Goal: Information Seeking & Learning: Find specific fact

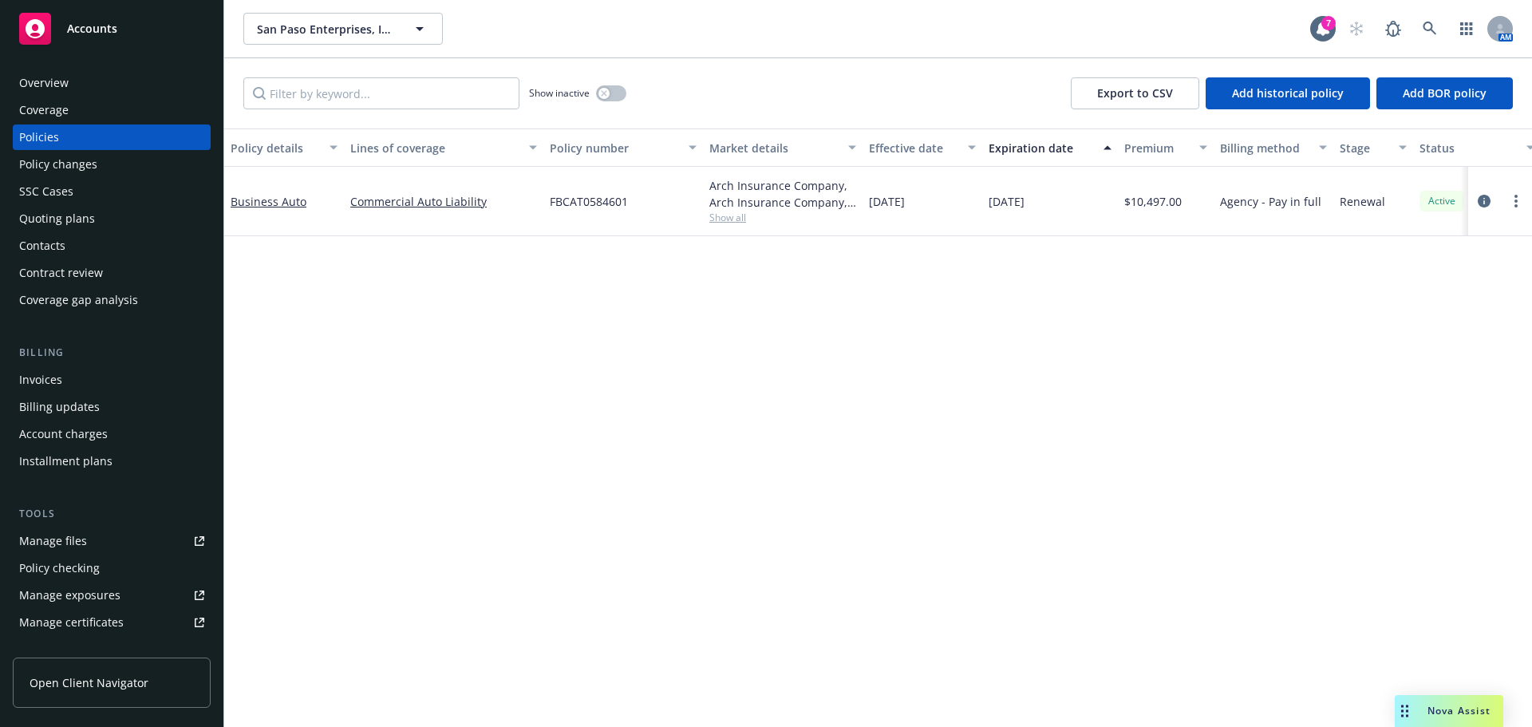
click at [53, 377] on div "Invoices" at bounding box center [40, 380] width 43 height 26
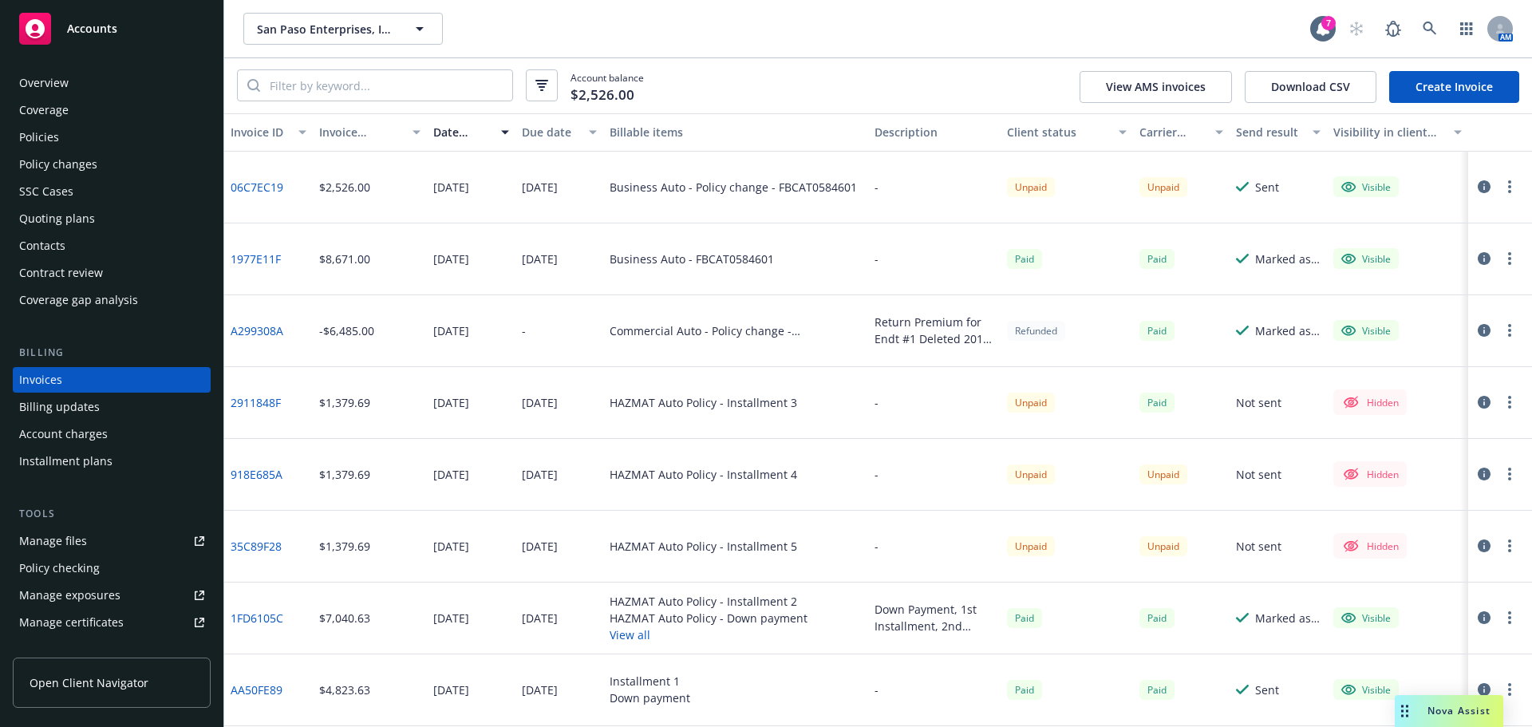
click at [99, 161] on div "Policy changes" at bounding box center [111, 165] width 185 height 26
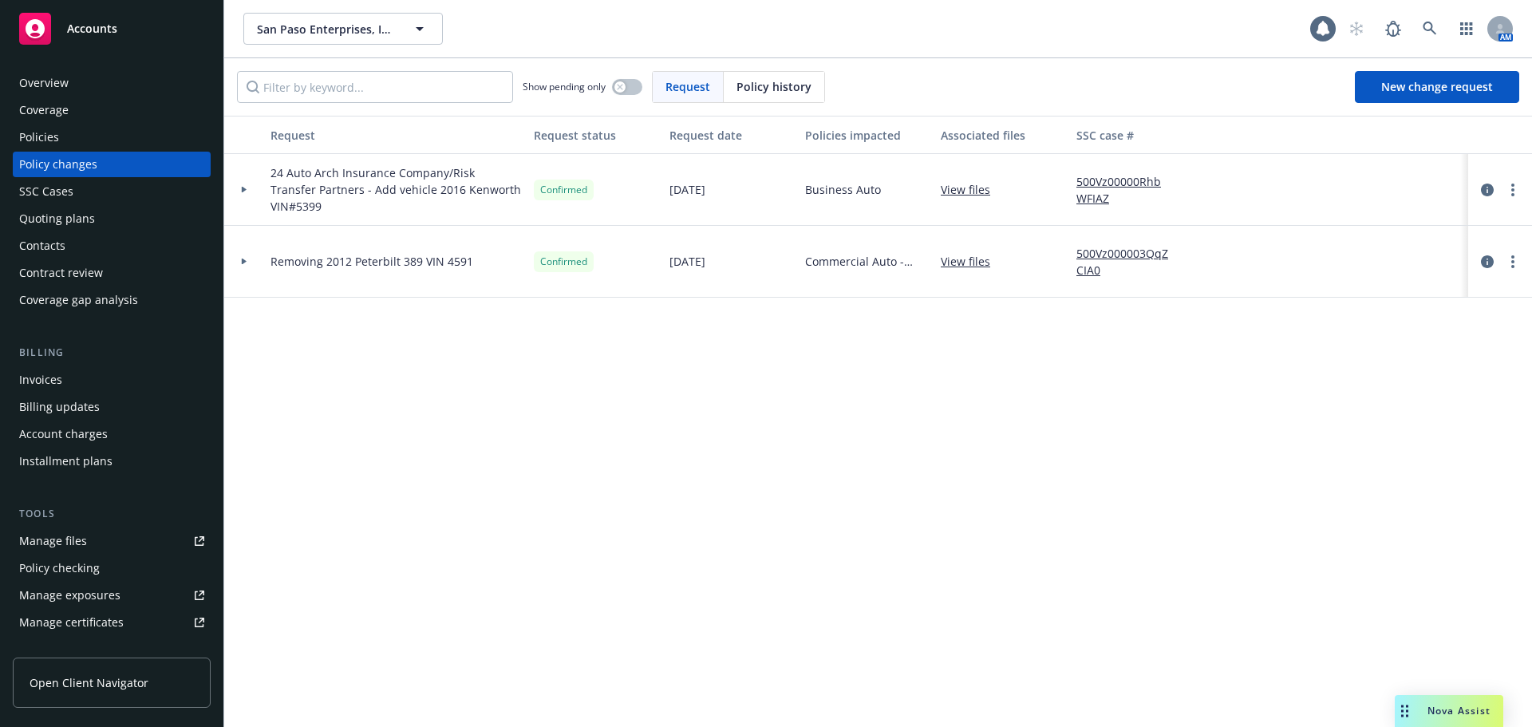
click at [245, 193] on div at bounding box center [244, 190] width 40 height 72
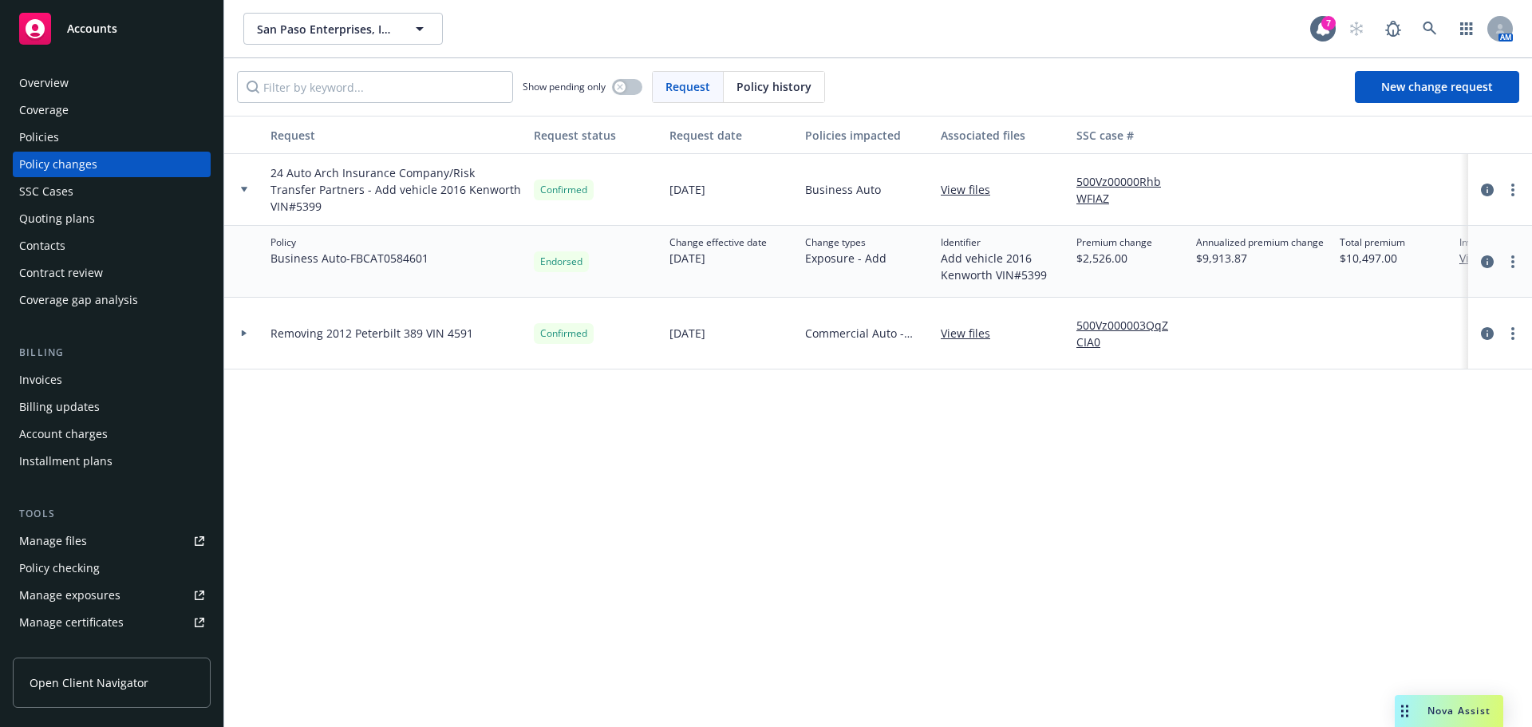
click at [246, 185] on div at bounding box center [244, 190] width 40 height 72
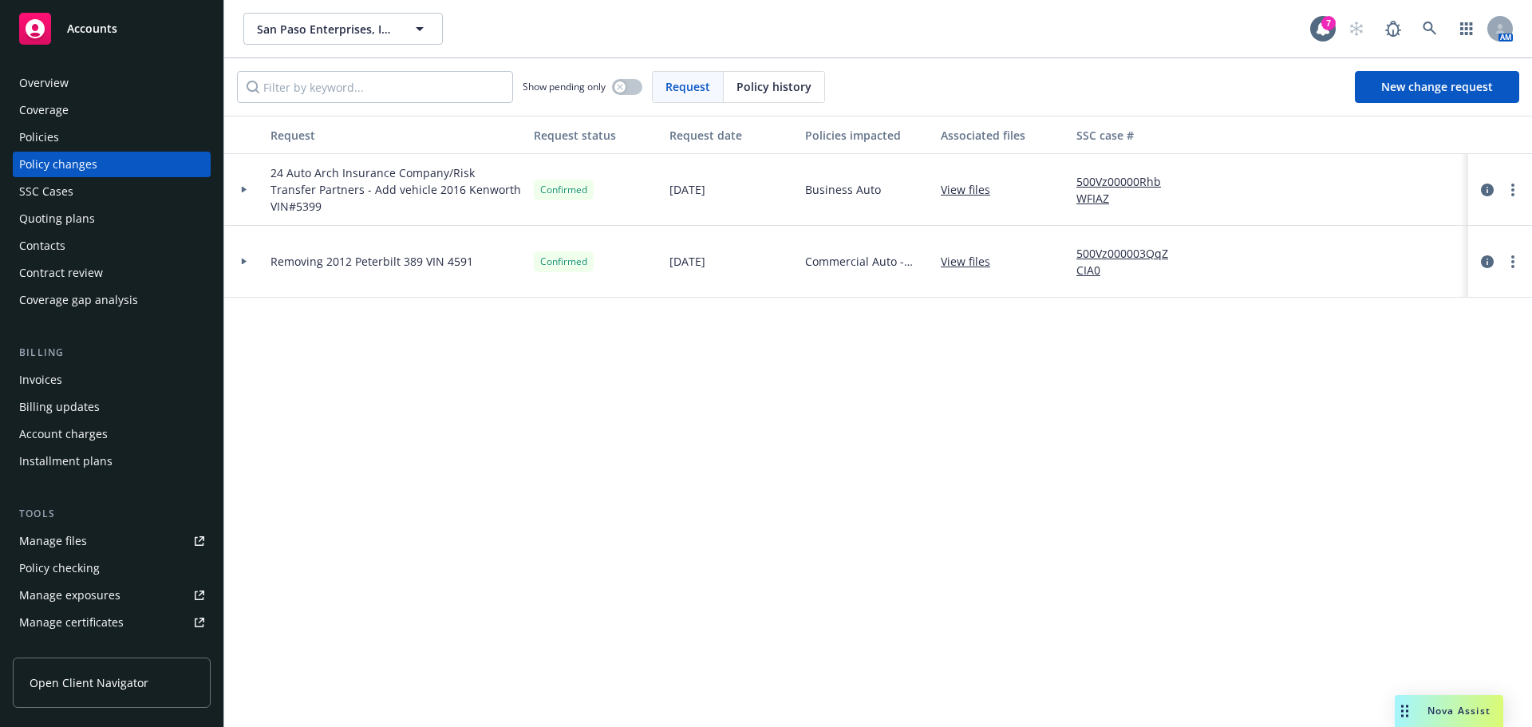
click at [247, 188] on div at bounding box center [244, 190] width 27 height 6
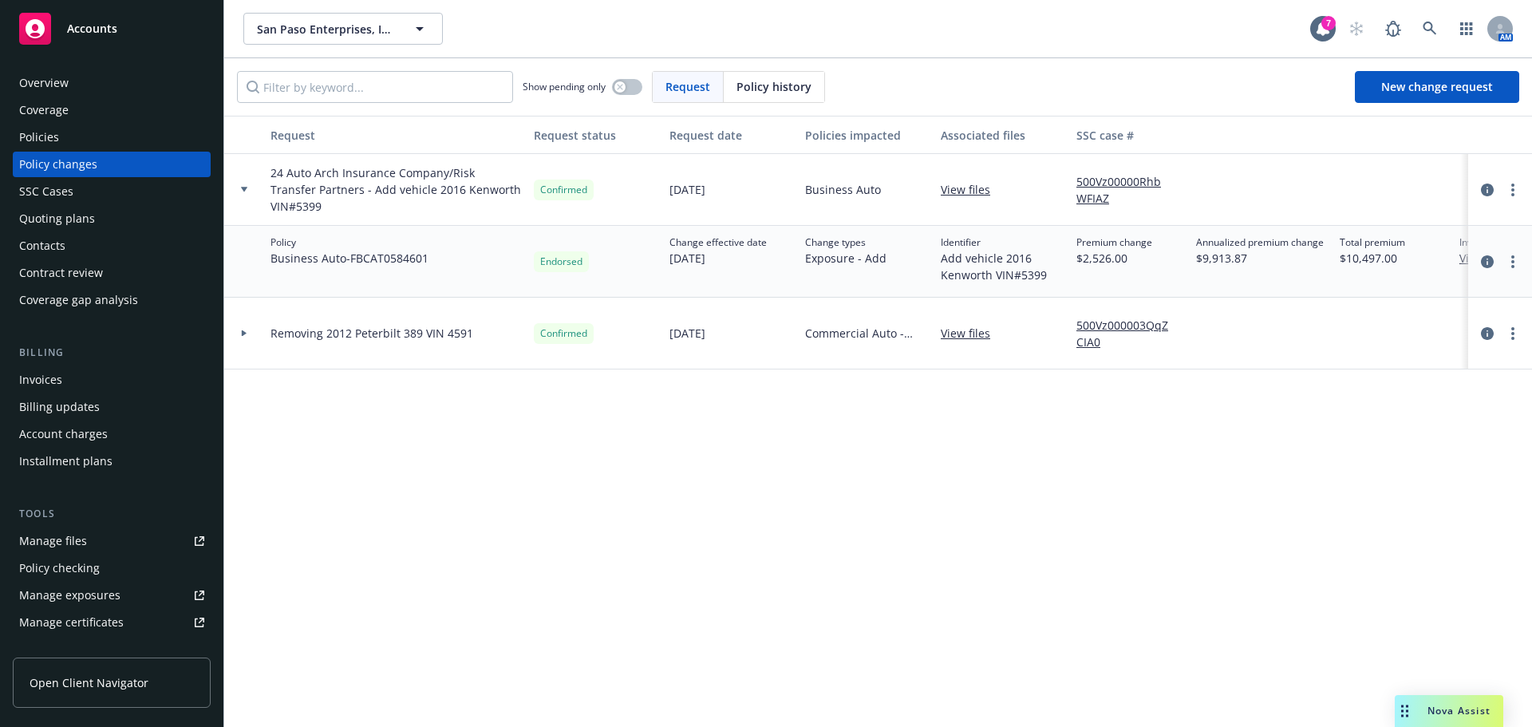
click at [248, 188] on div at bounding box center [244, 190] width 27 height 6
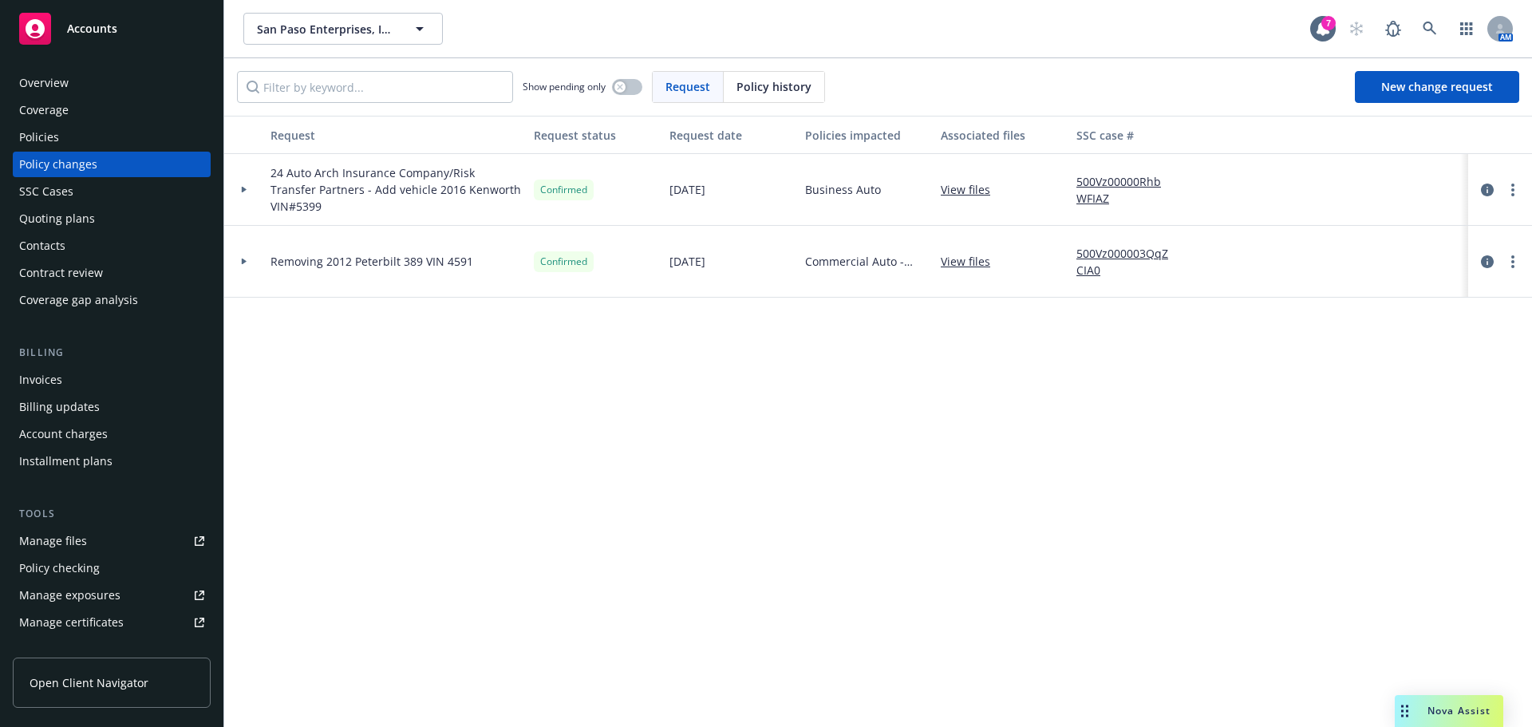
click at [89, 384] on div "Invoices" at bounding box center [111, 380] width 185 height 26
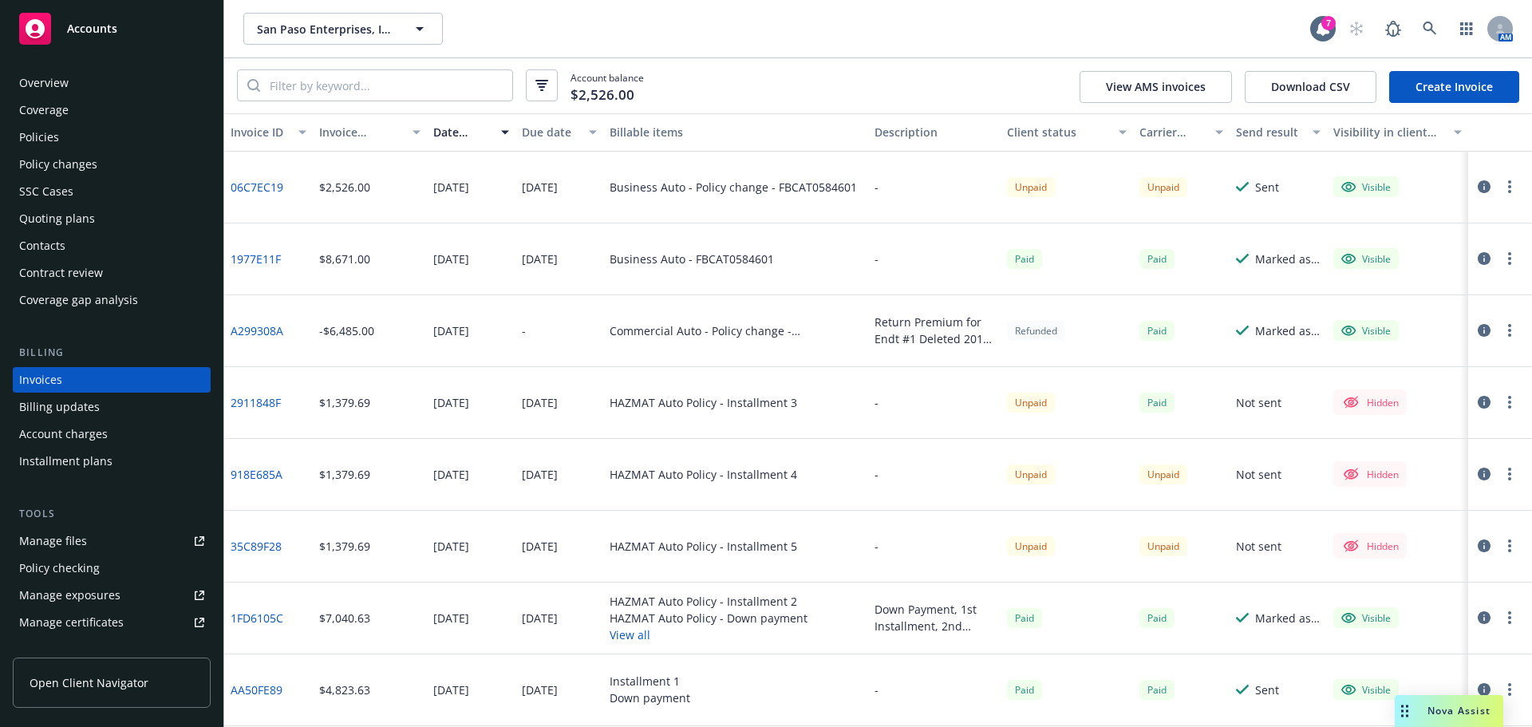
click at [136, 160] on div "Policy changes" at bounding box center [111, 165] width 185 height 26
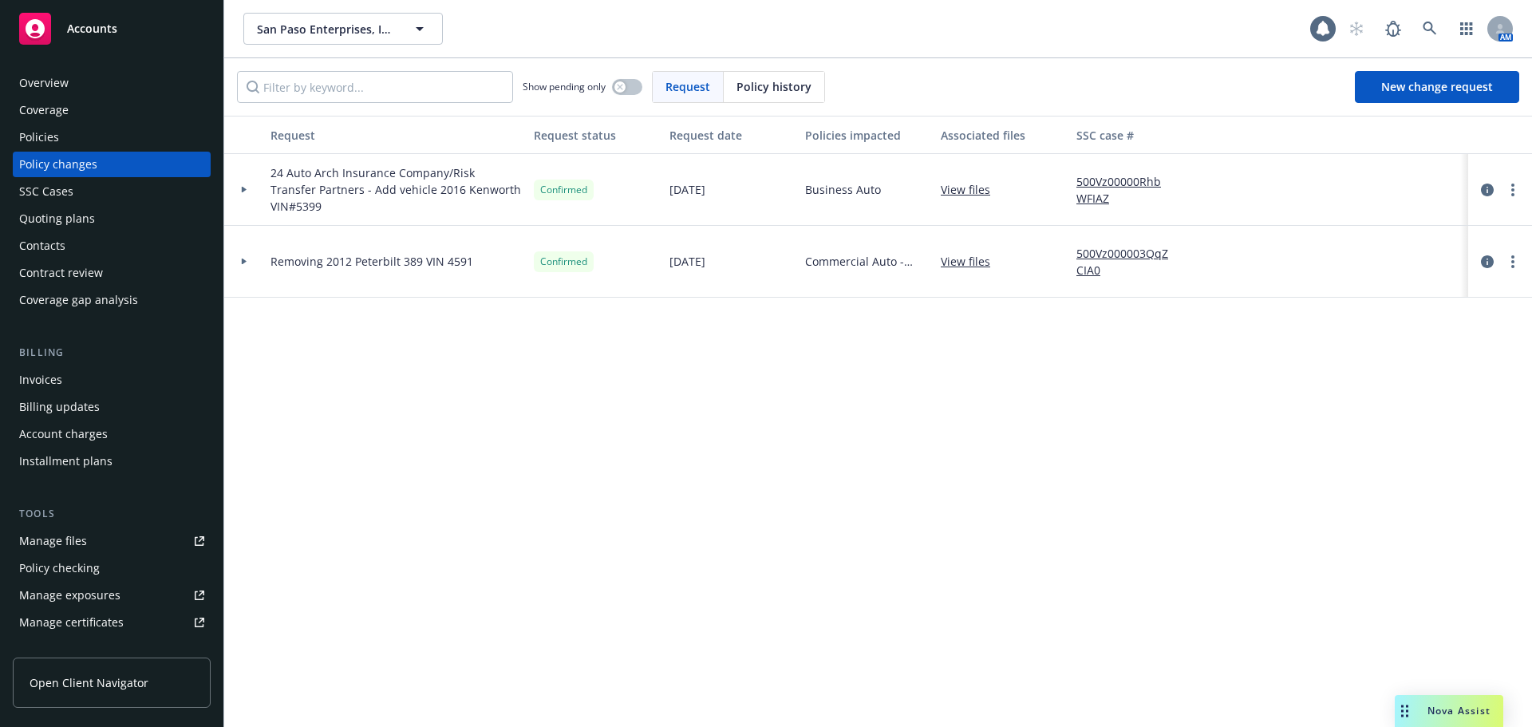
click at [249, 191] on div at bounding box center [244, 190] width 27 height 6
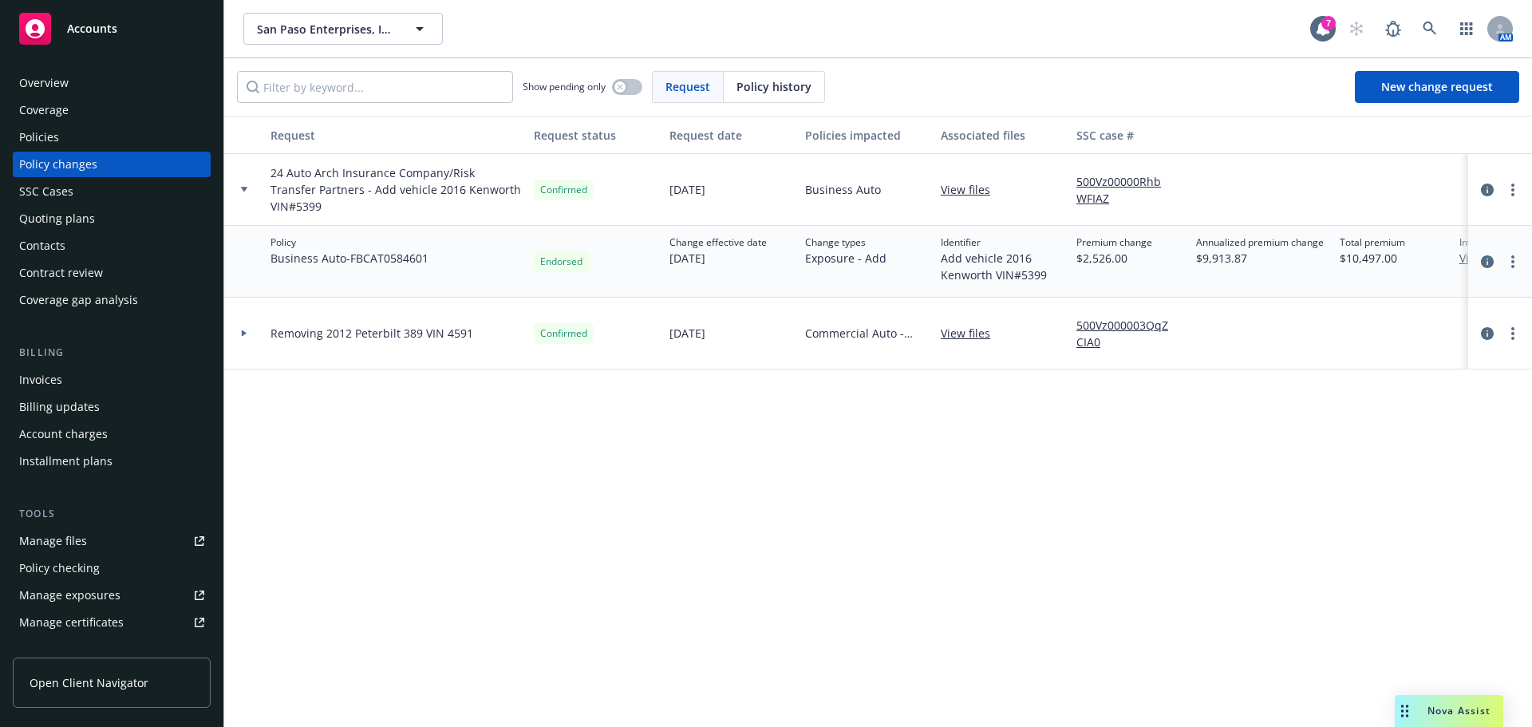
click at [1477, 260] on div at bounding box center [1500, 261] width 51 height 19
click at [1492, 263] on icon "circleInformation" at bounding box center [1487, 261] width 13 height 13
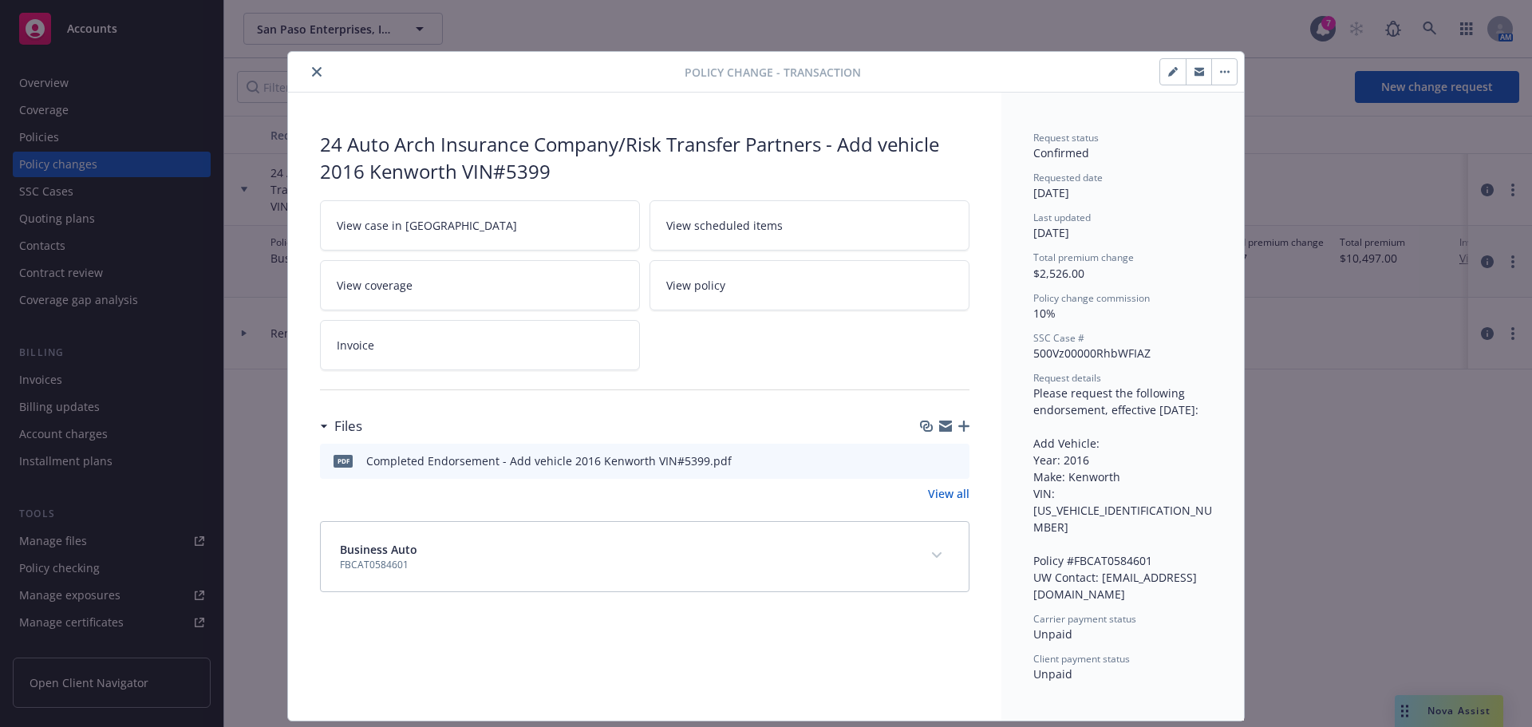
click at [951, 460] on icon "preview file" at bounding box center [954, 459] width 14 height 11
click at [312, 76] on icon "close" at bounding box center [317, 72] width 10 height 10
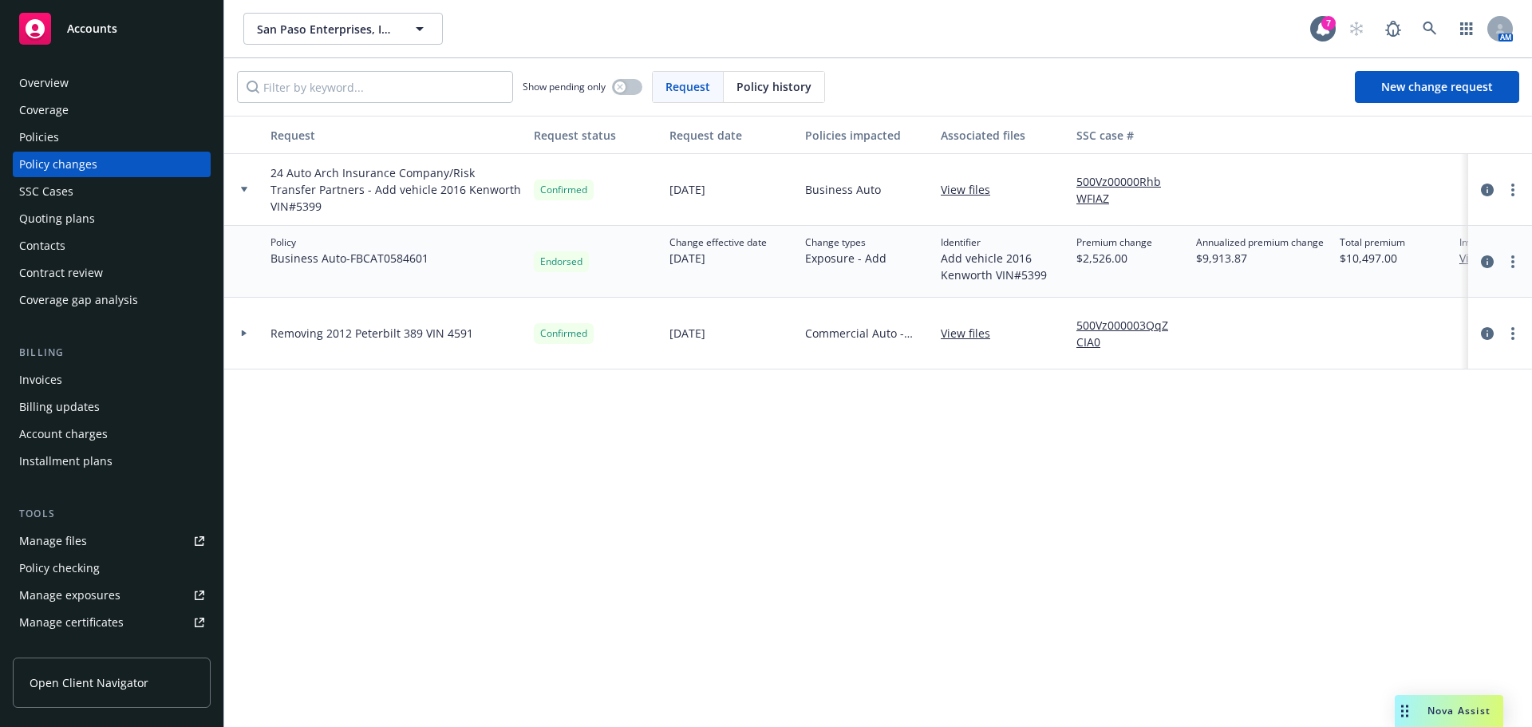
click at [106, 239] on div "Contacts" at bounding box center [111, 246] width 185 height 26
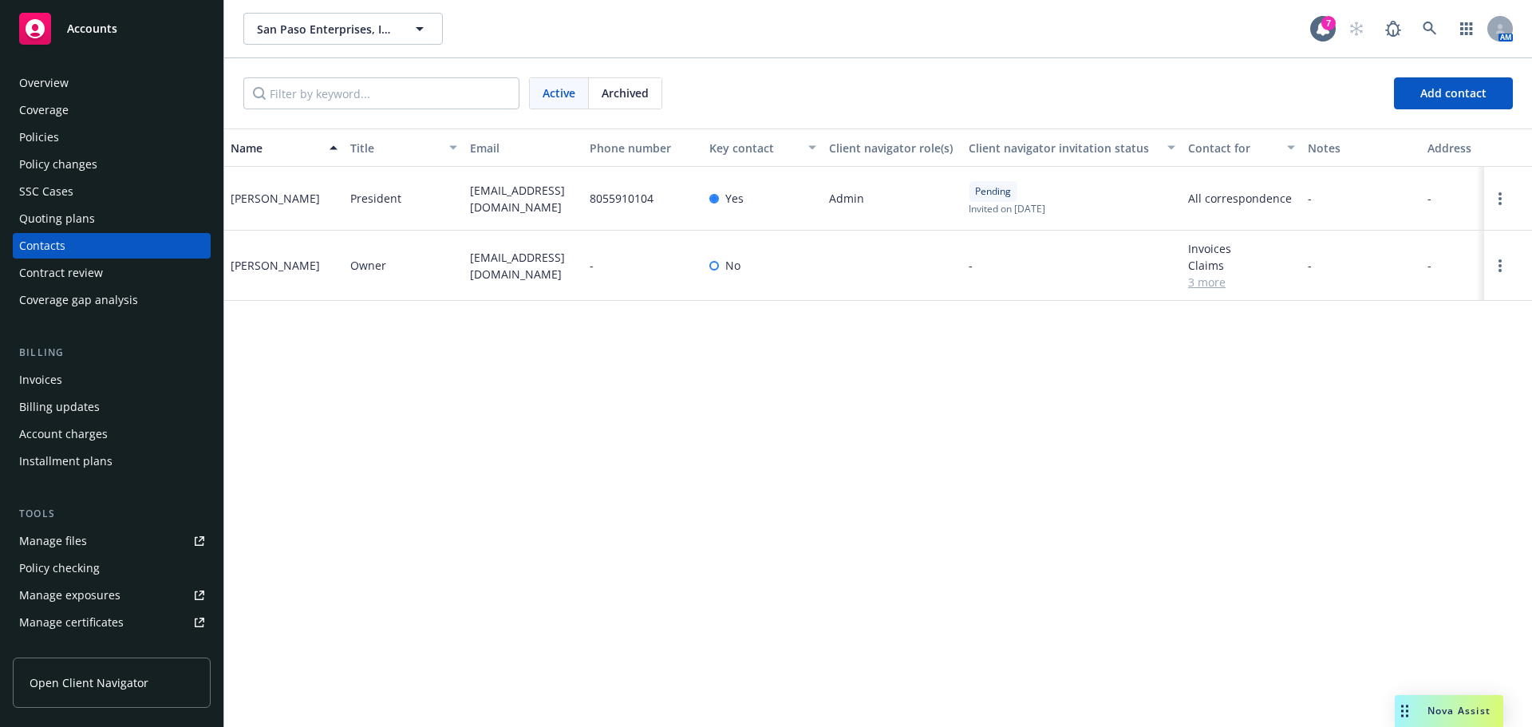
click at [119, 151] on div "Overview Coverage Policies Policy changes SSC Cases Quoting plans Contacts Cont…" at bounding box center [112, 191] width 198 height 243
click at [113, 140] on div "Policies" at bounding box center [111, 137] width 185 height 26
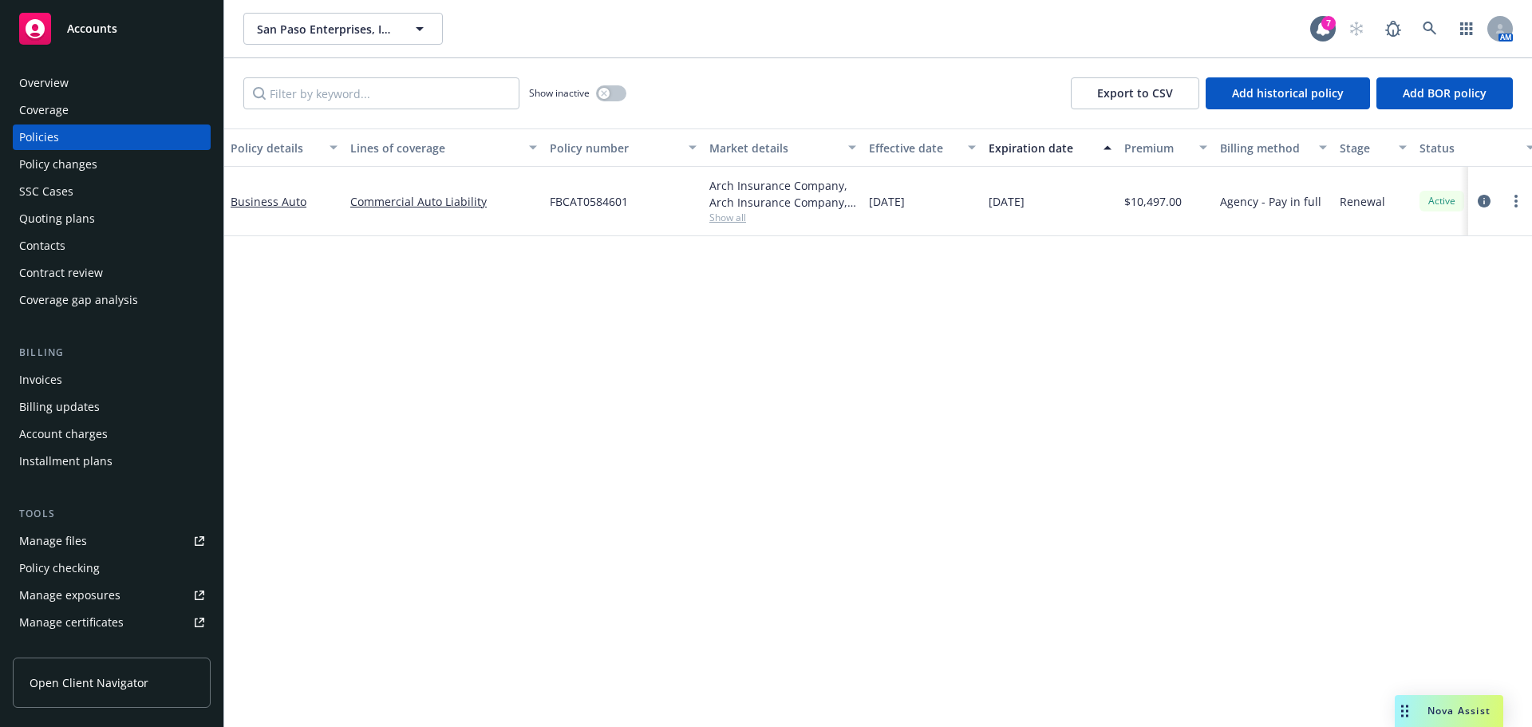
click at [93, 161] on div "Policy changes" at bounding box center [58, 165] width 78 height 26
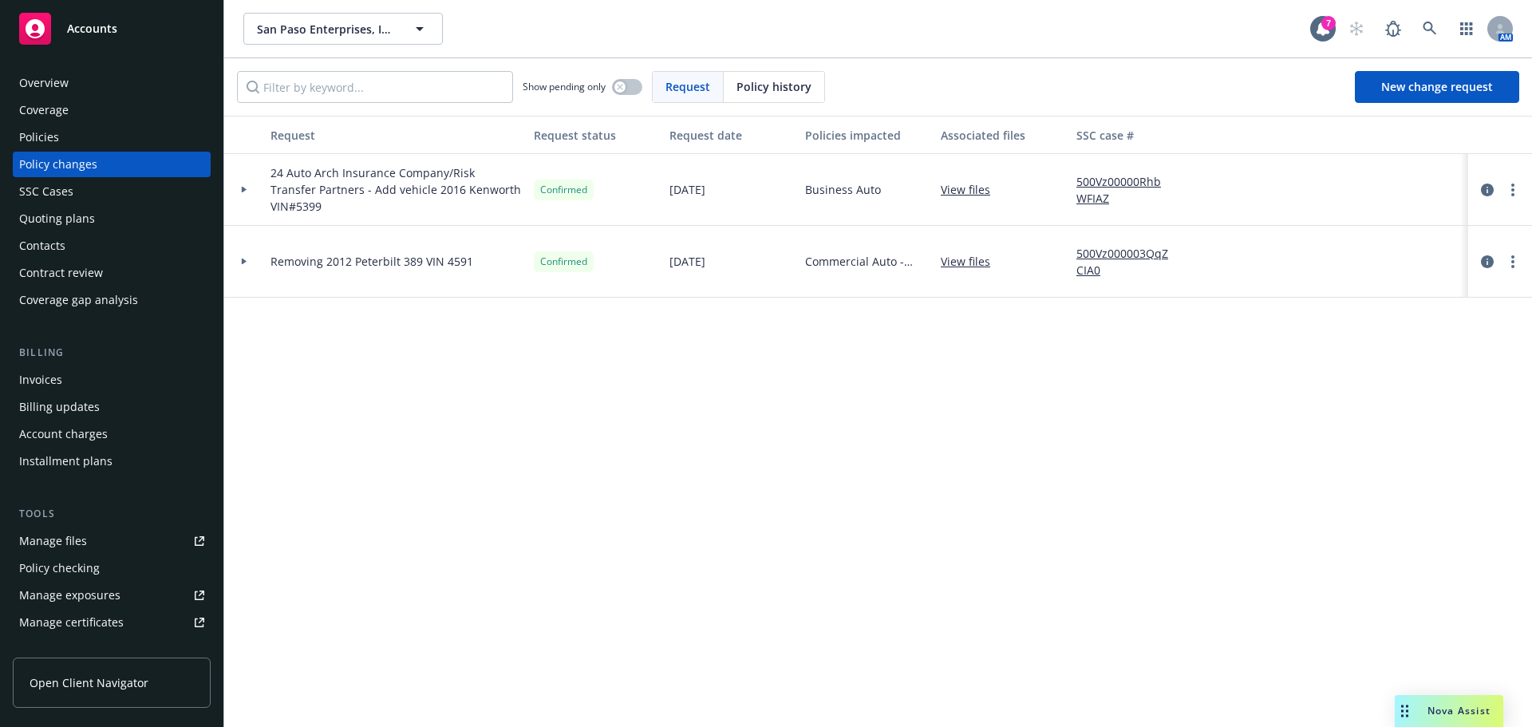
click at [254, 192] on div at bounding box center [244, 190] width 40 height 72
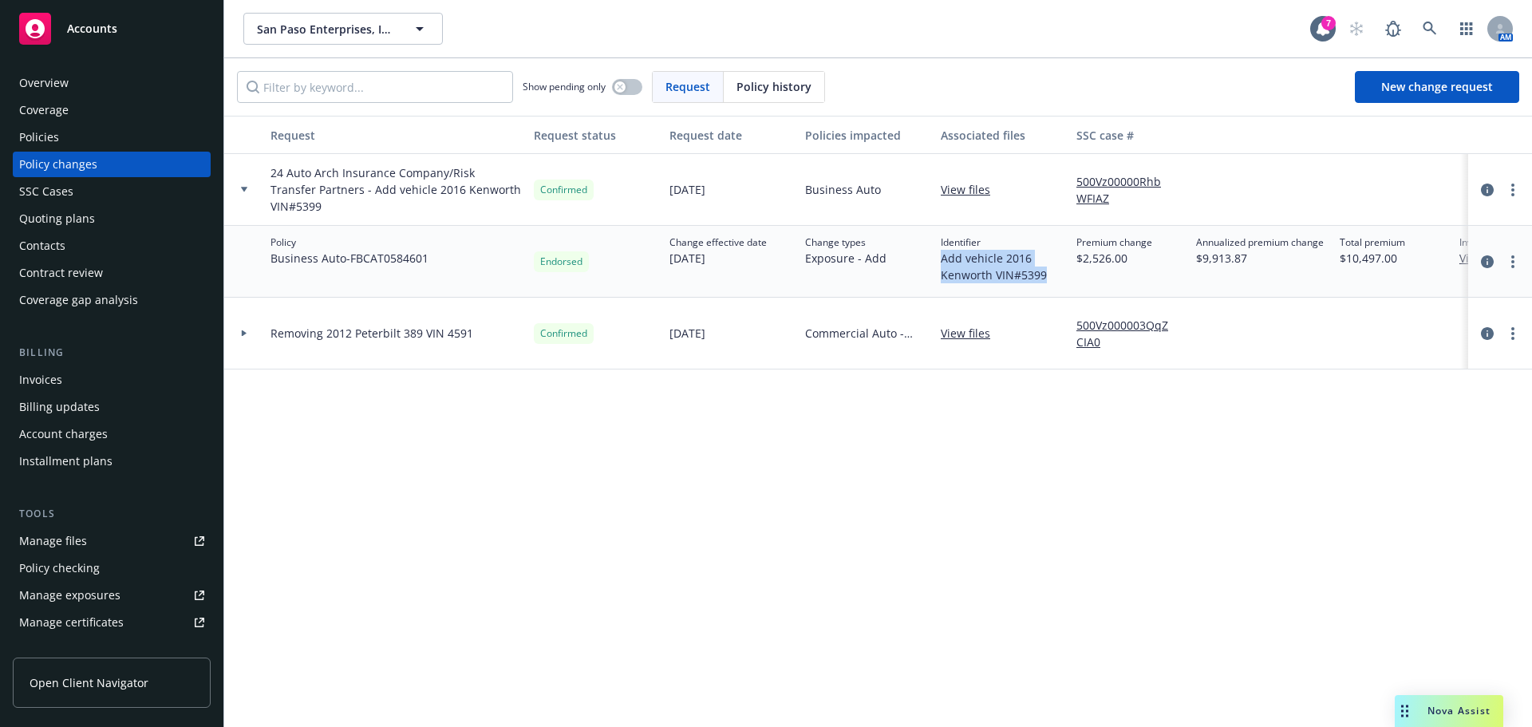
drag, startPoint x: 1049, startPoint y: 275, endPoint x: 940, endPoint y: 259, distance: 109.7
click at [940, 259] on div "Identifier Add vehicle 2016 Kenworth VIN#5399" at bounding box center [1003, 262] width 136 height 72
copy span "Add vehicle 2016 Kenworth VIN#5399"
click at [65, 377] on div "Invoices" at bounding box center [111, 380] width 185 height 26
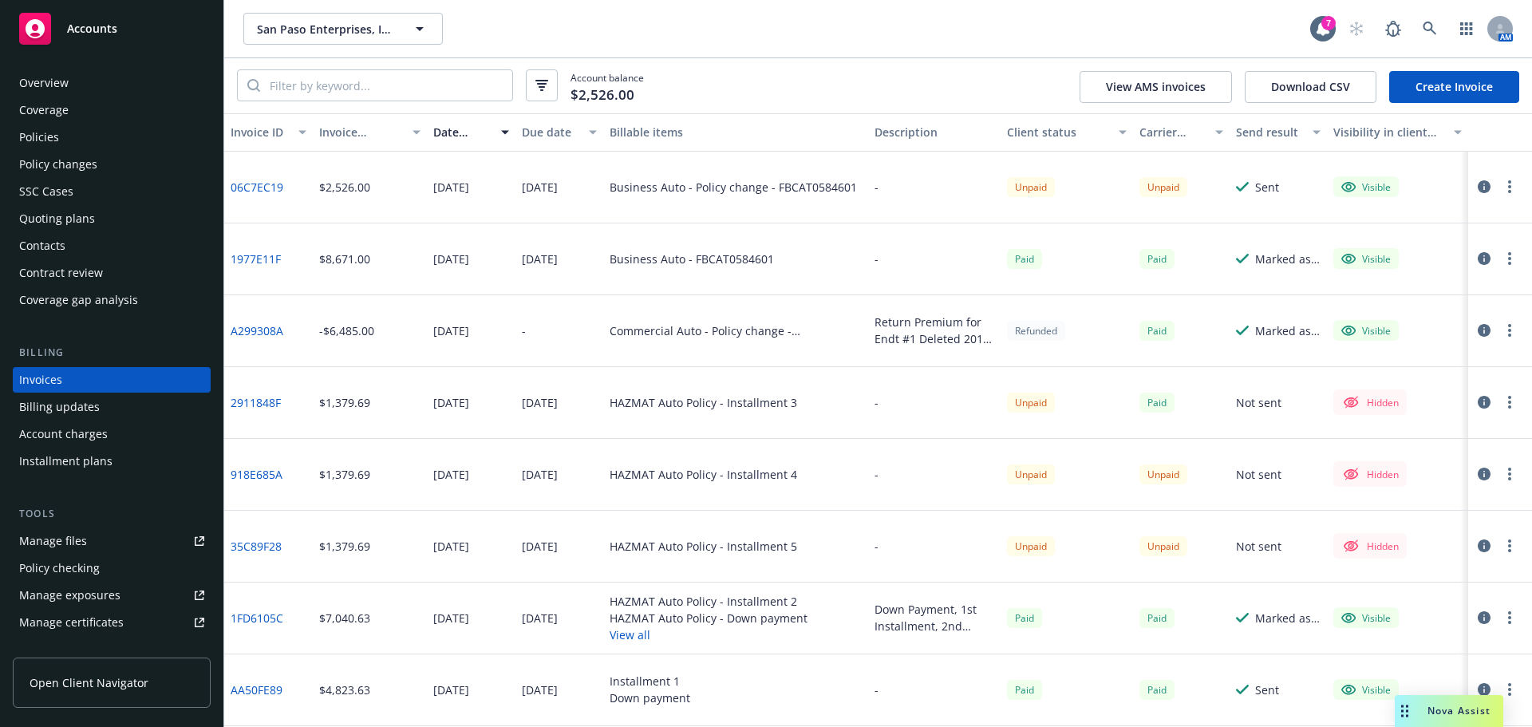
click at [1508, 187] on icon "button" at bounding box center [1509, 186] width 3 height 13
click at [1397, 287] on link "Copy invoice URL" at bounding box center [1417, 283] width 204 height 32
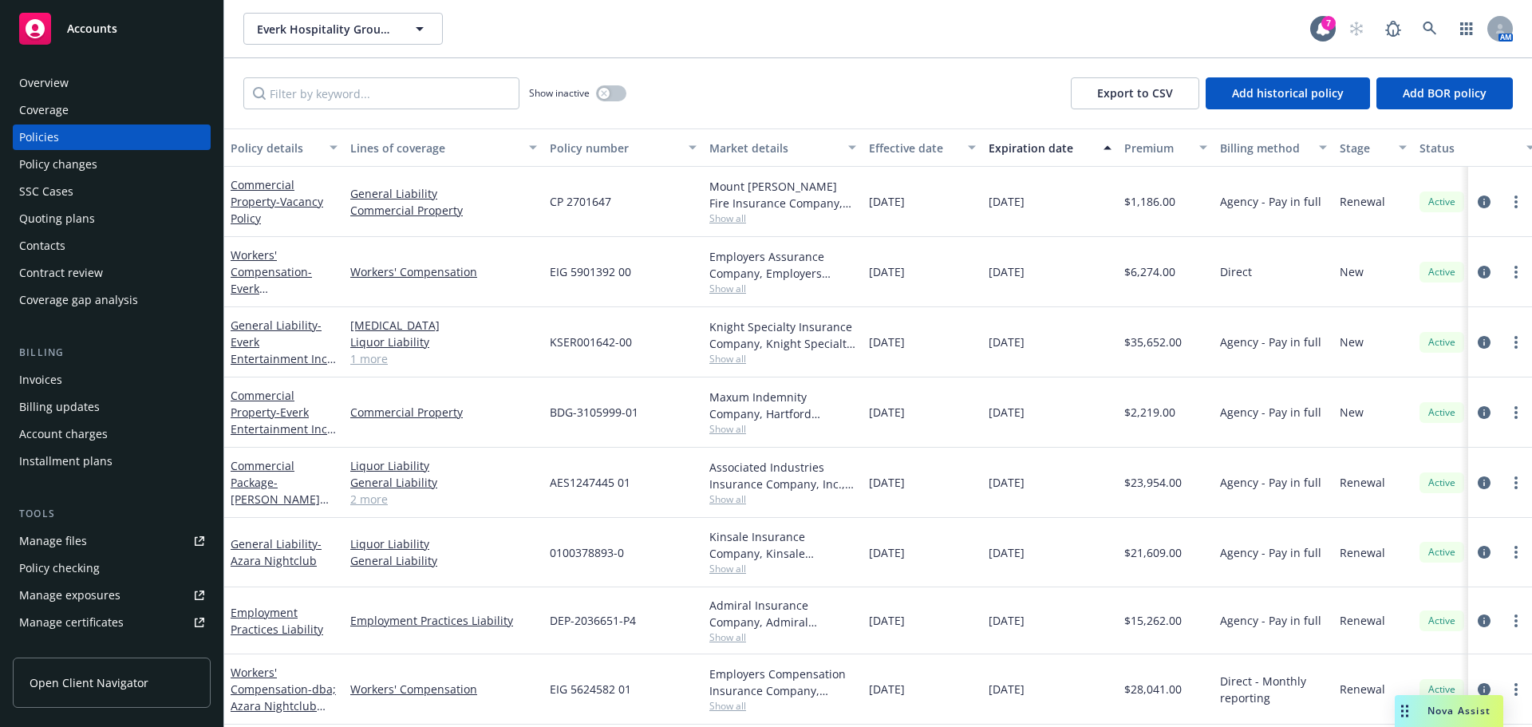
click at [113, 373] on div "Invoices" at bounding box center [111, 380] width 185 height 26
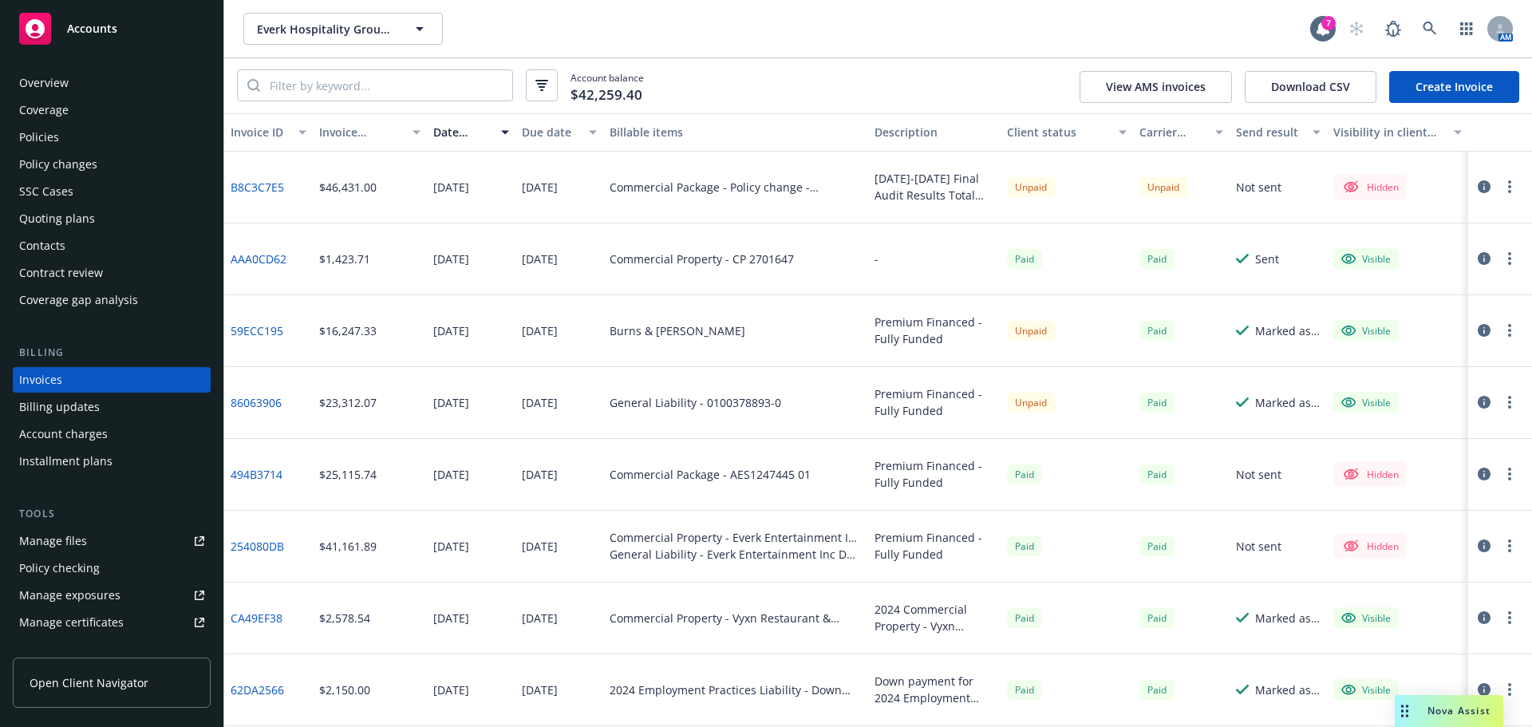
click at [1508, 192] on icon "button" at bounding box center [1509, 186] width 3 height 13
click at [1408, 309] on link "Make it visible in client dash" at bounding box center [1405, 315] width 204 height 32
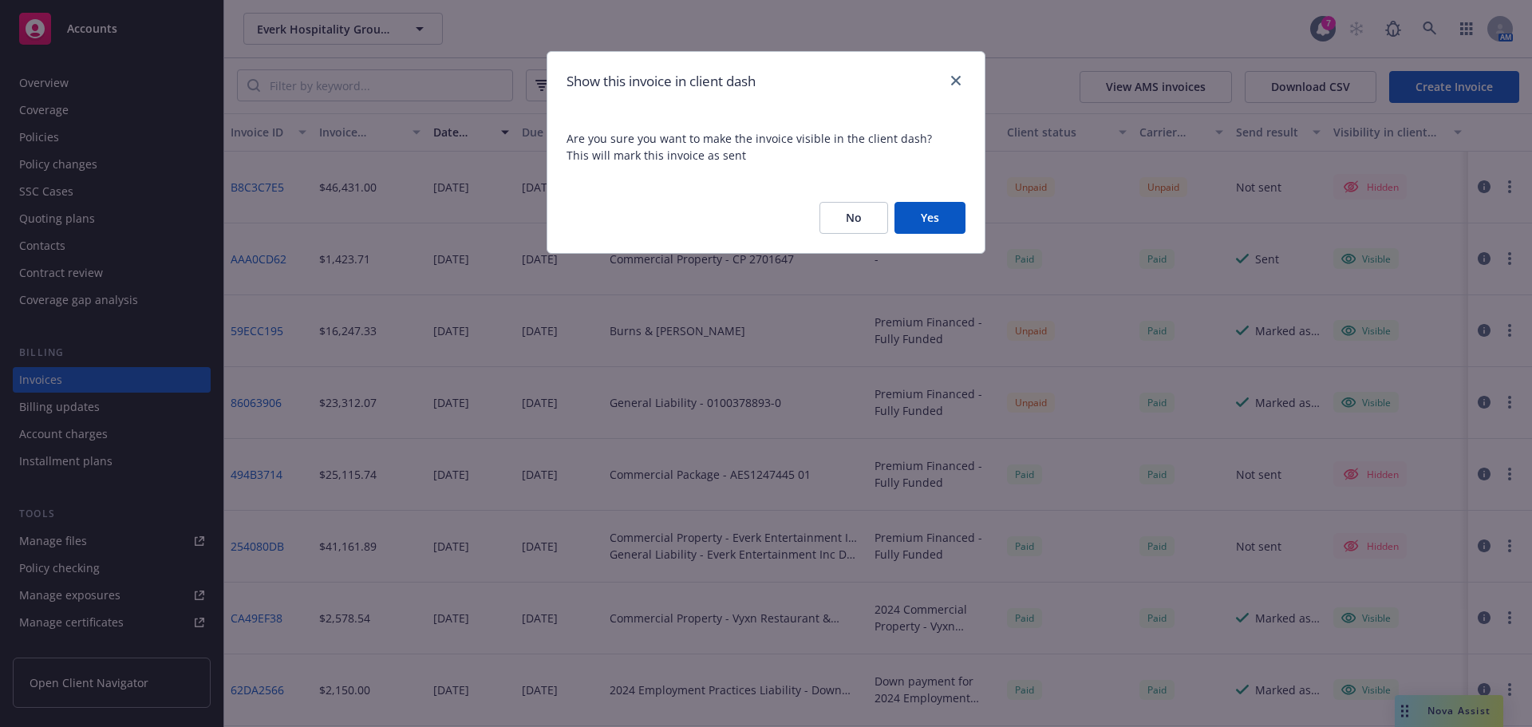
click at [930, 219] on button "Yes" at bounding box center [930, 218] width 71 height 32
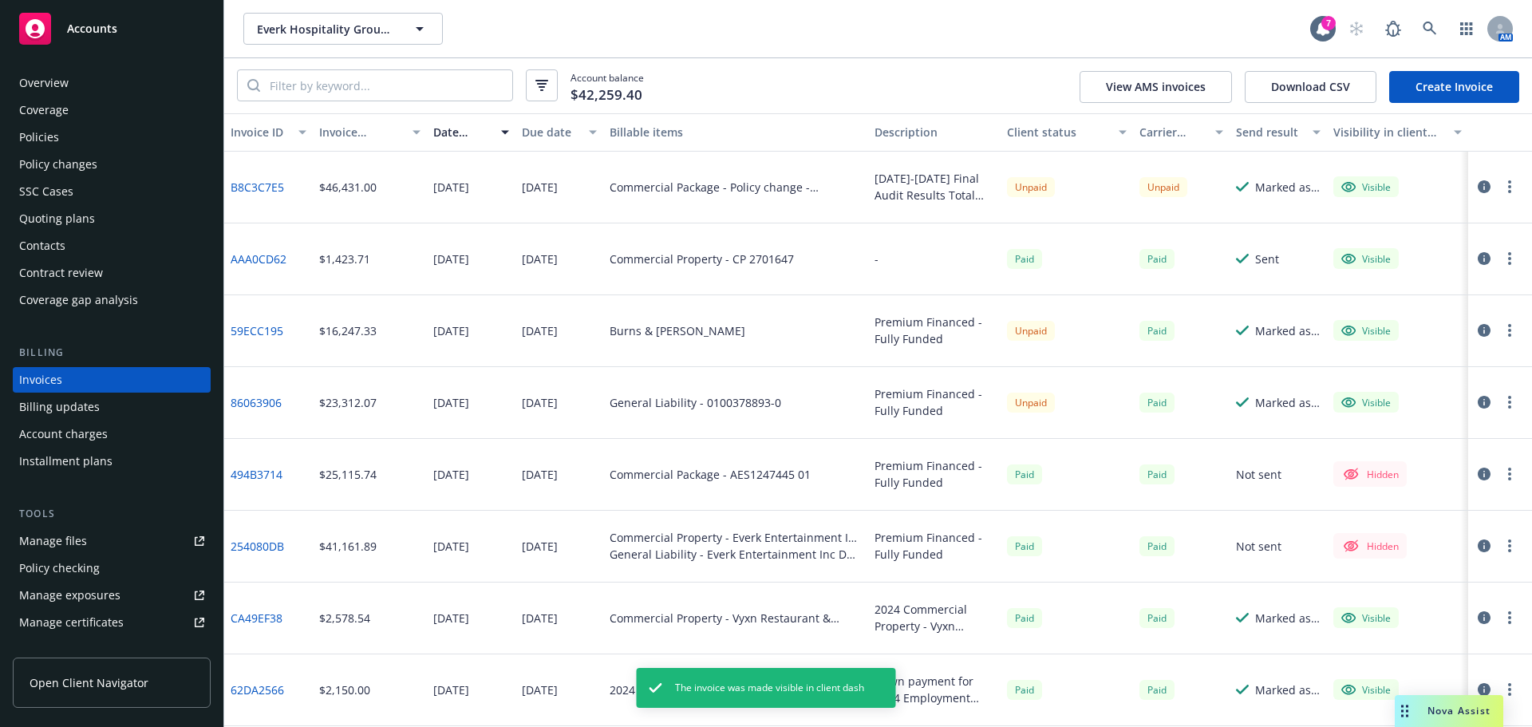
click at [1505, 189] on button "button" at bounding box center [1509, 186] width 19 height 19
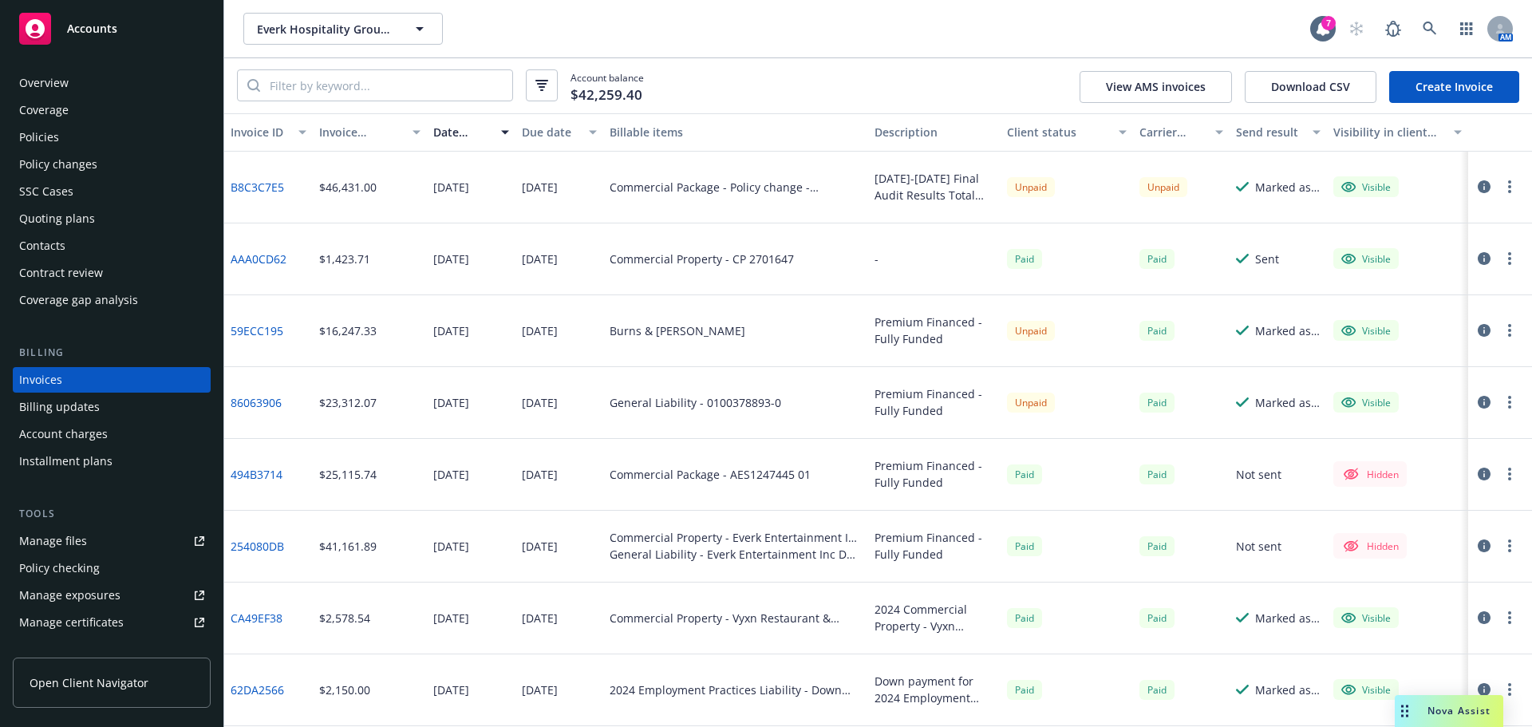
click at [1508, 193] on circle "button" at bounding box center [1509, 191] width 3 height 3
click at [1403, 346] on link "Send invoice" at bounding box center [1405, 347] width 204 height 32
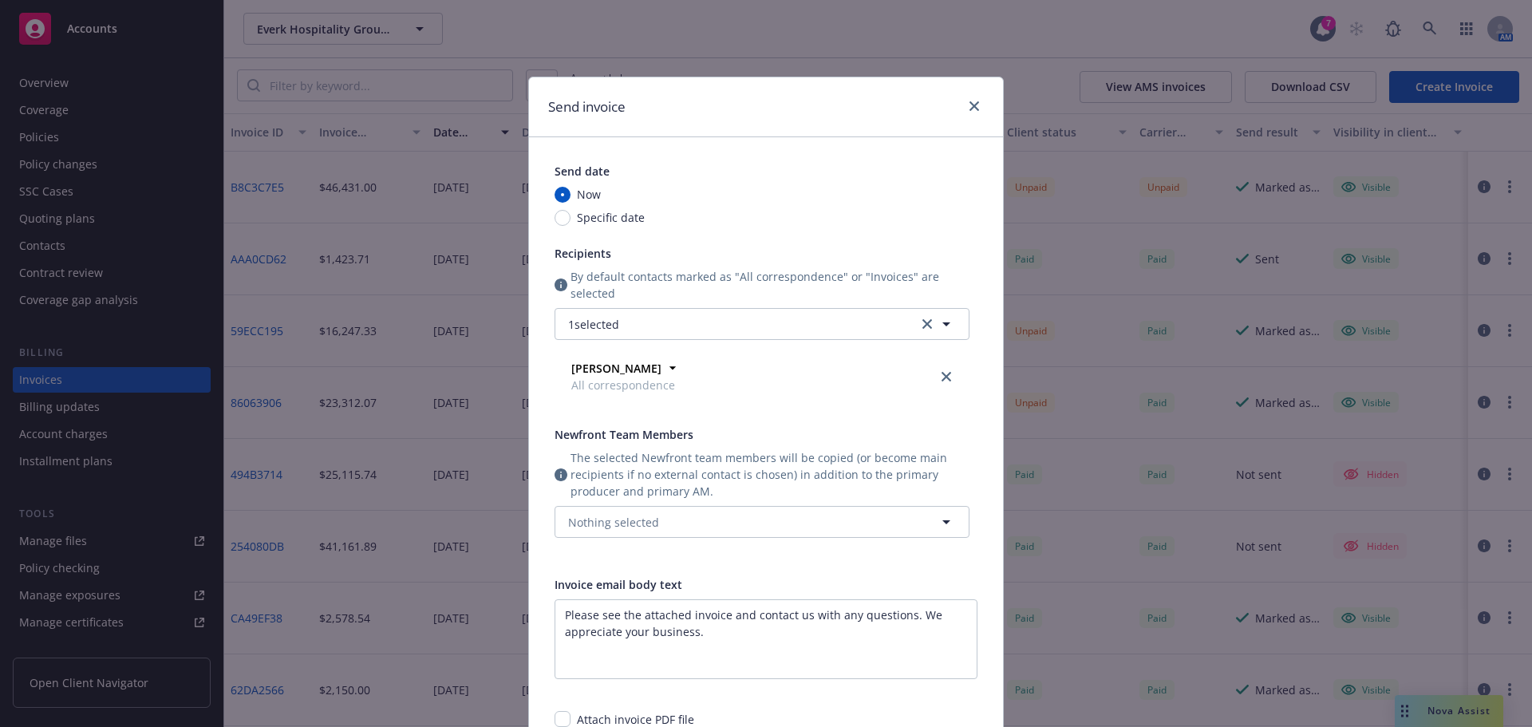
scroll to position [263, 0]
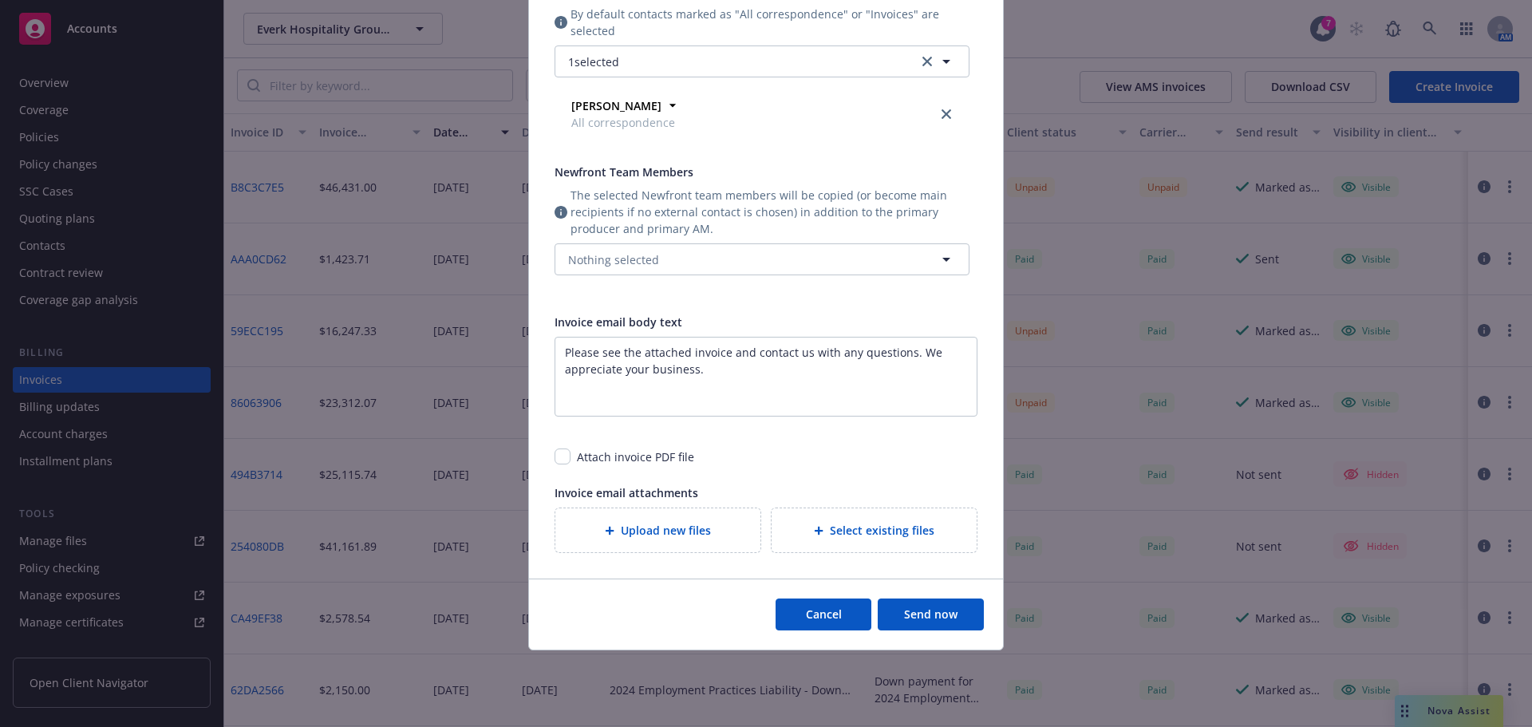
click at [920, 612] on button "Send now" at bounding box center [931, 615] width 106 height 32
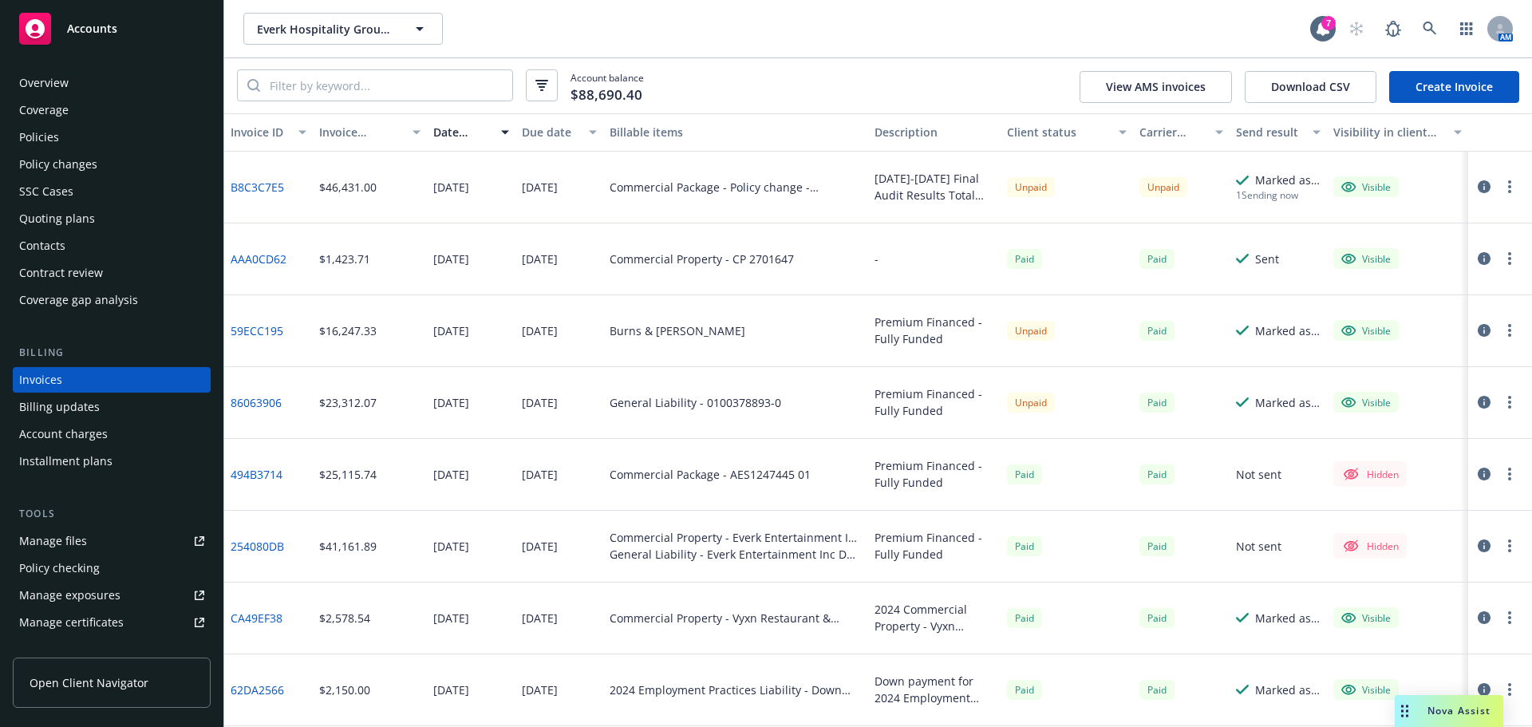
click at [250, 189] on link "B8C3C7E5" at bounding box center [257, 187] width 53 height 17
click at [97, 158] on div "Policy changes" at bounding box center [111, 165] width 185 height 26
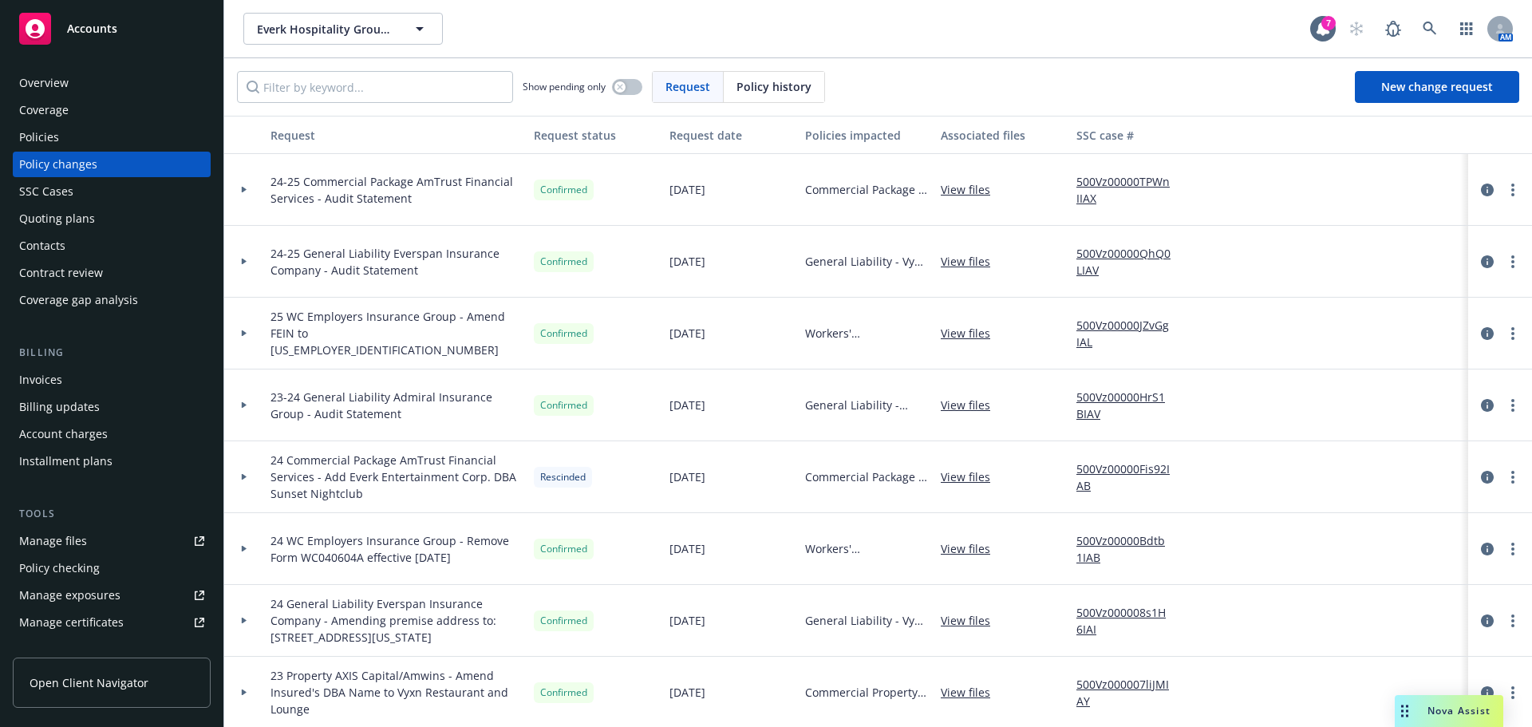
click at [251, 192] on div at bounding box center [244, 190] width 27 height 6
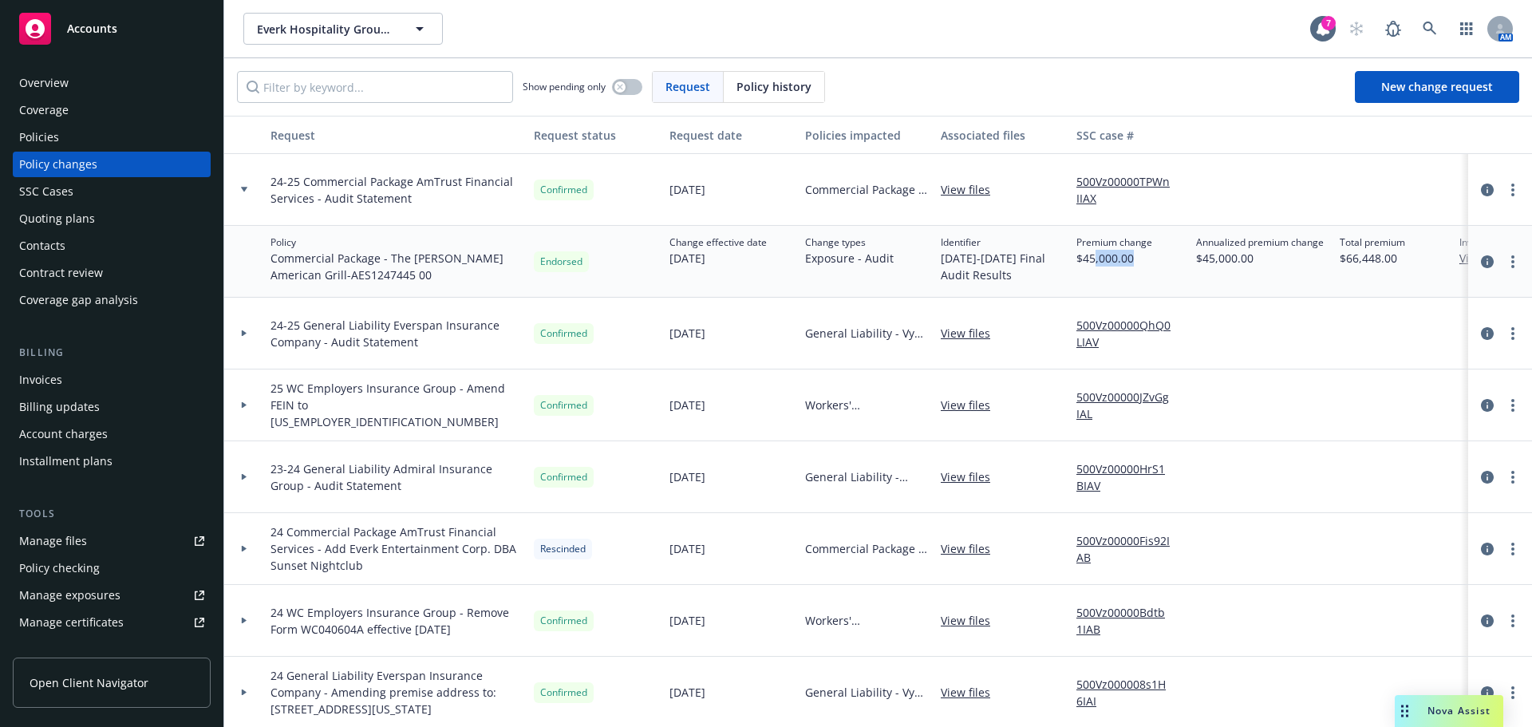
drag, startPoint x: 1133, startPoint y: 260, endPoint x: 1096, endPoint y: 259, distance: 37.5
click at [1096, 259] on span "$45,000.00" at bounding box center [1115, 258] width 76 height 17
click at [1321, 287] on div "Annualized premium change $45,000.00" at bounding box center [1262, 262] width 144 height 72
click at [243, 188] on div at bounding box center [244, 190] width 40 height 72
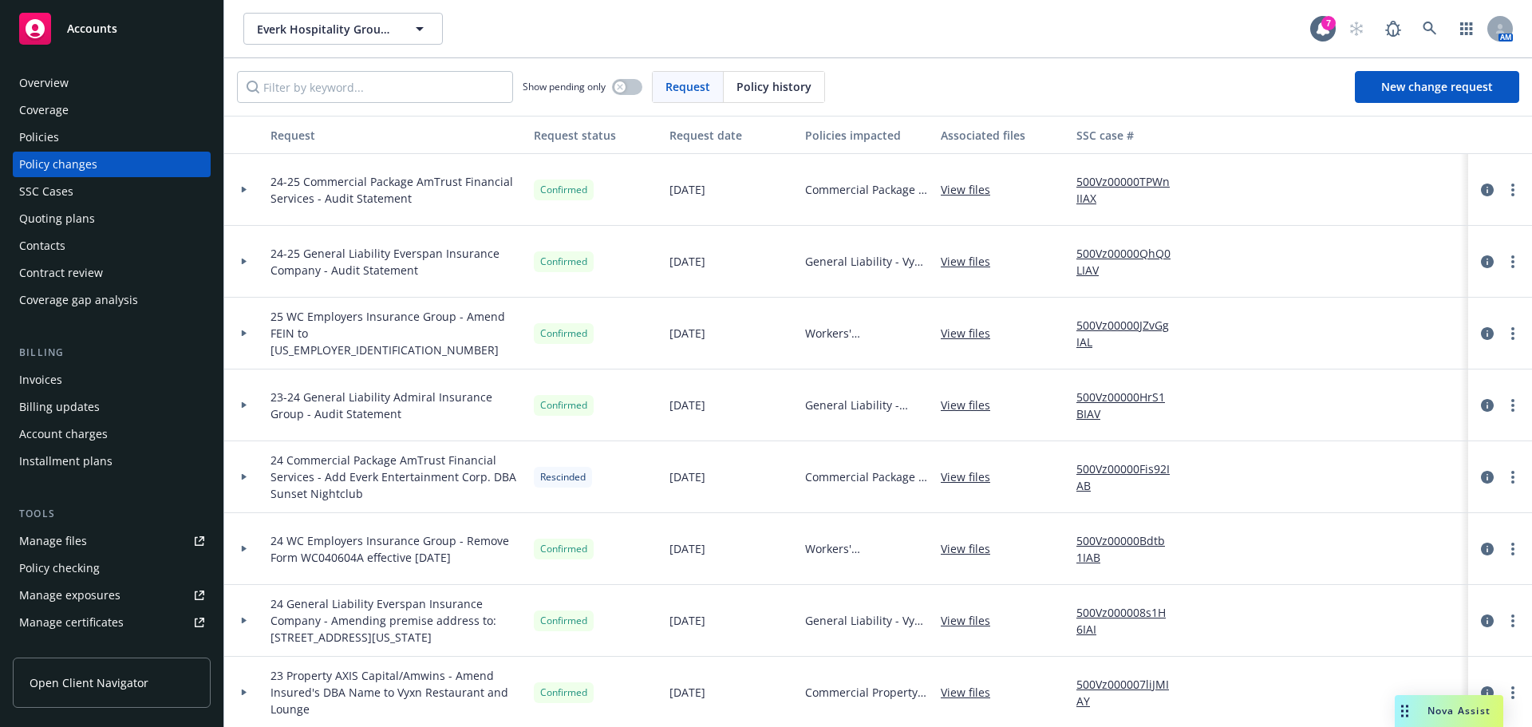
click at [243, 188] on icon at bounding box center [244, 190] width 5 height 6
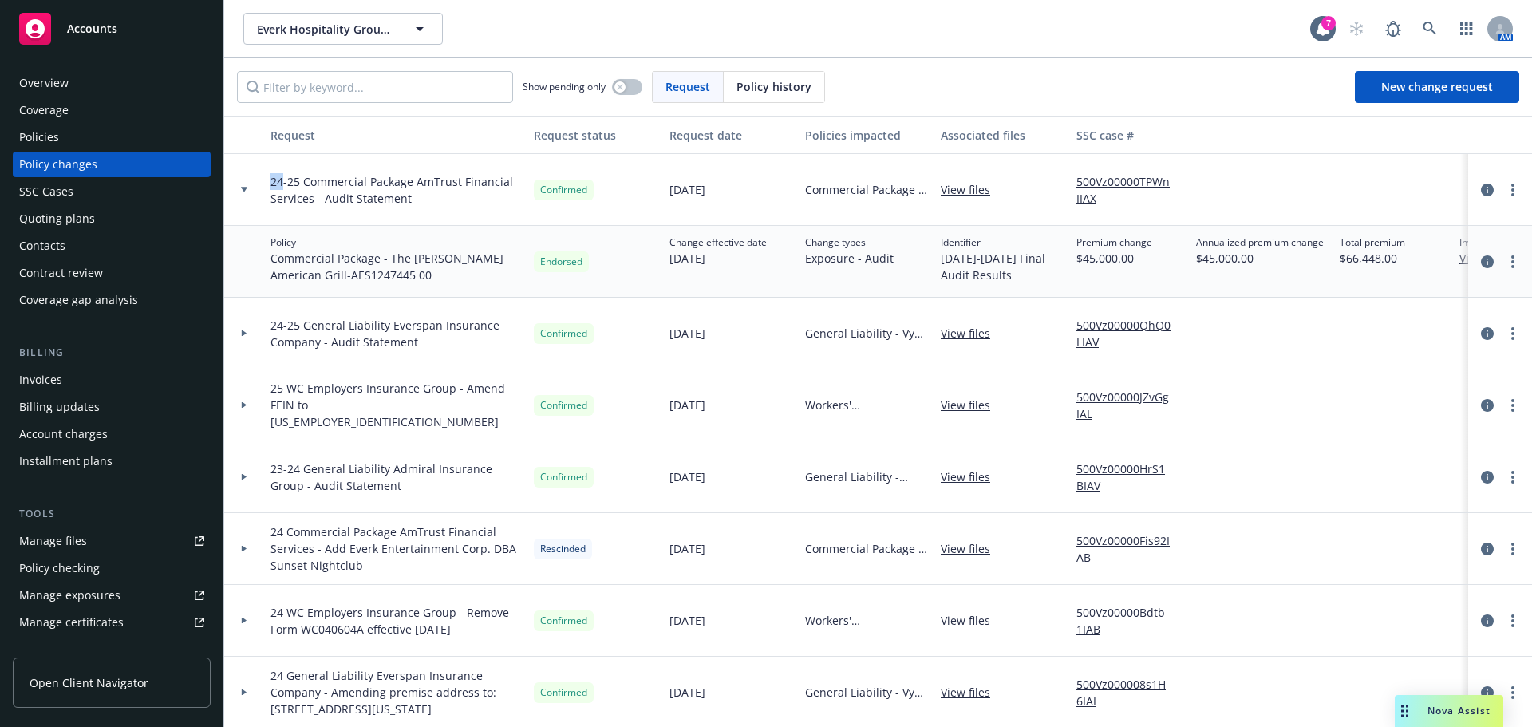
click at [243, 188] on icon at bounding box center [244, 189] width 6 height 5
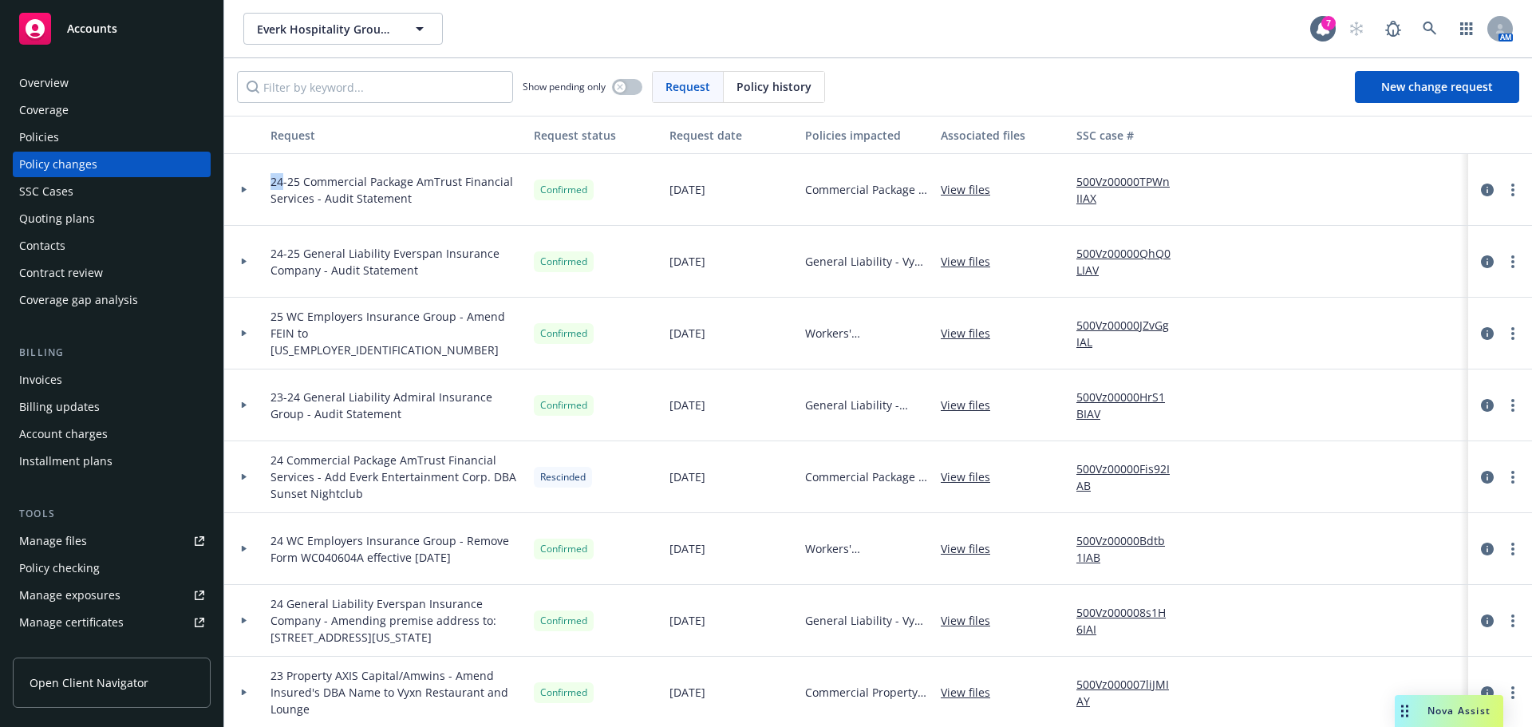
click at [89, 142] on div "Policies" at bounding box center [111, 137] width 185 height 26
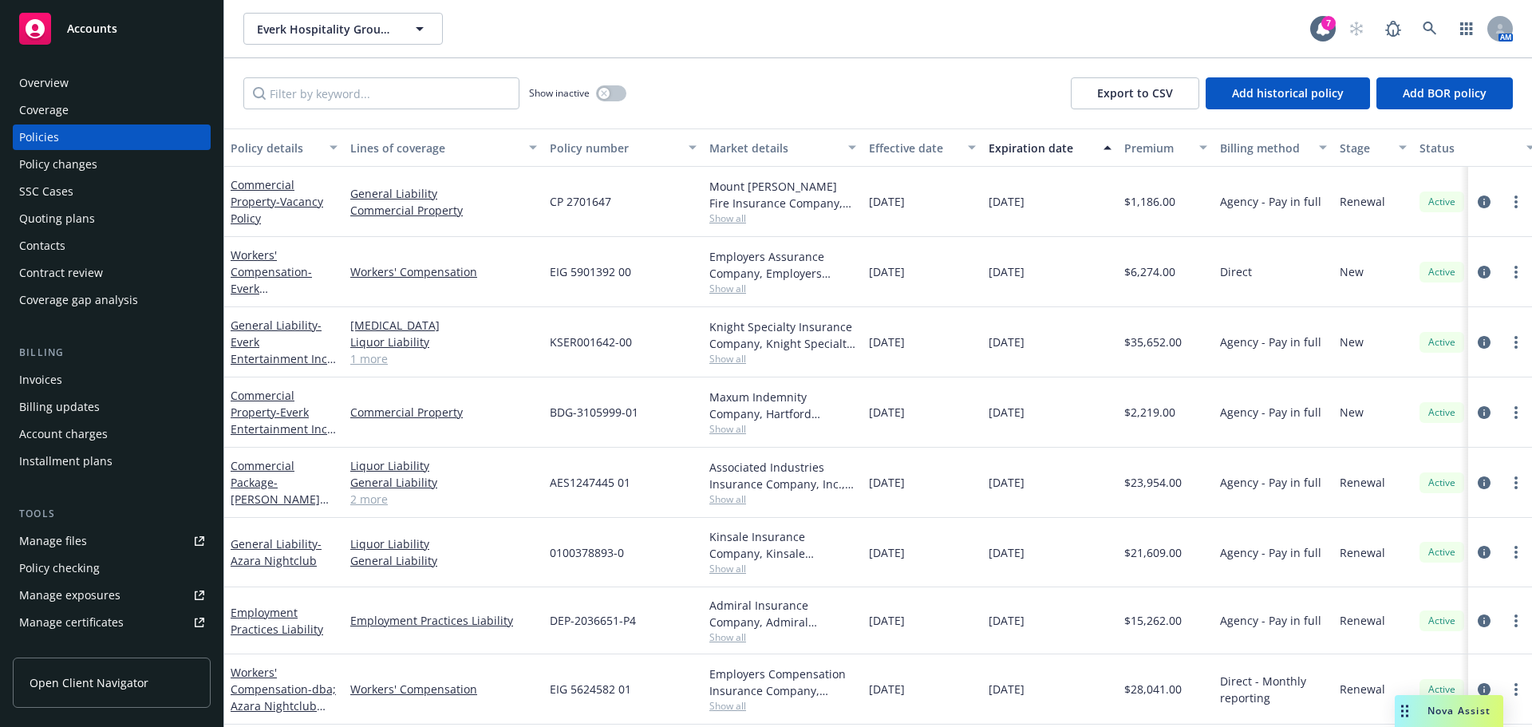
click at [81, 383] on div "Invoices" at bounding box center [111, 380] width 185 height 26
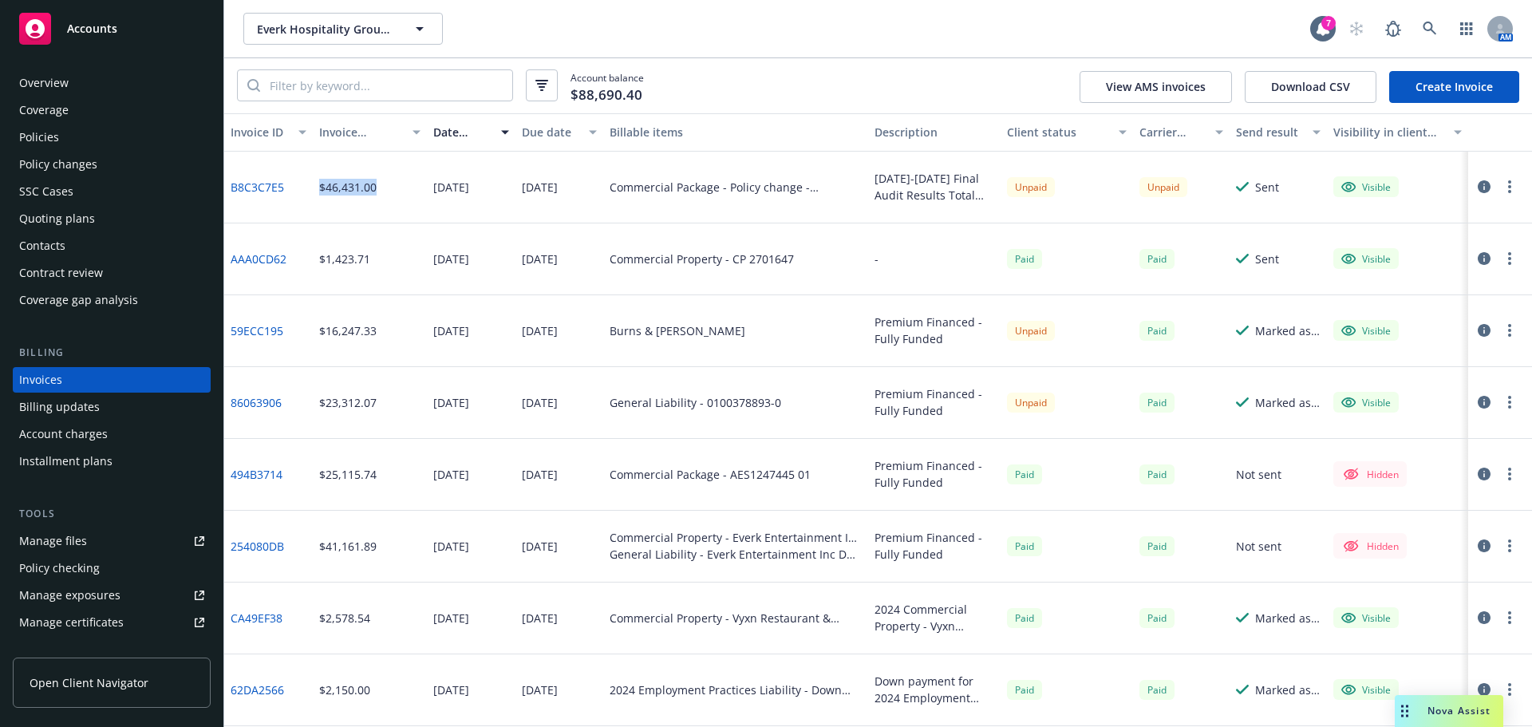
drag, startPoint x: 385, startPoint y: 189, endPoint x: 314, endPoint y: 188, distance: 71.0
click at [314, 188] on div "$46,431.00" at bounding box center [370, 188] width 115 height 72
copy div "$46,431.00"
click at [1478, 184] on icon "button" at bounding box center [1484, 186] width 13 height 13
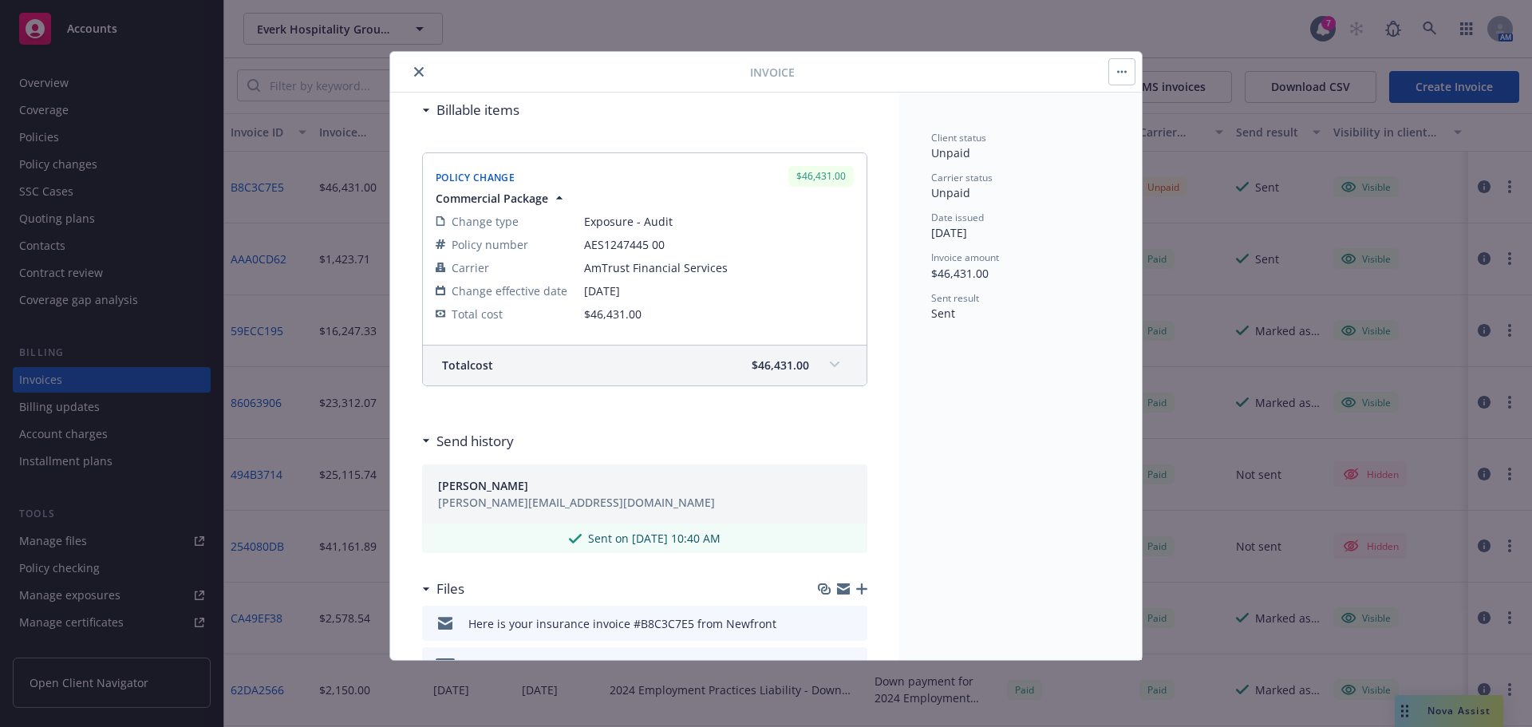
scroll to position [282, 0]
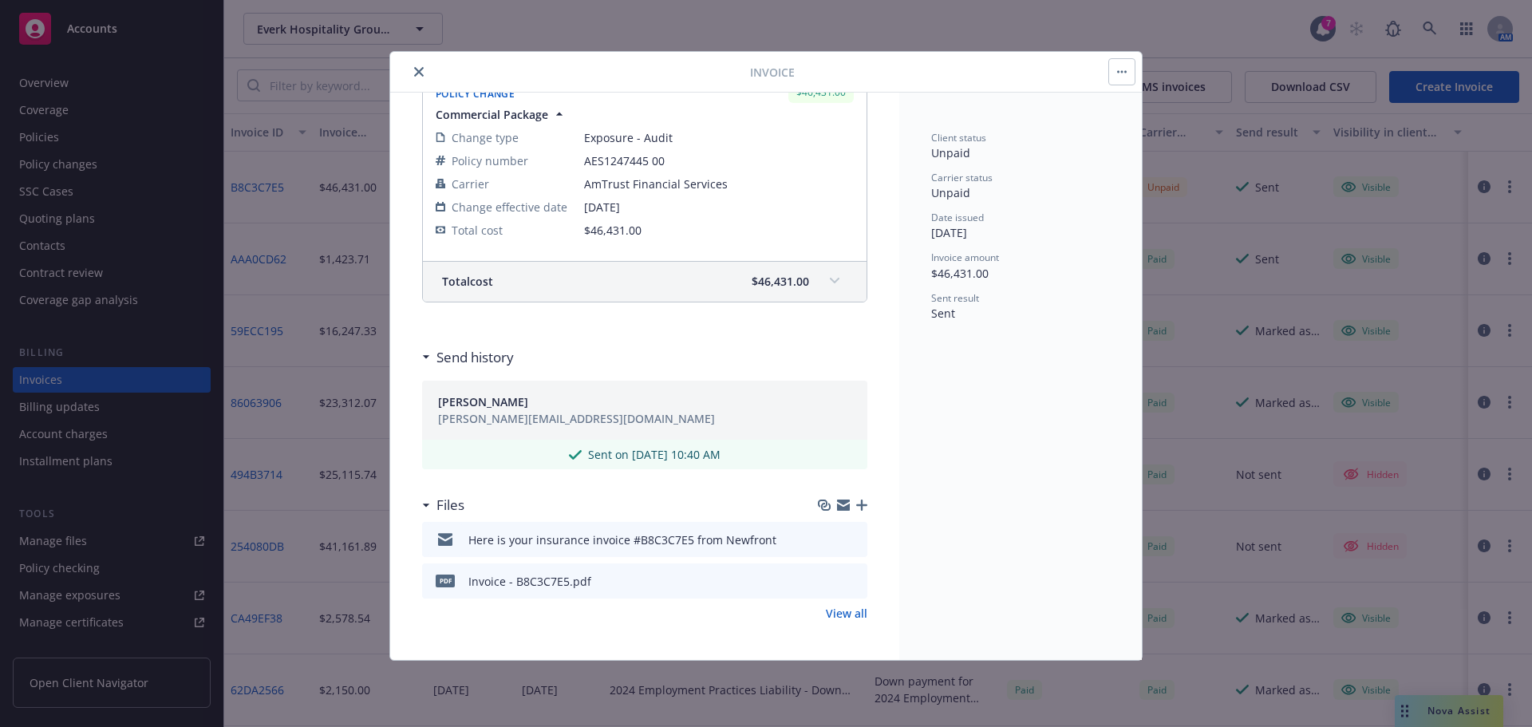
click at [821, 540] on icon "download file" at bounding box center [826, 537] width 10 height 10
click at [419, 73] on icon "close" at bounding box center [419, 72] width 10 height 10
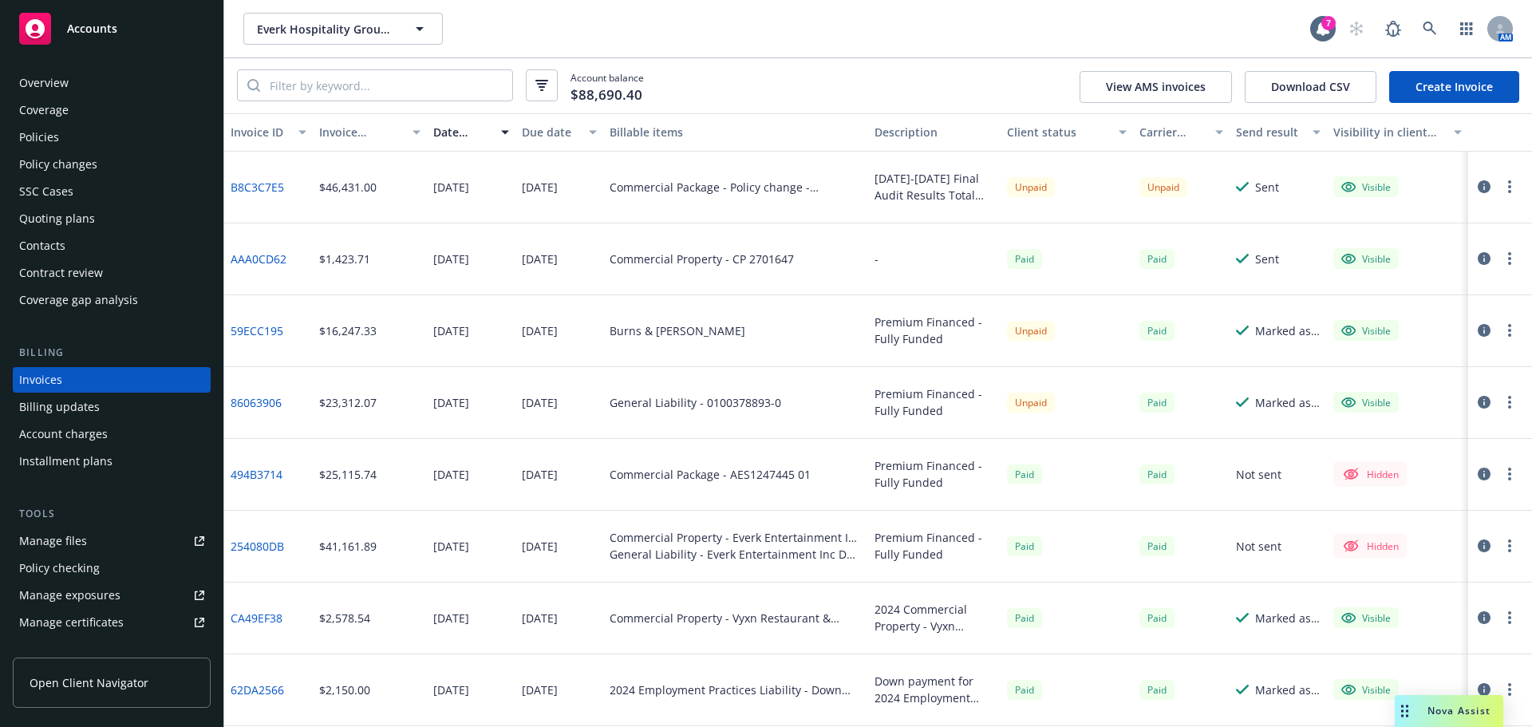
click at [1500, 190] on button "button" at bounding box center [1509, 186] width 19 height 19
click at [1436, 279] on link "Copy invoice URL" at bounding box center [1405, 283] width 204 height 32
click at [1475, 180] on button "button" at bounding box center [1484, 186] width 19 height 19
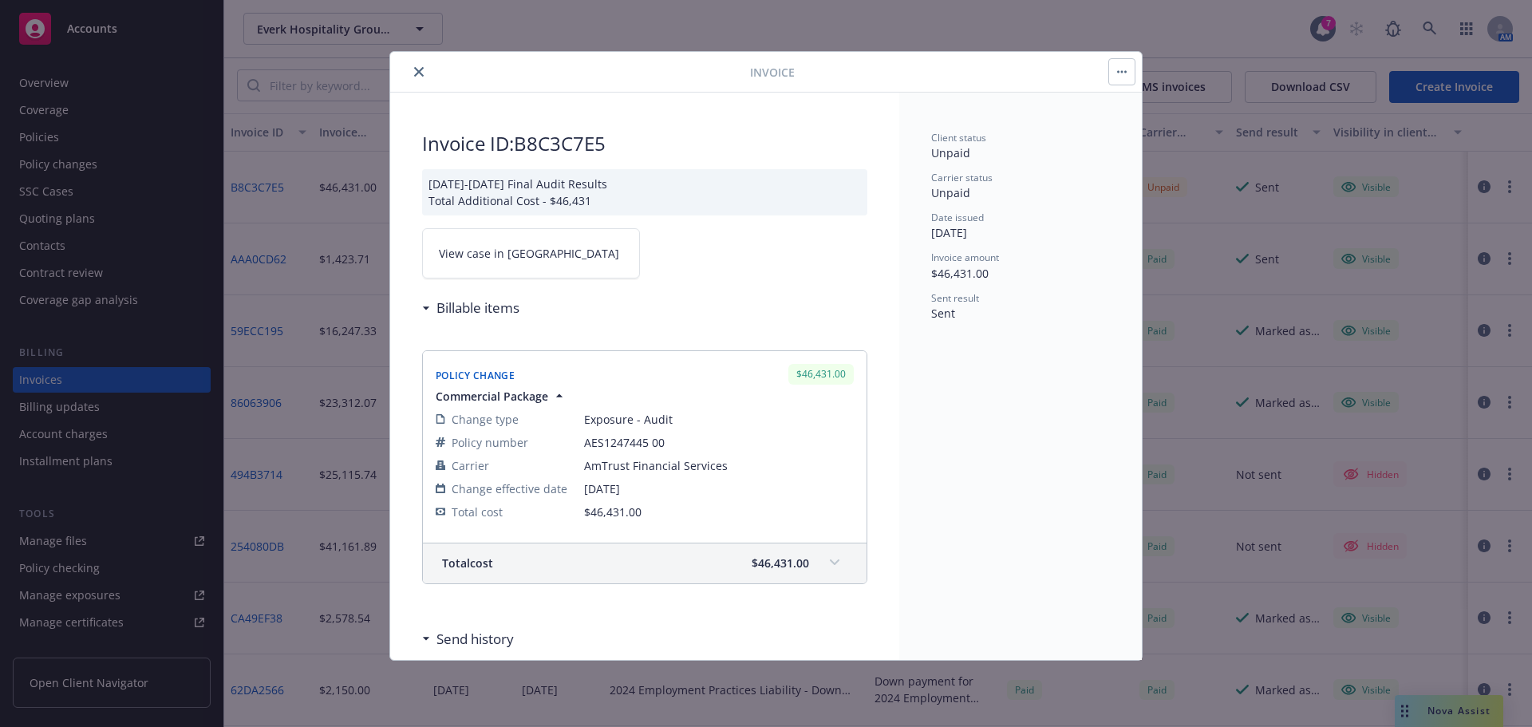
click at [421, 71] on icon "close" at bounding box center [419, 72] width 10 height 10
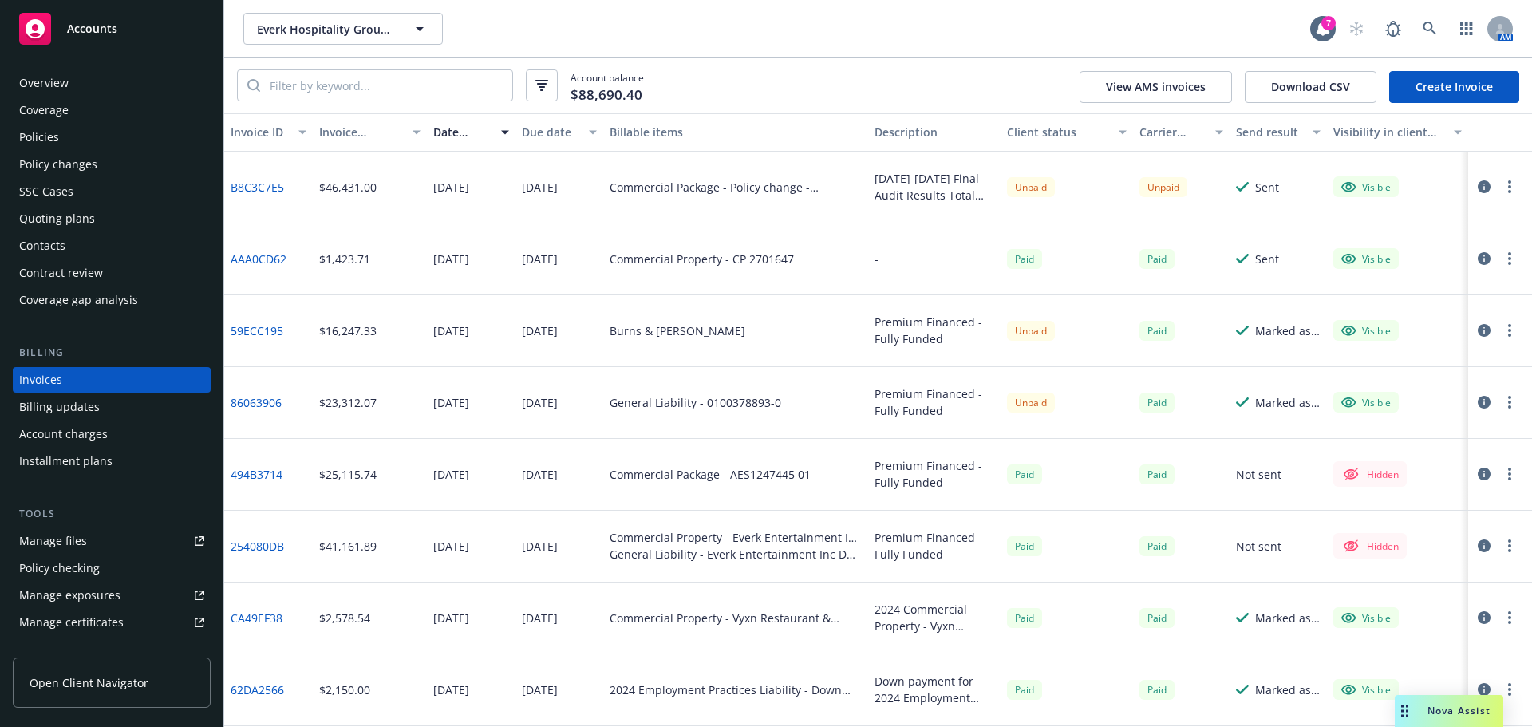
click at [1508, 190] on icon "button" at bounding box center [1509, 186] width 3 height 13
click at [1371, 279] on link "Copy invoice URL" at bounding box center [1405, 283] width 204 height 32
click at [1508, 192] on circle "button" at bounding box center [1509, 191] width 3 height 3
click at [1409, 409] on link "Copy logging email" at bounding box center [1405, 411] width 204 height 32
click at [130, 149] on div "Policies" at bounding box center [111, 137] width 185 height 26
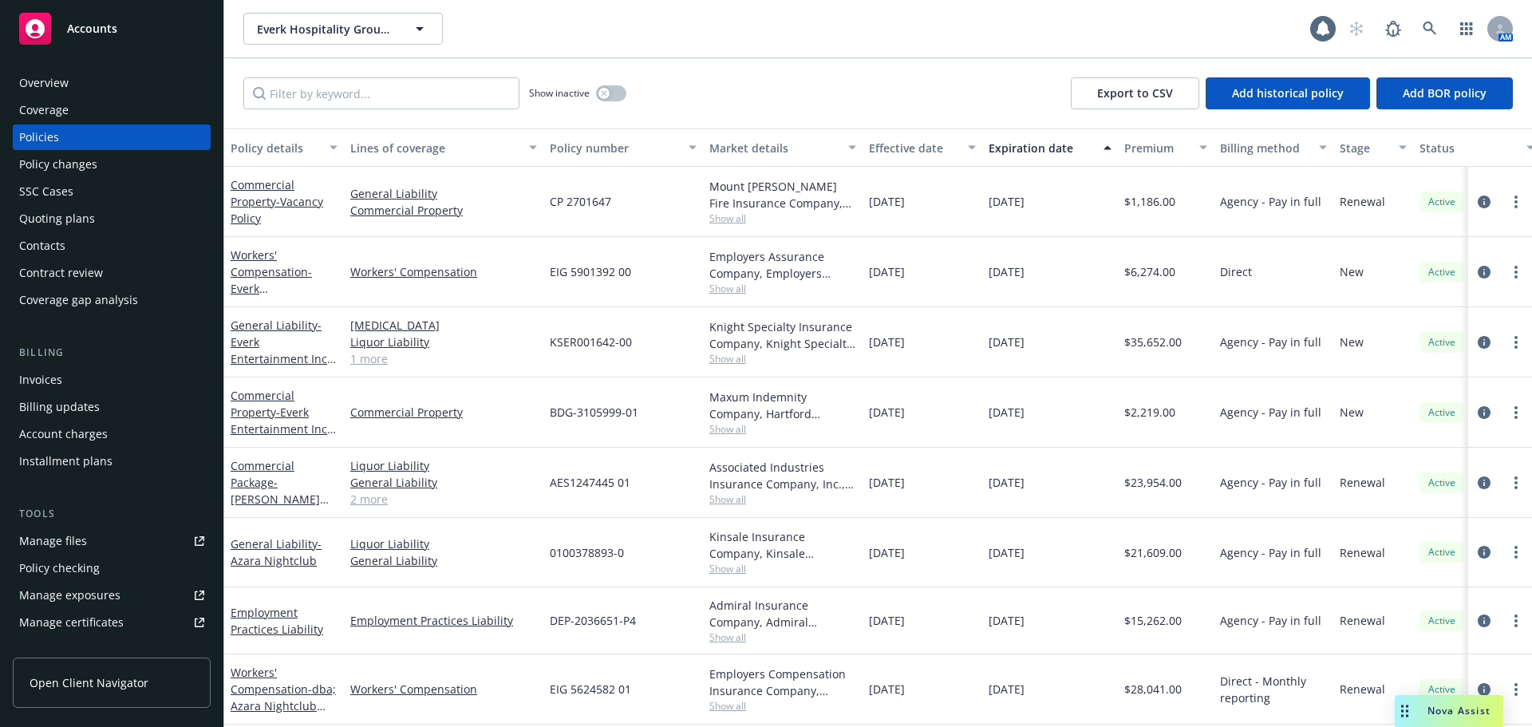
click at [125, 166] on div "Policy changes" at bounding box center [111, 165] width 185 height 26
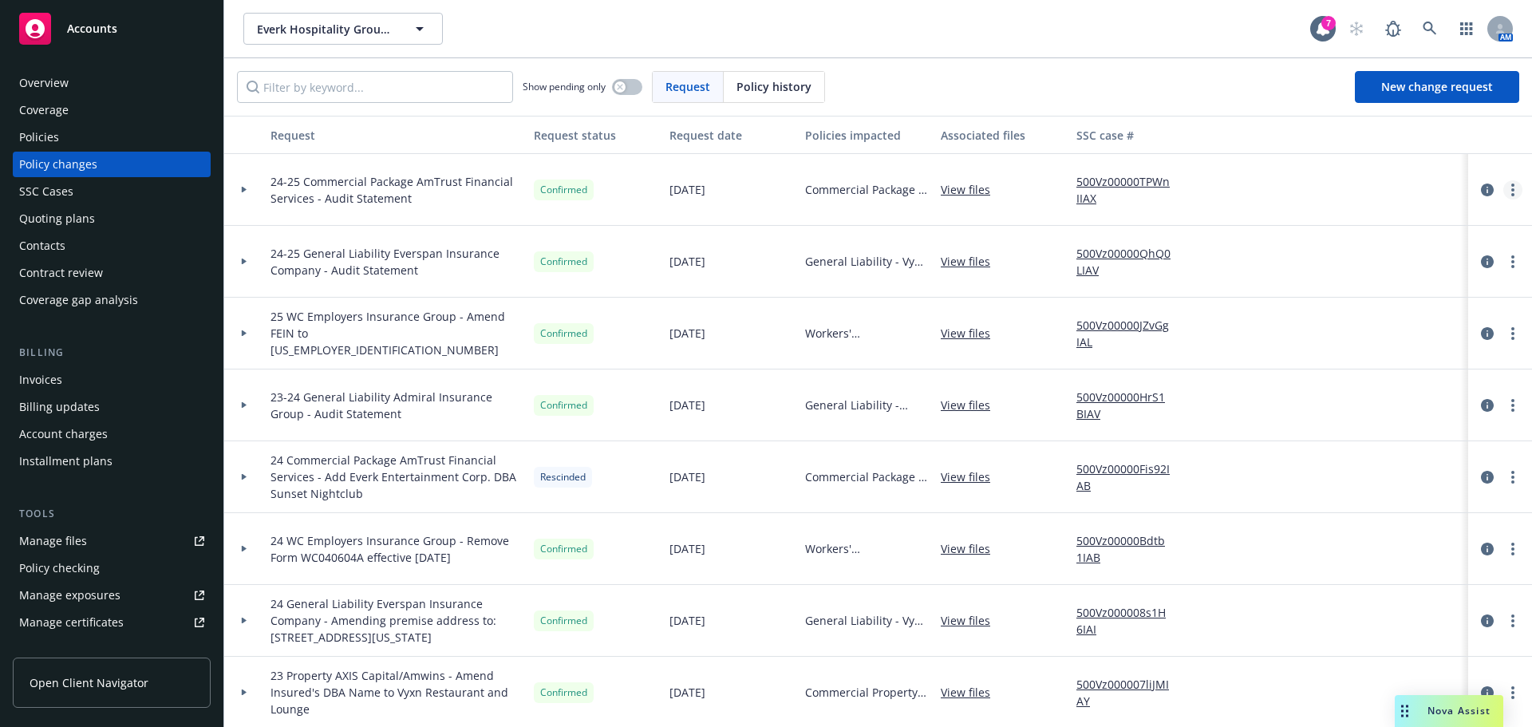
click at [1512, 191] on circle "more" at bounding box center [1513, 189] width 3 height 3
click at [1371, 226] on link "Copy logging email" at bounding box center [1373, 223] width 274 height 32
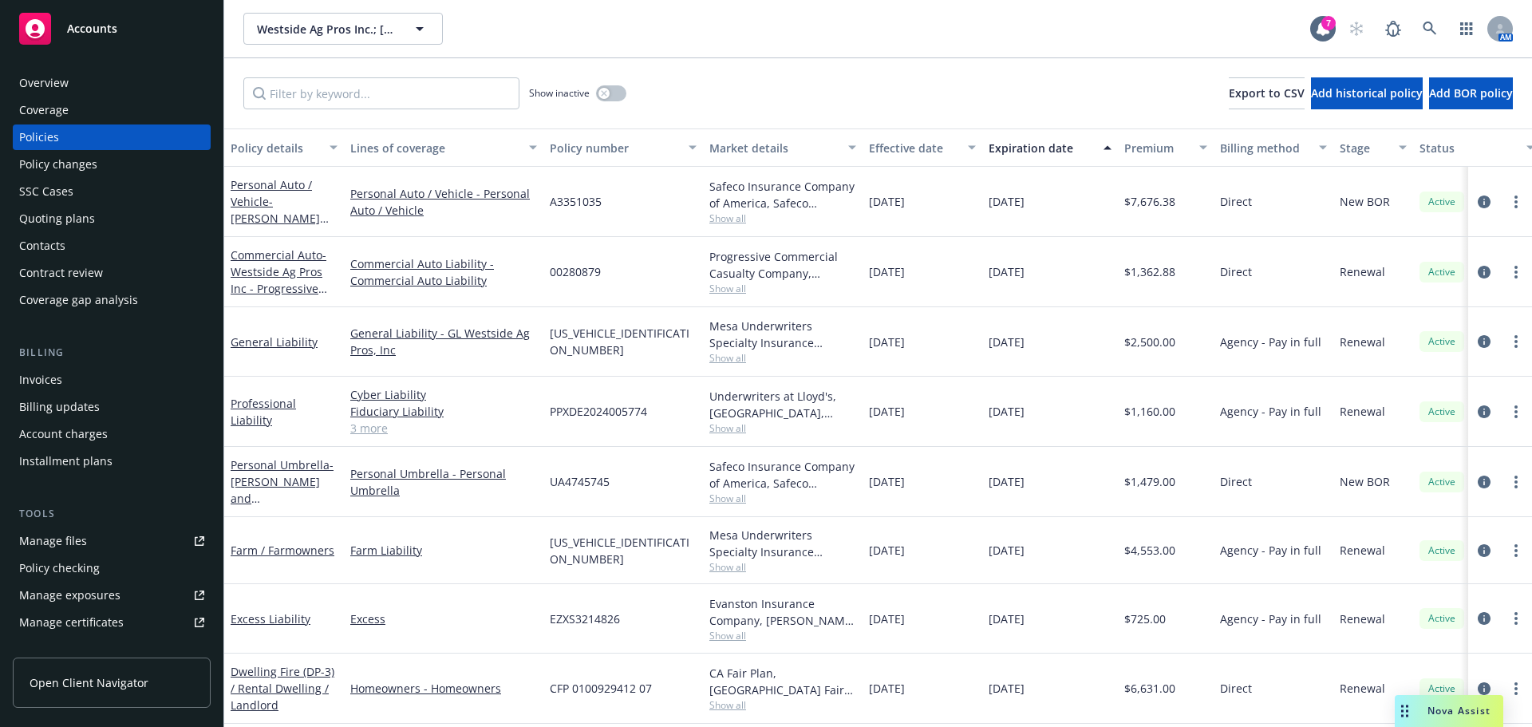
click at [65, 373] on div "Invoices" at bounding box center [111, 380] width 185 height 26
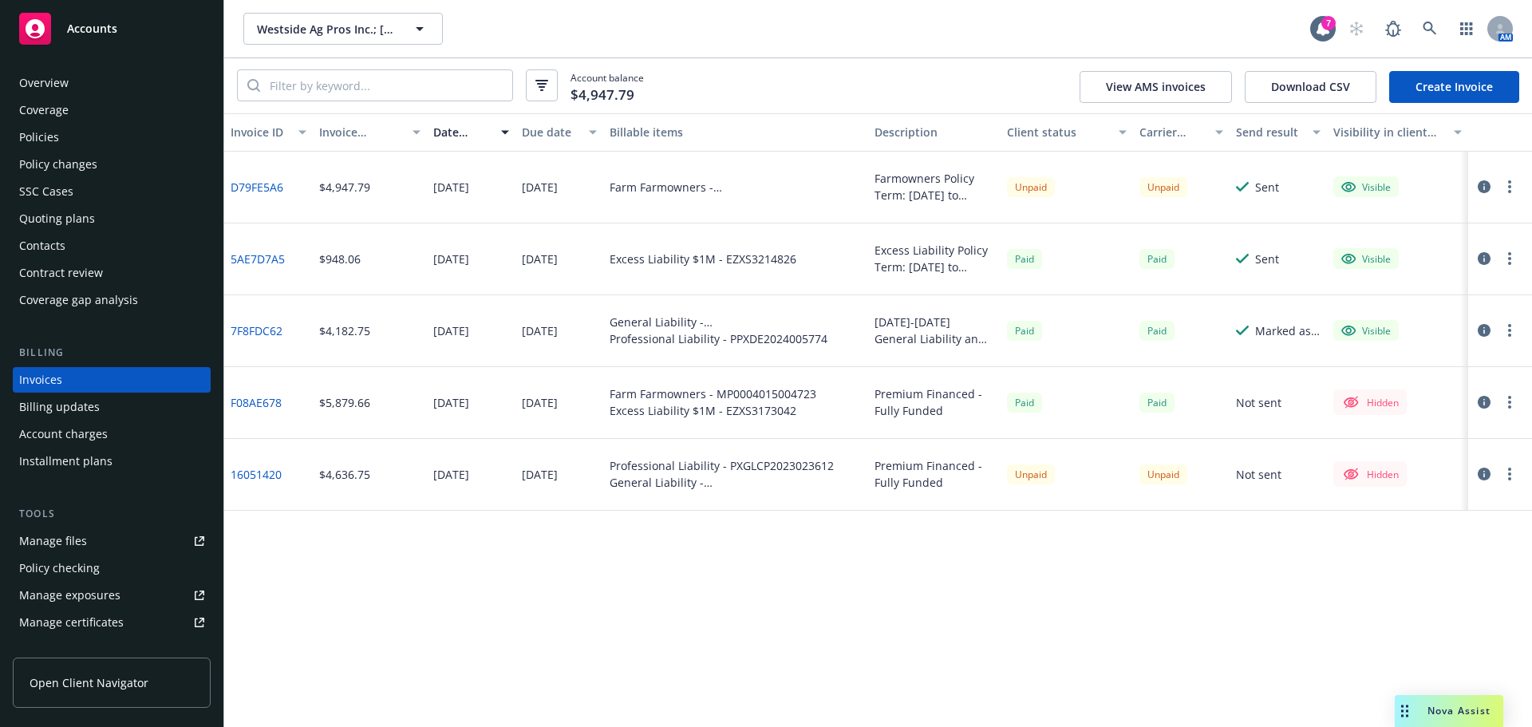
click at [1468, 186] on div at bounding box center [1500, 188] width 64 height 72
click at [1484, 192] on icon "button" at bounding box center [1484, 186] width 13 height 13
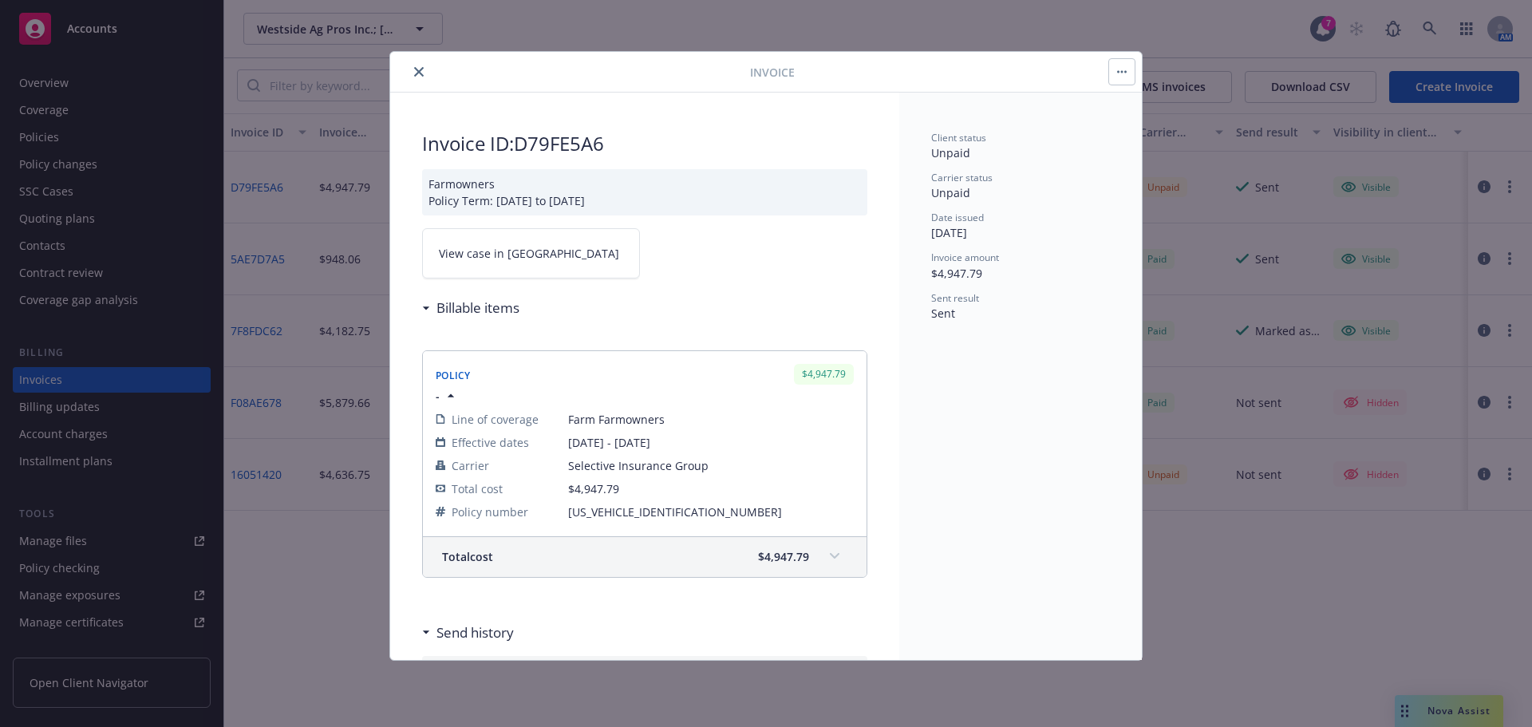
click at [1128, 75] on button "button" at bounding box center [1122, 72] width 26 height 26
click at [977, 413] on div "Client status Unpaid Carrier status Unpaid Date issued 10/03/2025 Invoice amoun…" at bounding box center [1020, 376] width 243 height 567
click at [419, 71] on icon "close" at bounding box center [419, 72] width 10 height 10
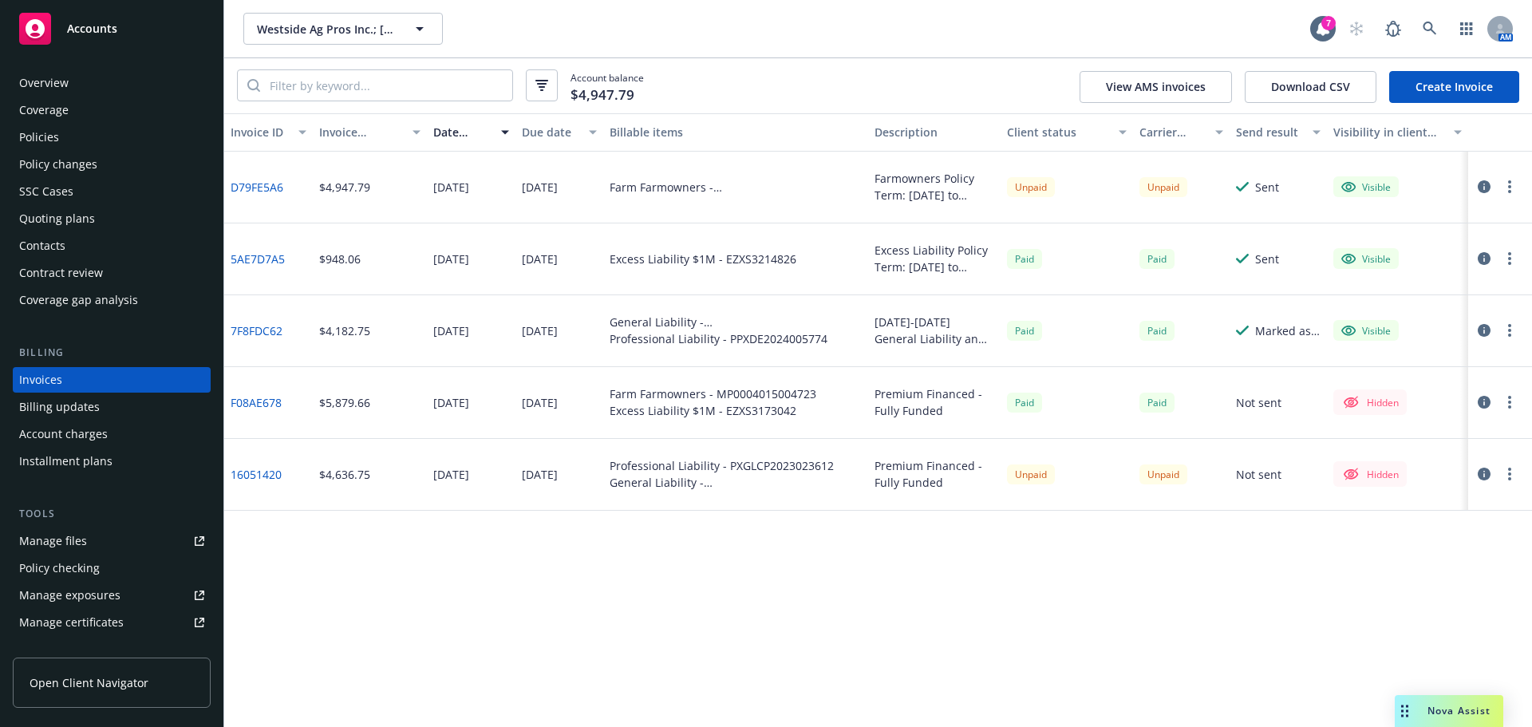
click at [79, 81] on div "Overview" at bounding box center [111, 83] width 185 height 26
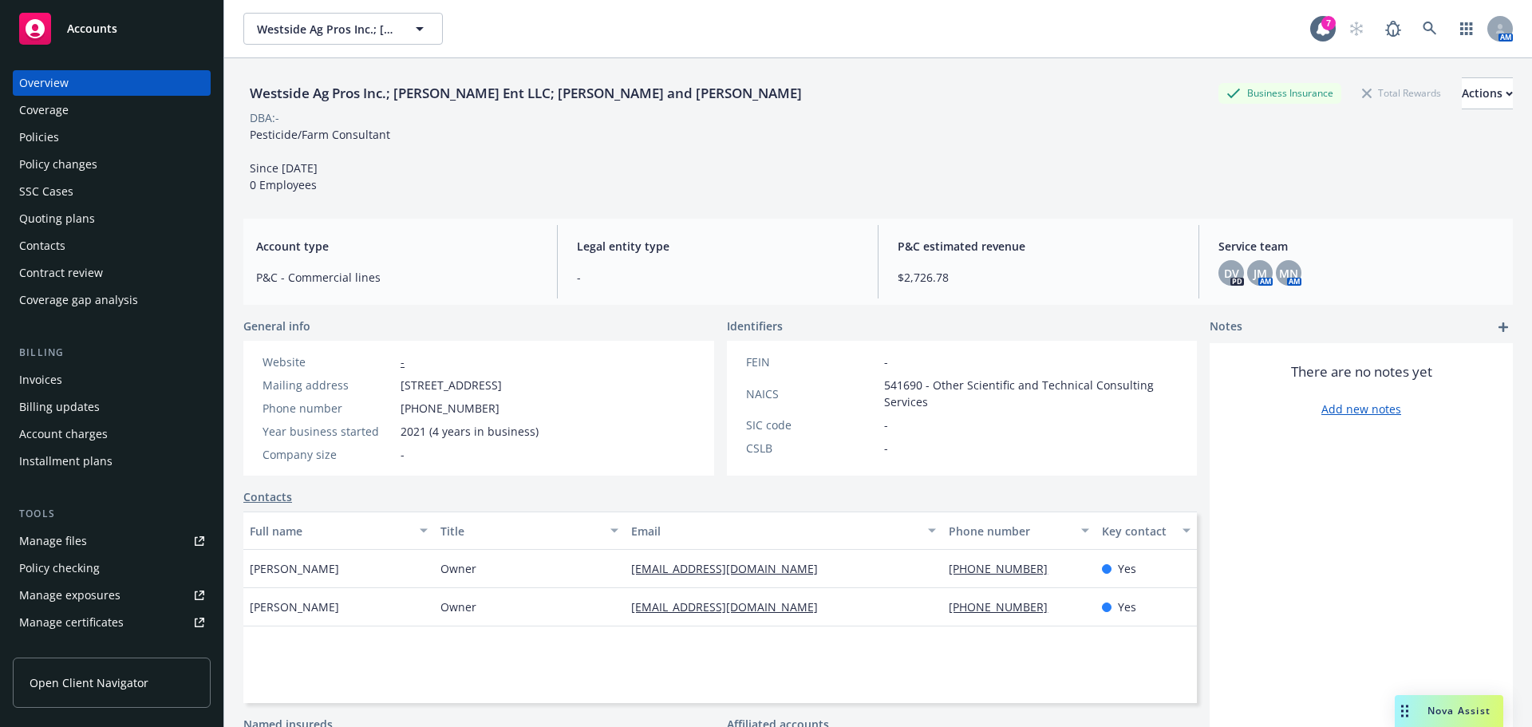
click at [105, 388] on div "Invoices" at bounding box center [111, 380] width 185 height 26
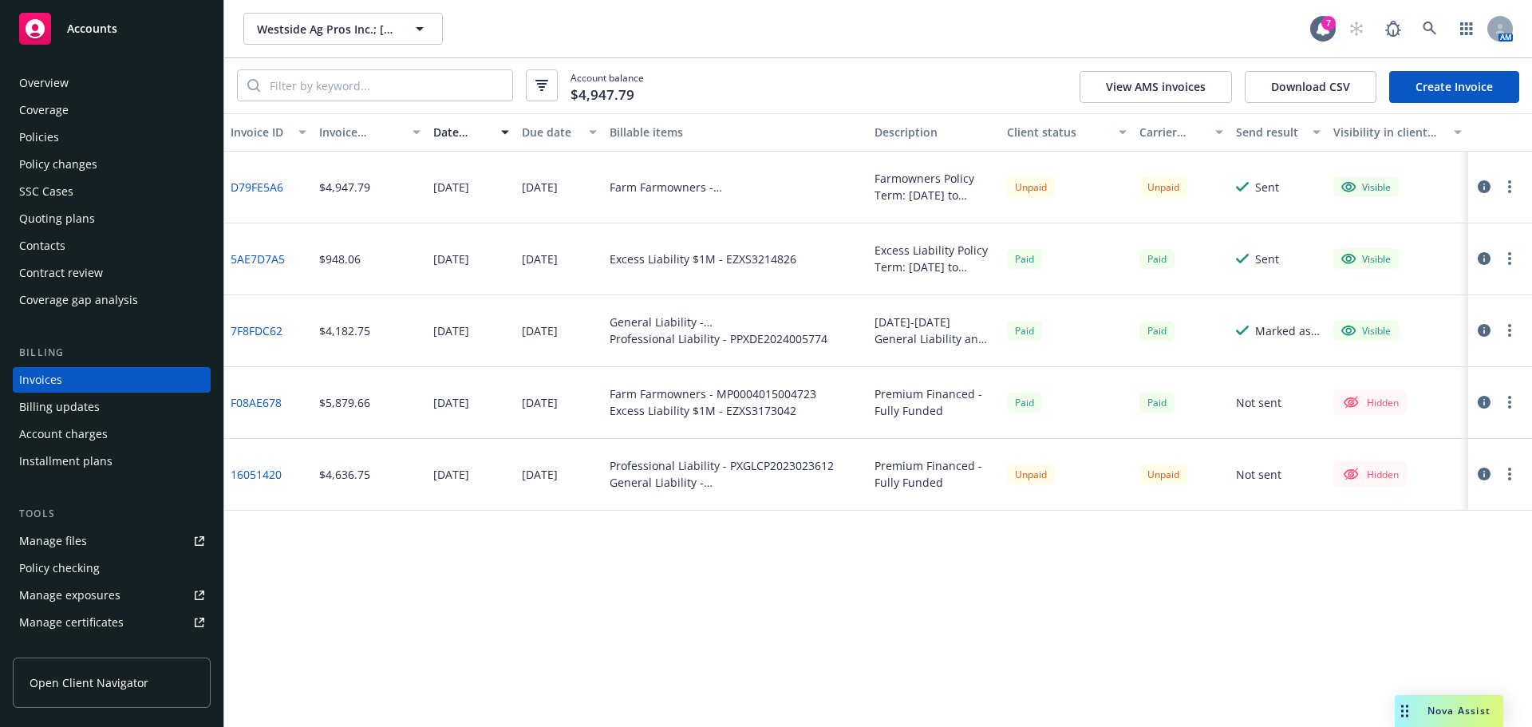
click at [1505, 184] on button "button" at bounding box center [1509, 186] width 19 height 19
click at [1010, 624] on div "Invoice ID Invoice amount Date issued Due date Billable items Description Clien…" at bounding box center [878, 420] width 1308 height 614
click at [249, 191] on link "D79FE5A6" at bounding box center [257, 187] width 53 height 17
click at [1429, 24] on icon at bounding box center [1430, 29] width 14 height 14
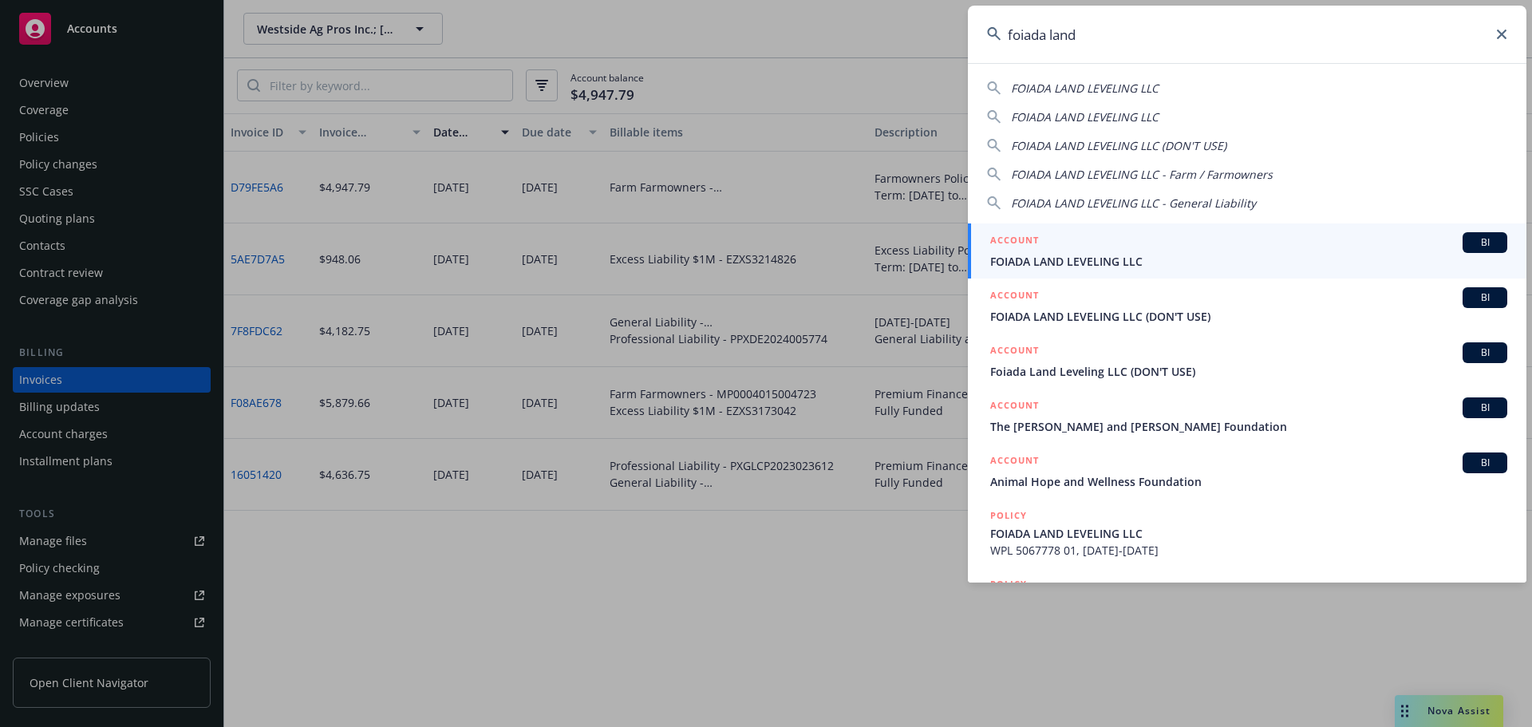
type input "foiada land"
click at [1085, 247] on div "ACCOUNT BI" at bounding box center [1248, 242] width 517 height 21
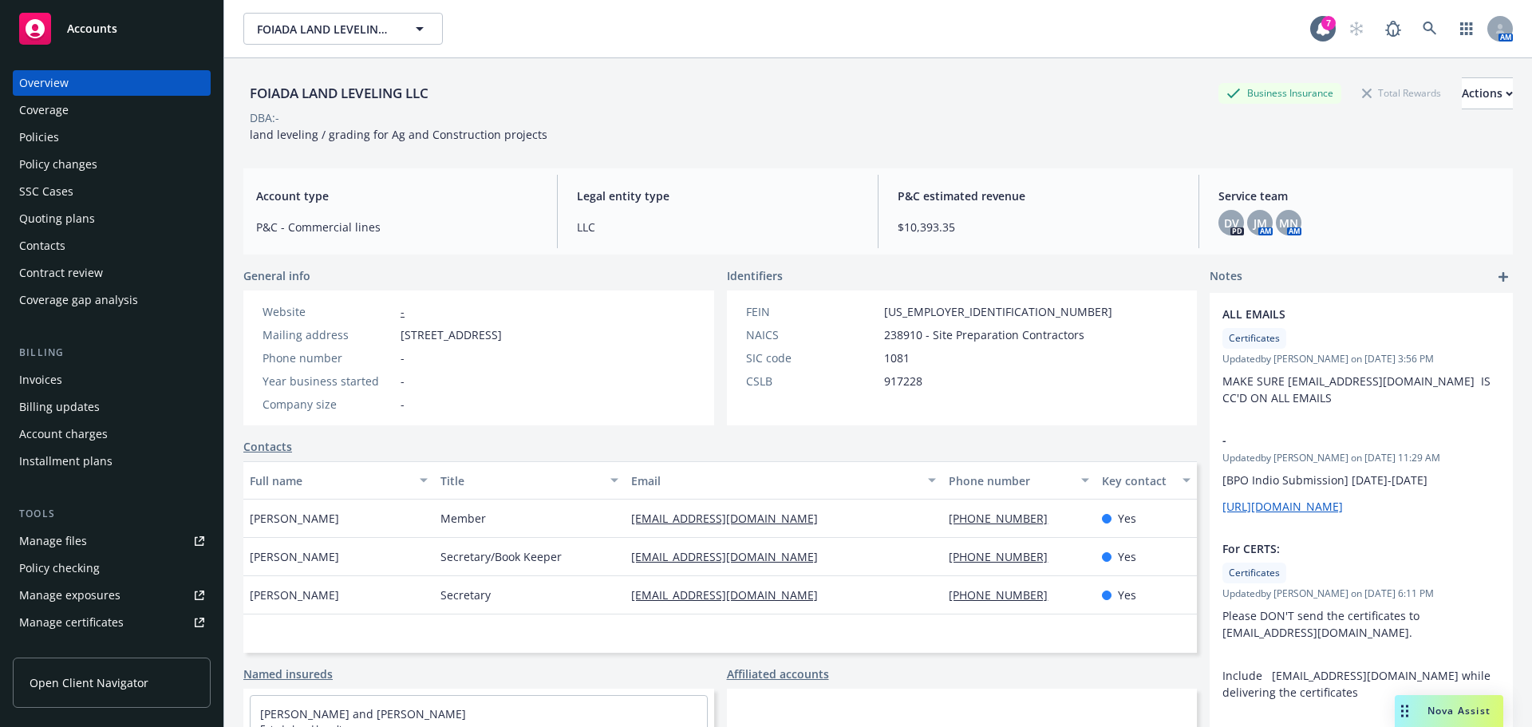
click at [106, 132] on div "Policies" at bounding box center [111, 137] width 185 height 26
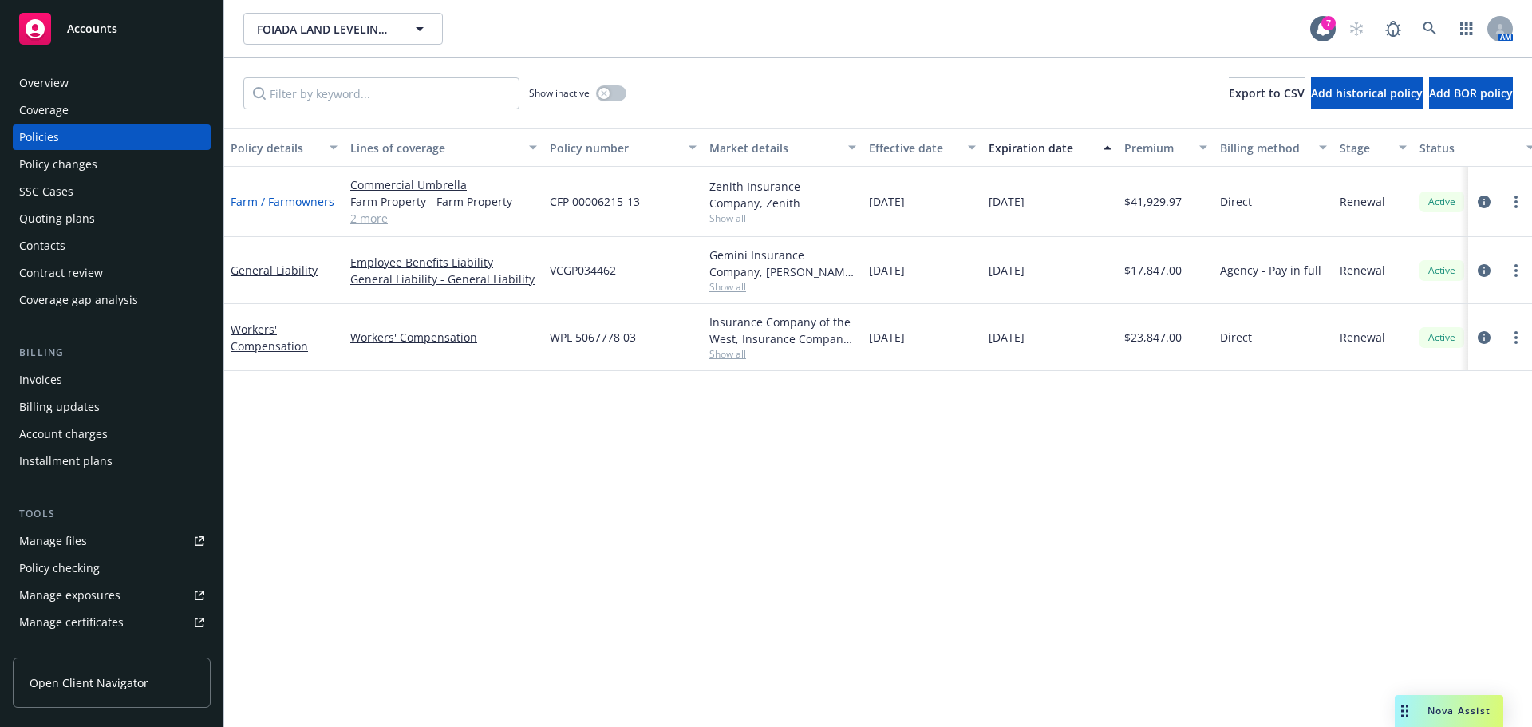
click at [272, 207] on link "Farm / Farmowners" at bounding box center [283, 201] width 104 height 15
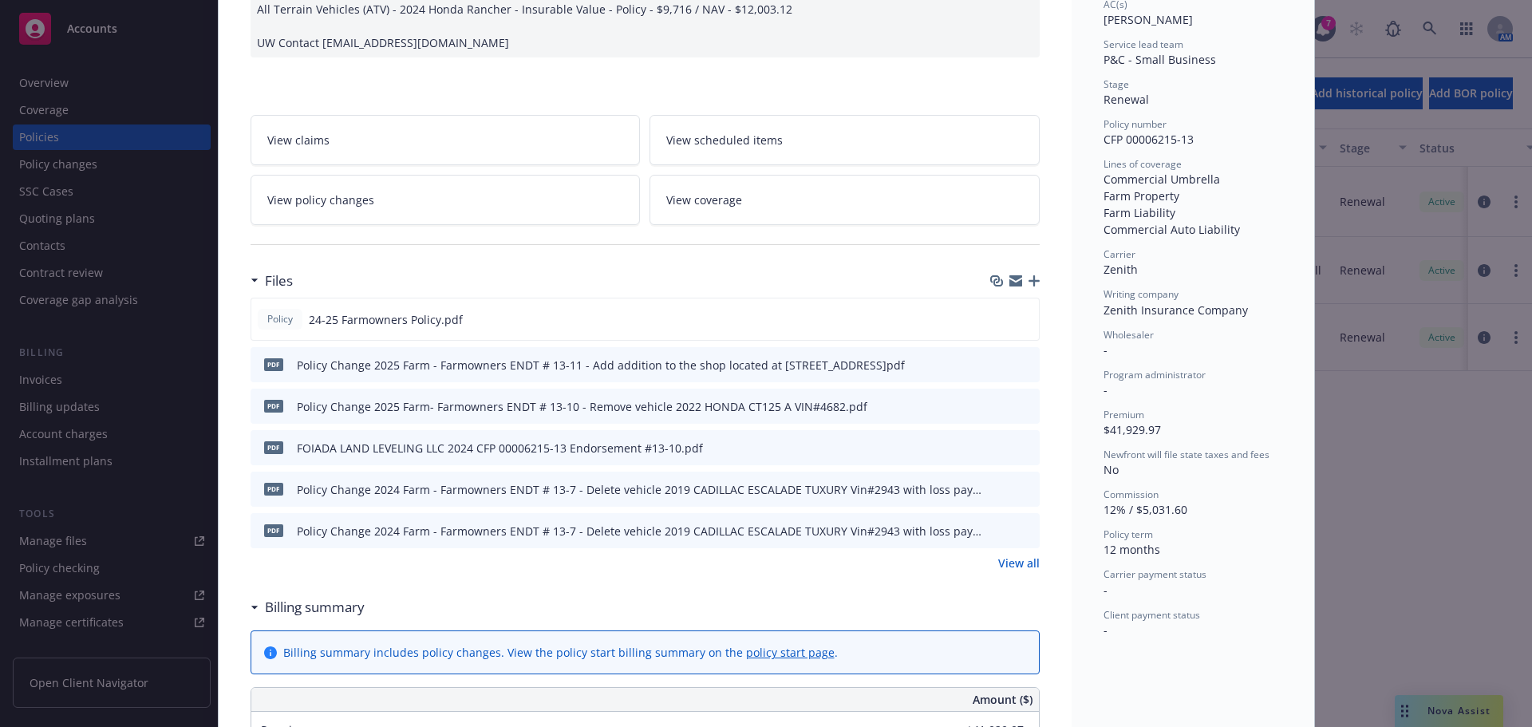
scroll to position [399, 0]
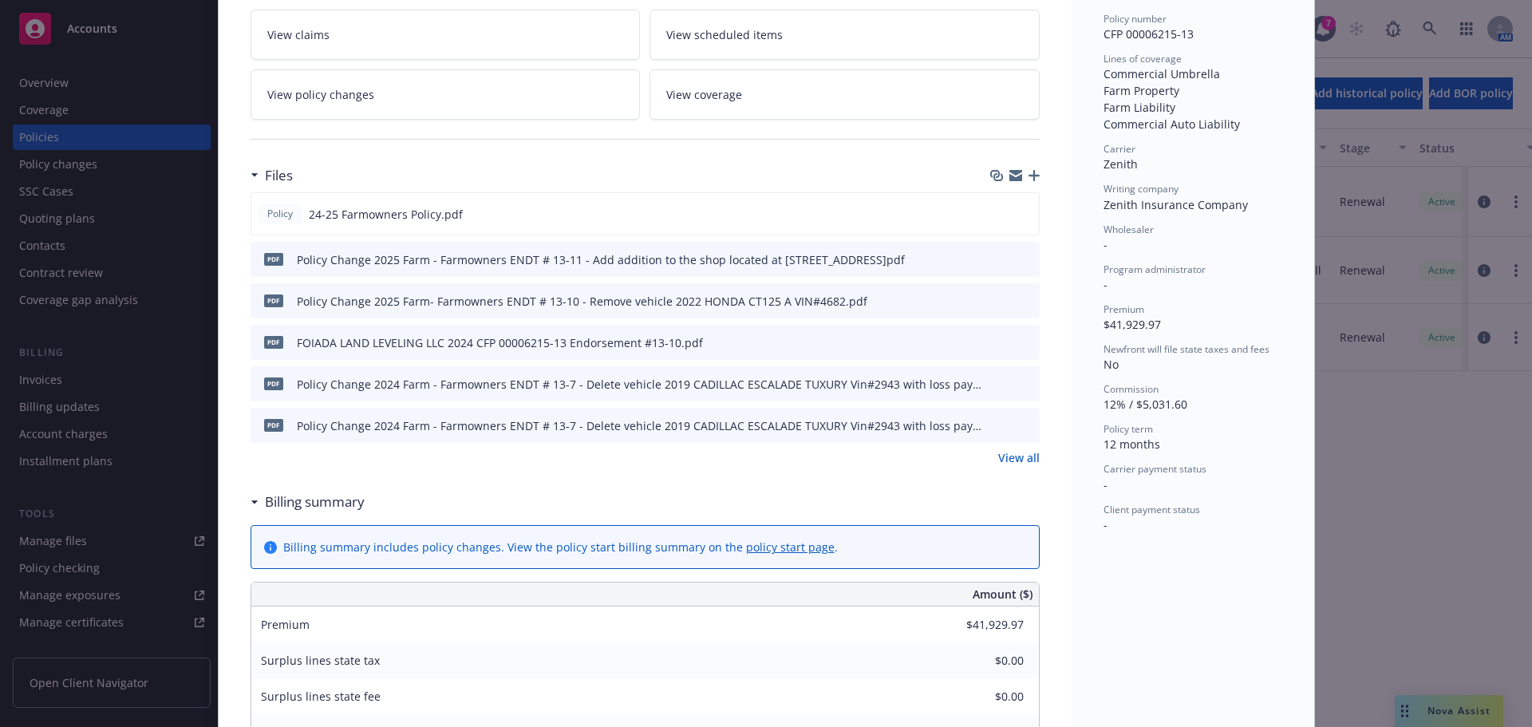
click at [1009, 457] on link "View all" at bounding box center [1018, 457] width 41 height 17
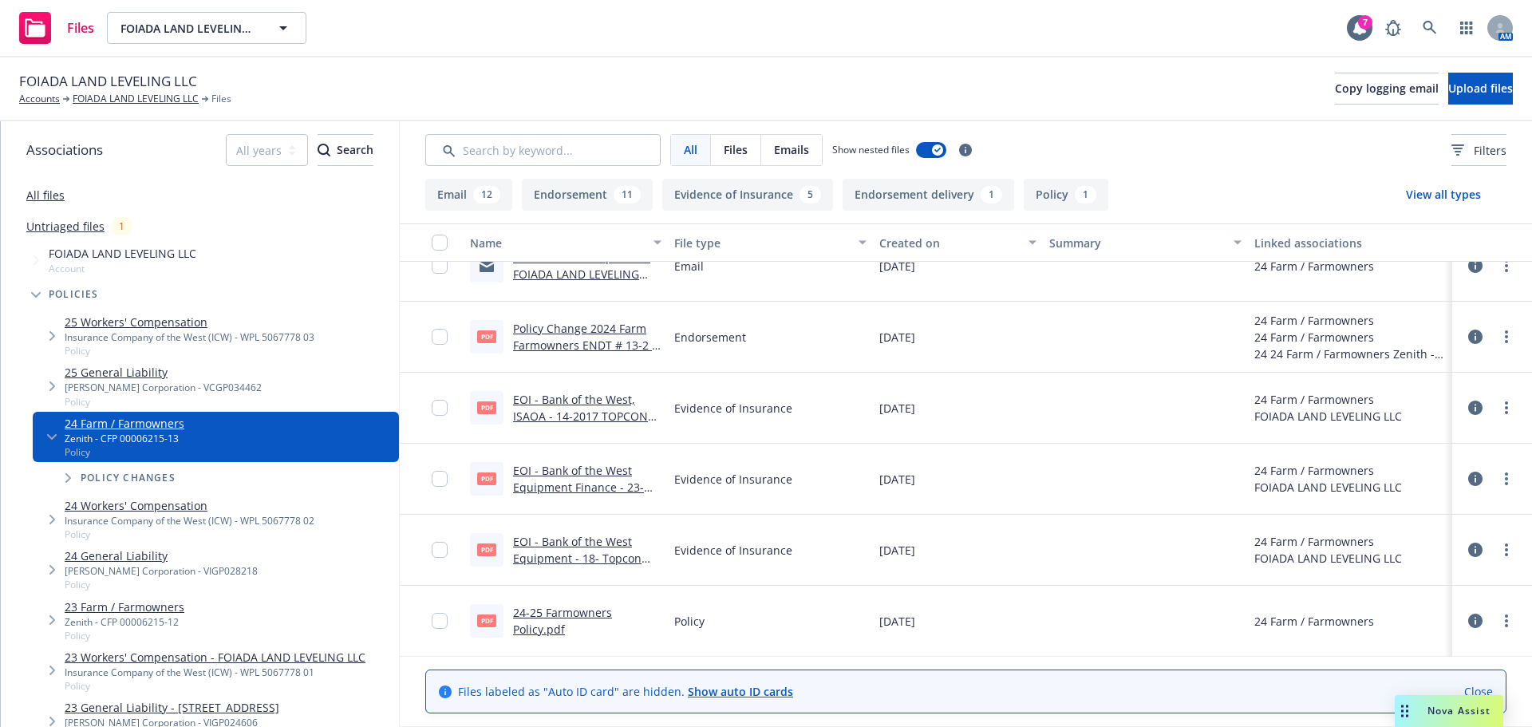
scroll to position [1718, 0]
click at [534, 628] on link "24-25 Farmowners Policy.pdf" at bounding box center [562, 620] width 99 height 32
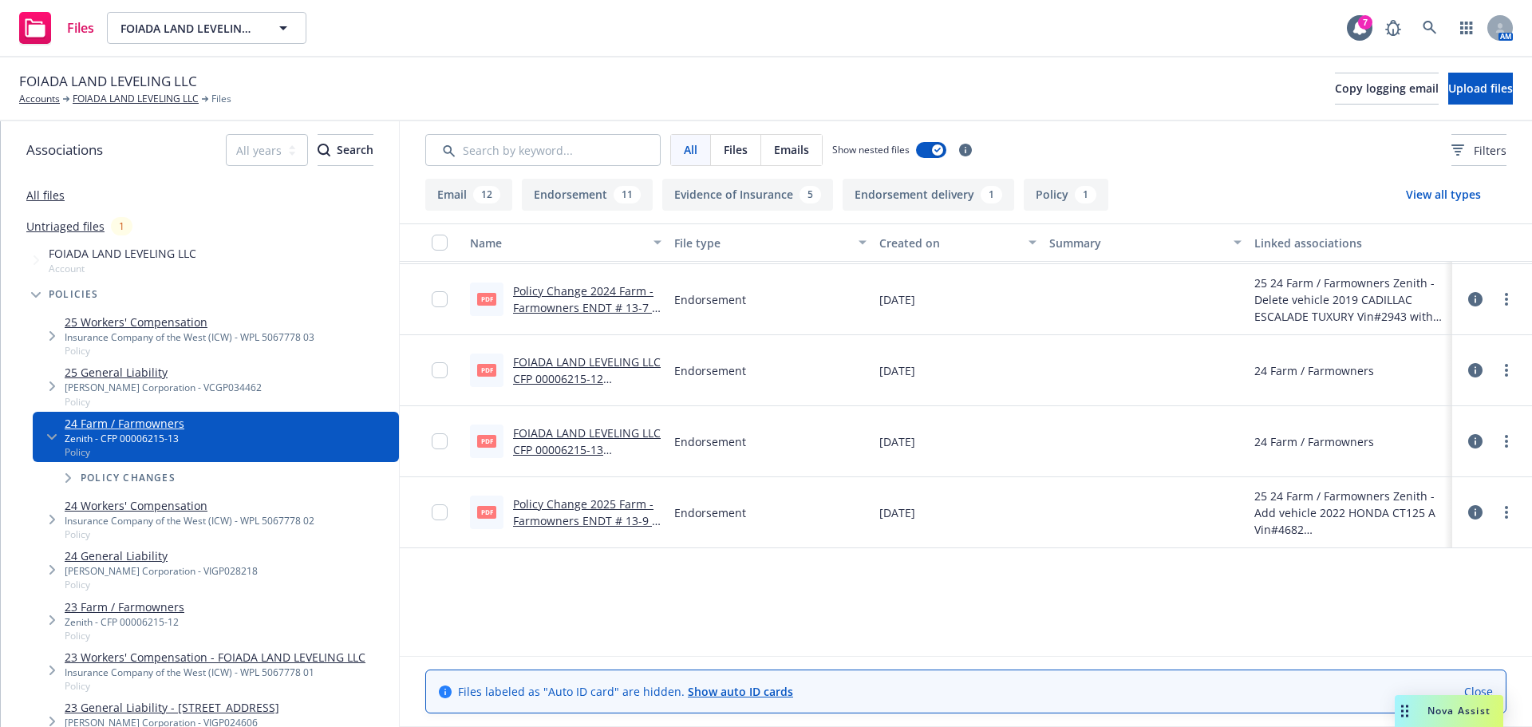
scroll to position [0, 0]
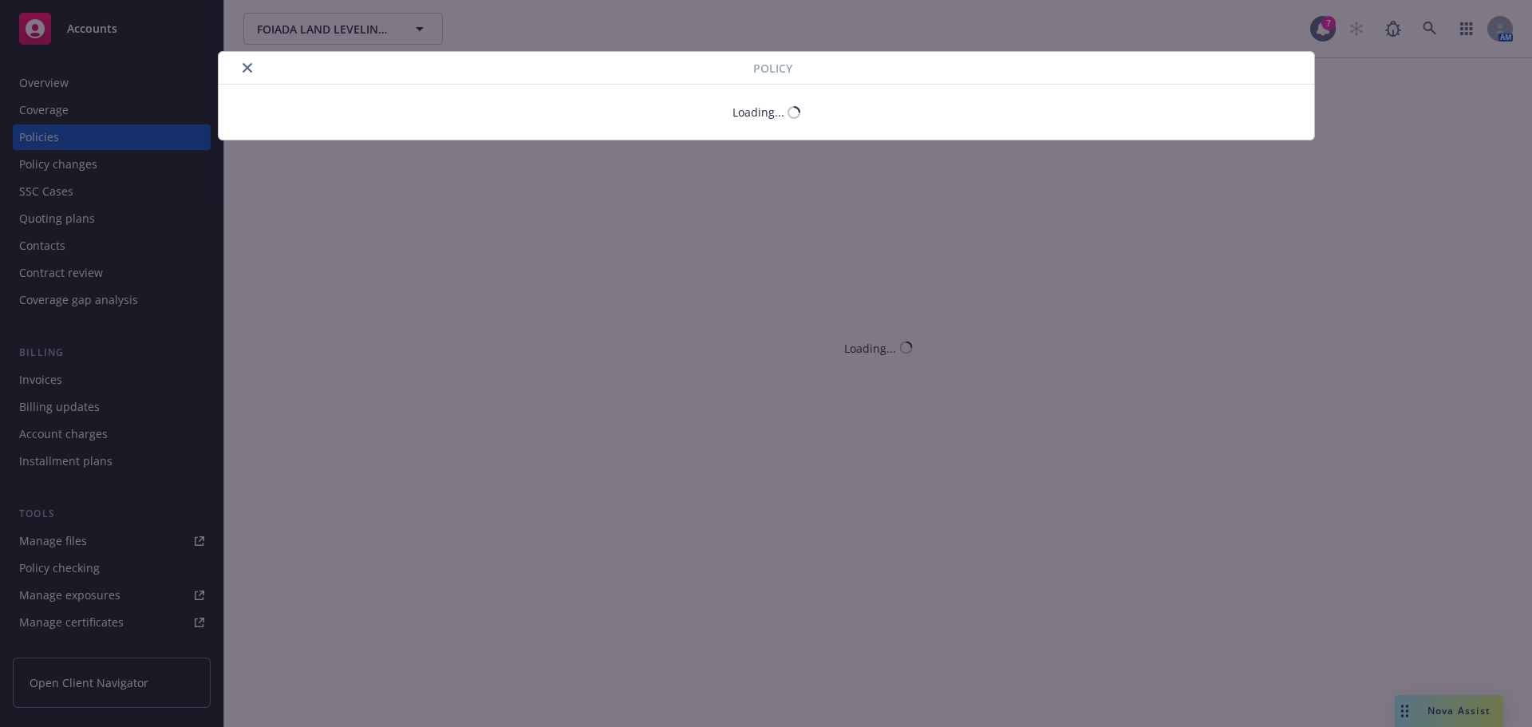
click at [250, 67] on icon "close" at bounding box center [248, 68] width 10 height 10
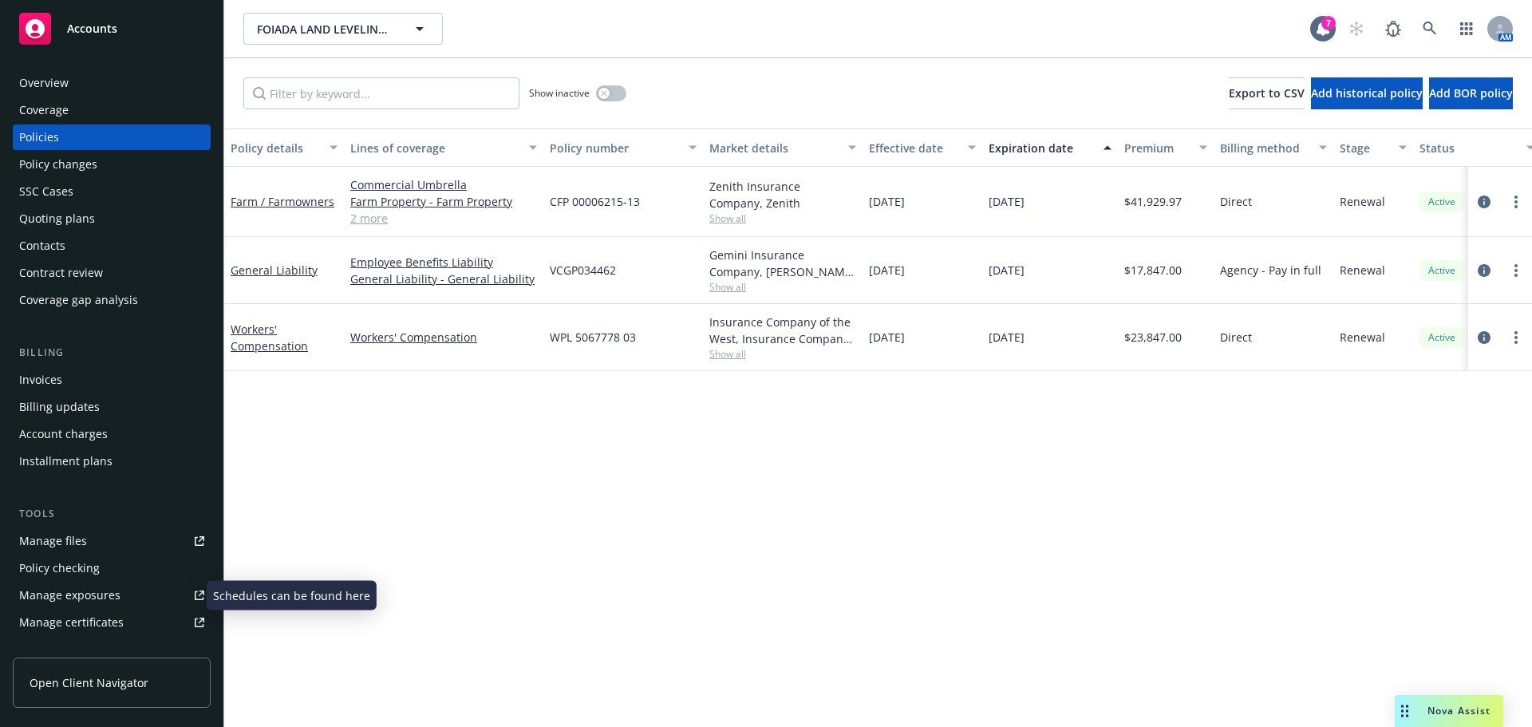
click at [96, 591] on div "Manage exposures" at bounding box center [69, 596] width 101 height 26
click at [1420, 30] on link at bounding box center [1430, 29] width 32 height 32
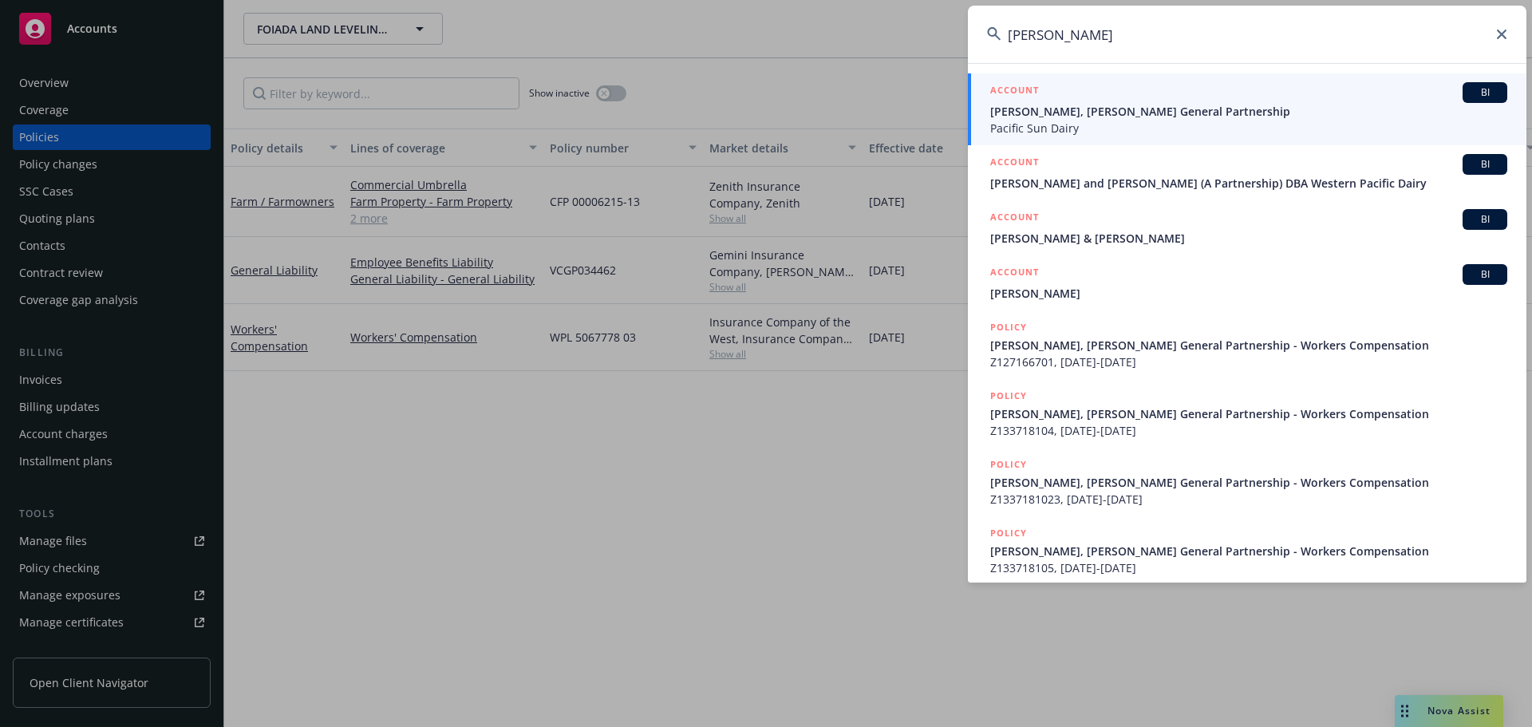
type input "[PERSON_NAME]"
click at [1083, 103] on span "[PERSON_NAME], [PERSON_NAME] General Partnership" at bounding box center [1248, 111] width 517 height 17
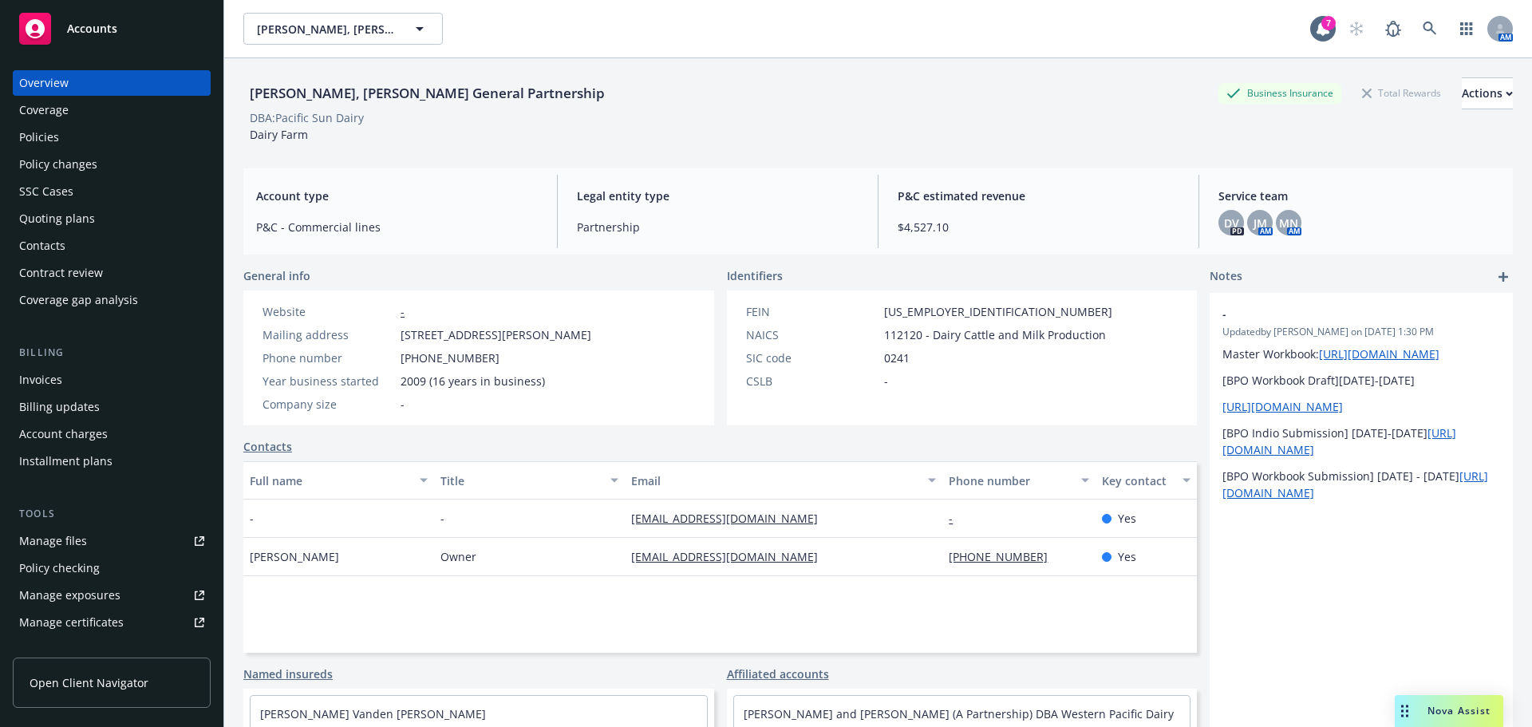
click at [93, 245] on div "Contacts" at bounding box center [111, 246] width 185 height 26
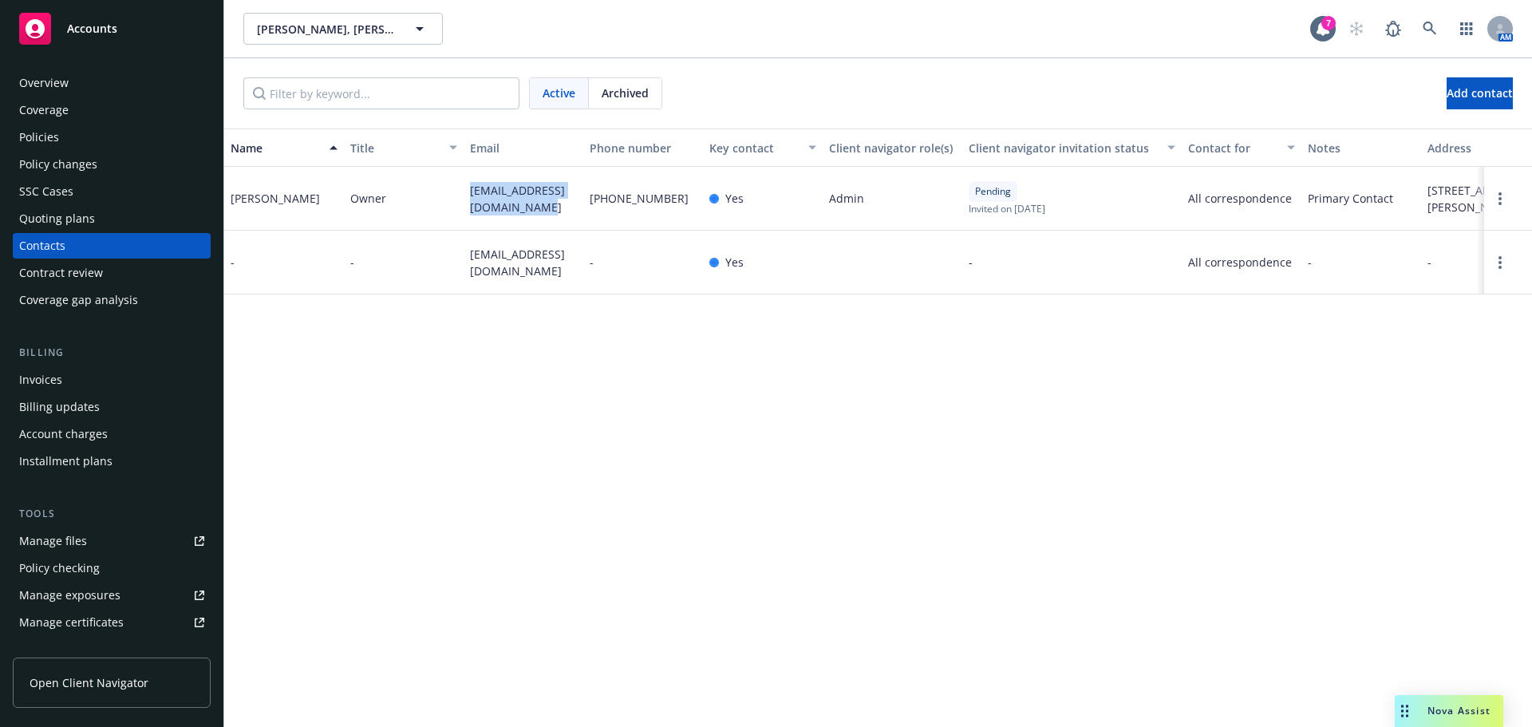
drag, startPoint x: 537, startPoint y: 210, endPoint x: 460, endPoint y: 197, distance: 77.7
click at [460, 197] on div "[PERSON_NAME] Owner [EMAIL_ADDRESS][DOMAIN_NAME] [PHONE_NUMBER] Yes Admin Pendi…" at bounding box center [878, 199] width 1308 height 64
copy div "[EMAIL_ADDRESS][DOMAIN_NAME]"
click at [49, 126] on div "Policies" at bounding box center [39, 137] width 40 height 26
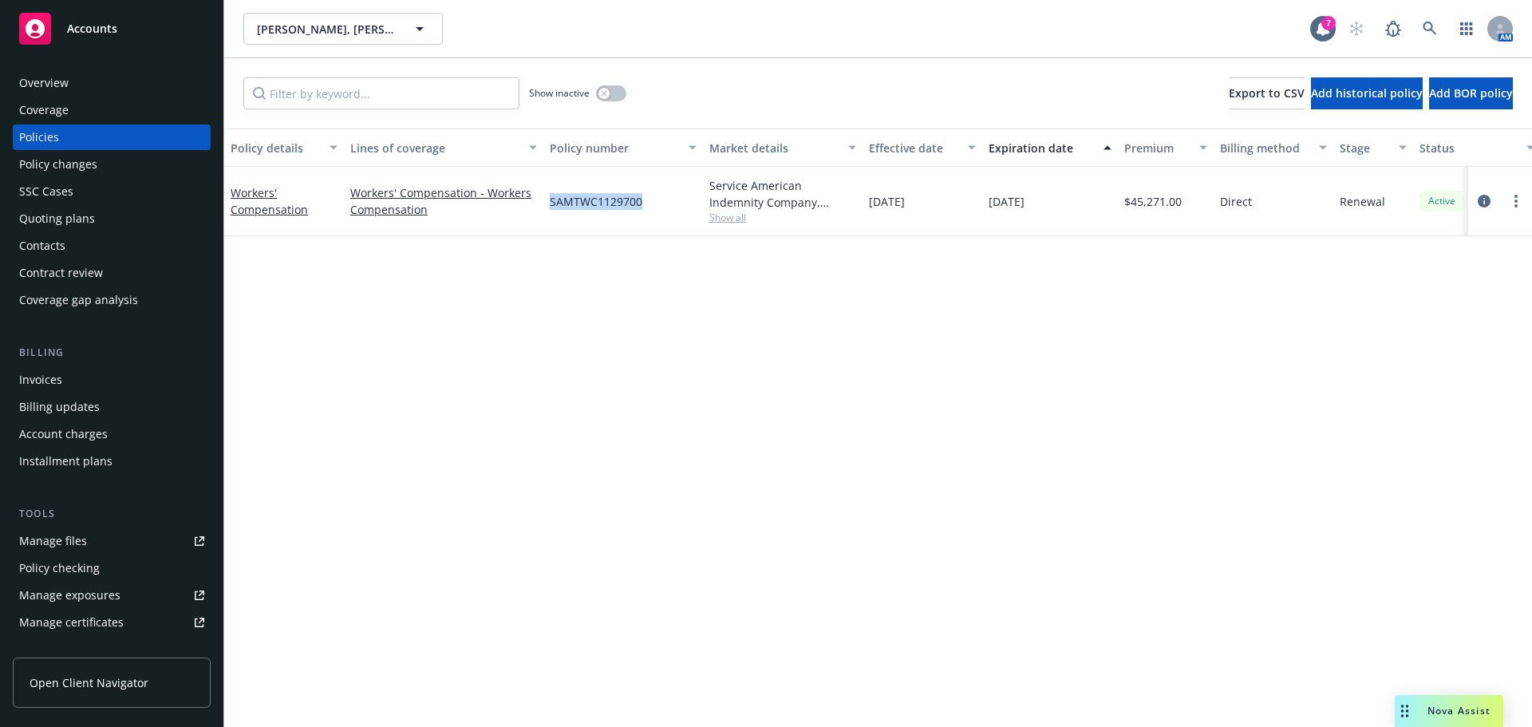
drag, startPoint x: 647, startPoint y: 201, endPoint x: 541, endPoint y: 207, distance: 106.3
click at [541, 207] on div "Workers' Compensation Workers' Compensation - Workers Compensation SAMTWC112970…" at bounding box center [994, 201] width 1540 height 69
copy div "SAMTWC1129700"
click at [263, 213] on link "Workers' Compensation" at bounding box center [269, 201] width 77 height 32
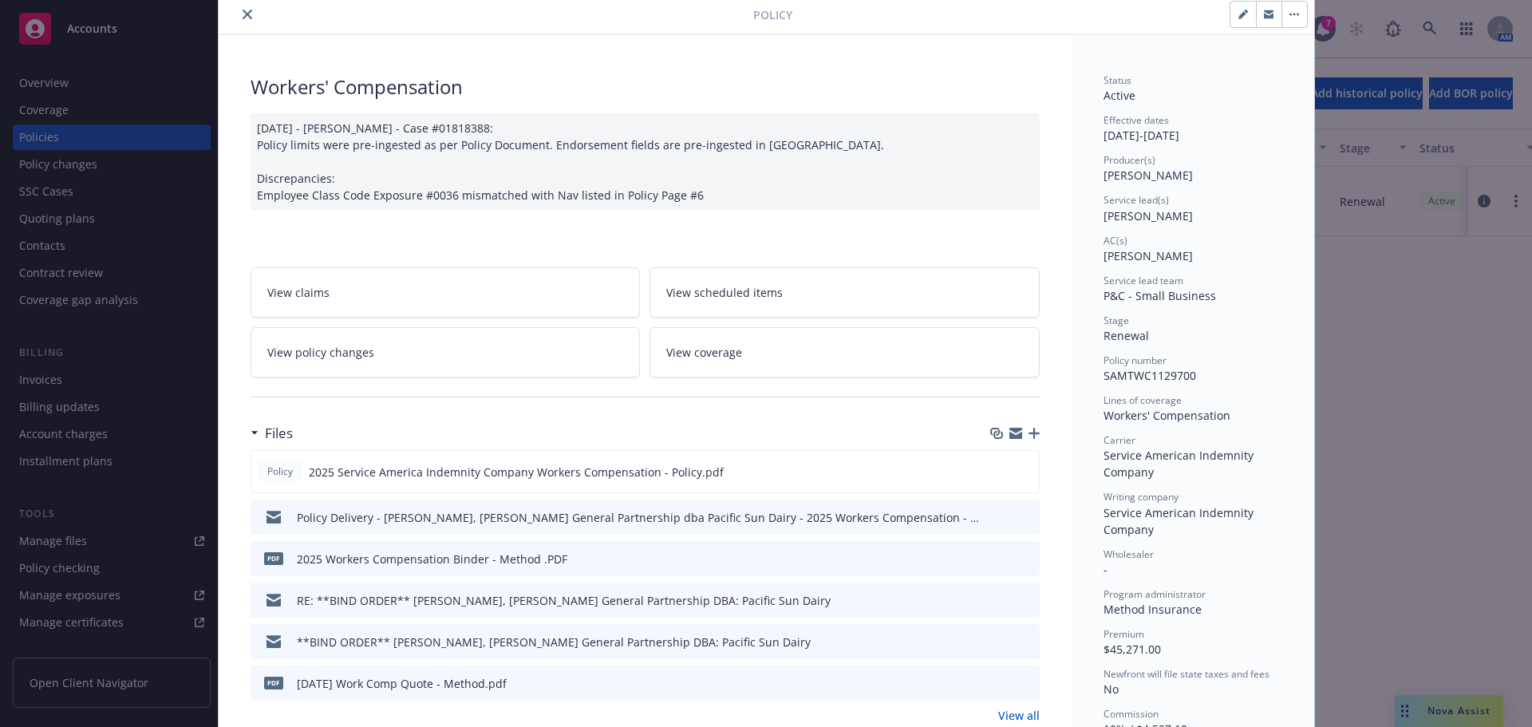
scroll to position [239, 0]
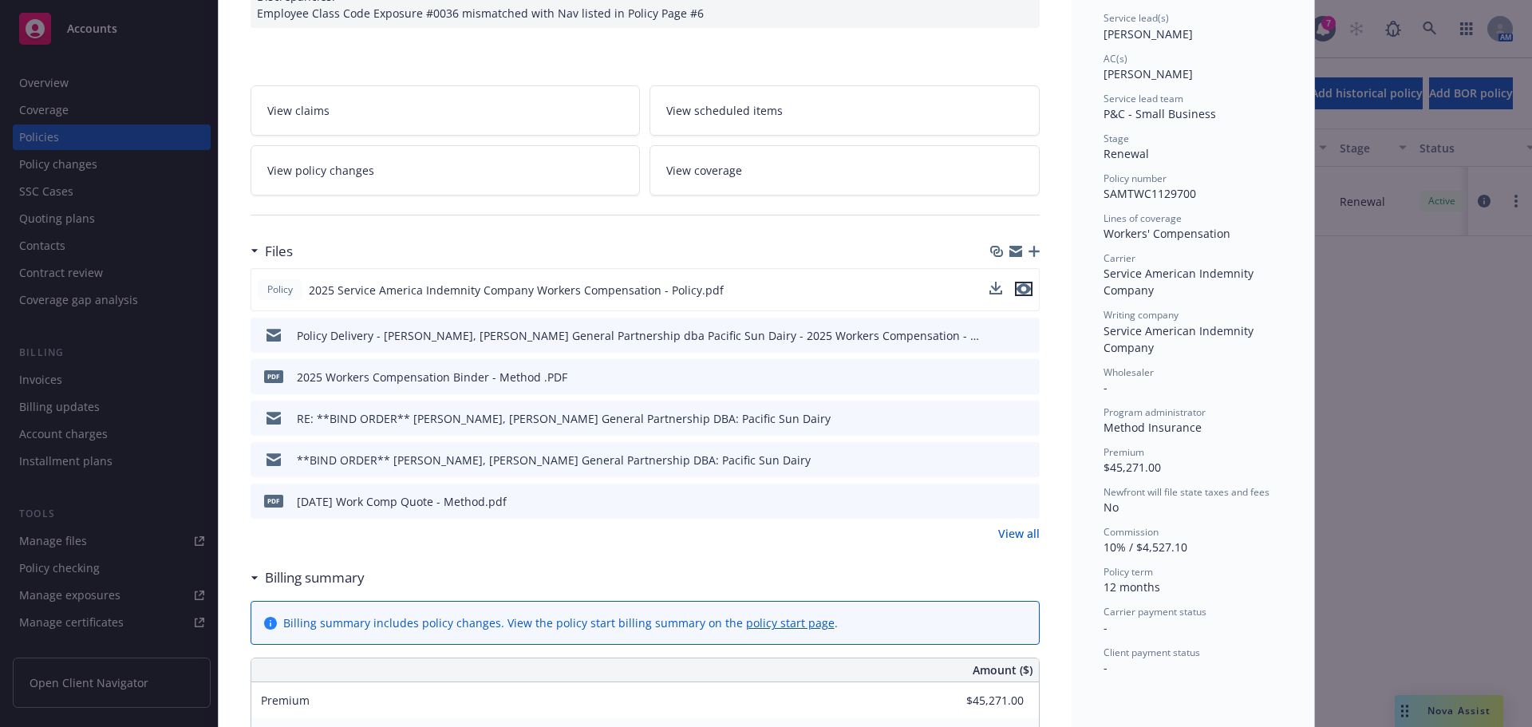
click at [1017, 290] on icon "preview file" at bounding box center [1024, 288] width 14 height 11
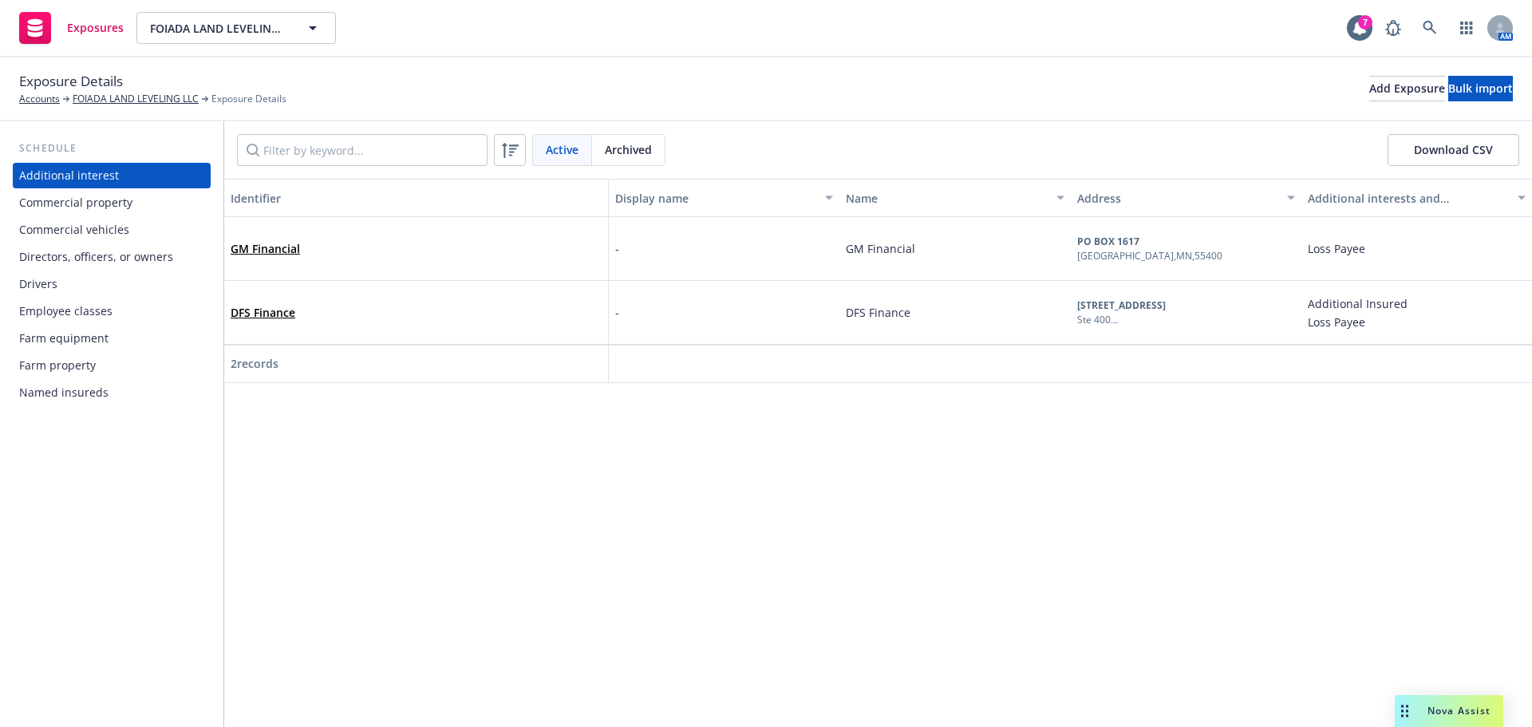
click at [122, 239] on div "Commercial vehicles" at bounding box center [74, 230] width 110 height 26
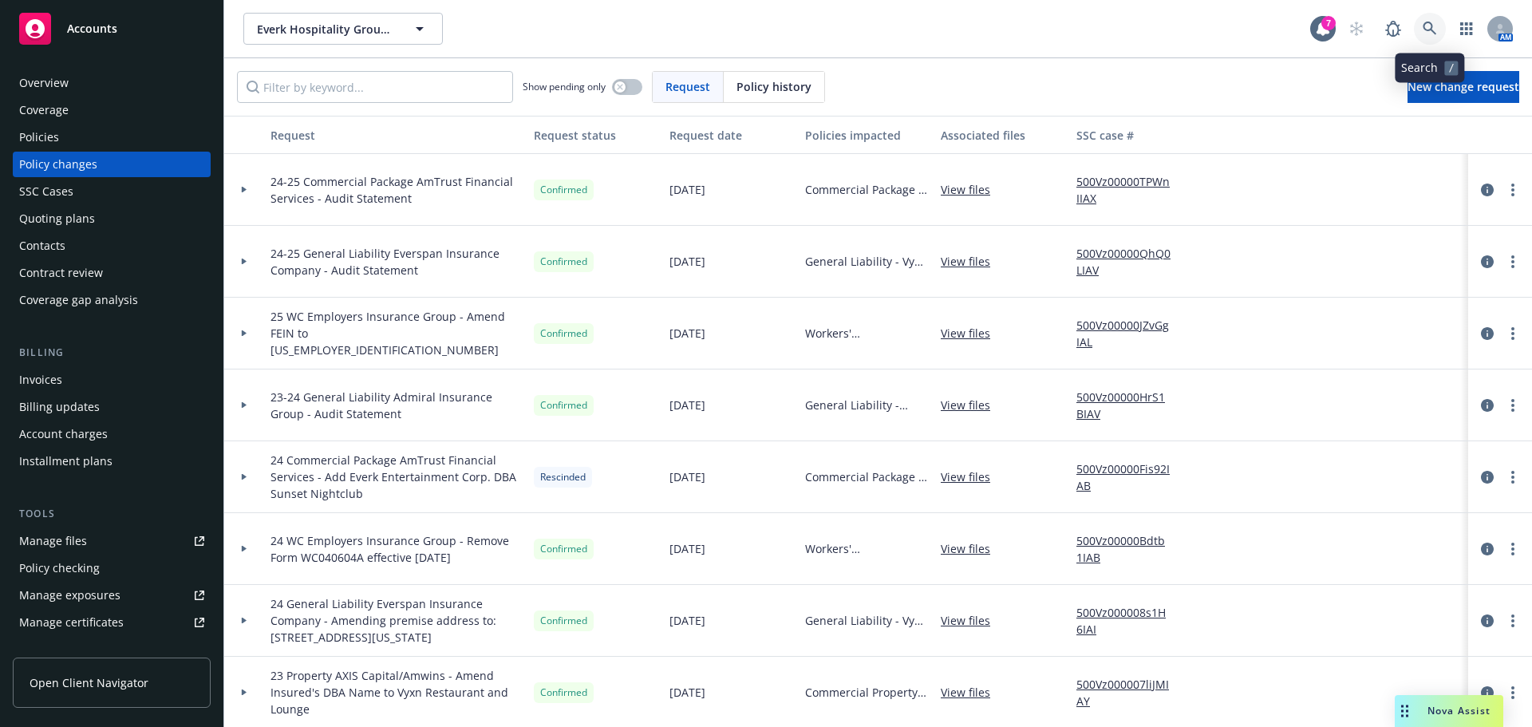
click at [1432, 29] on icon at bounding box center [1430, 29] width 14 height 14
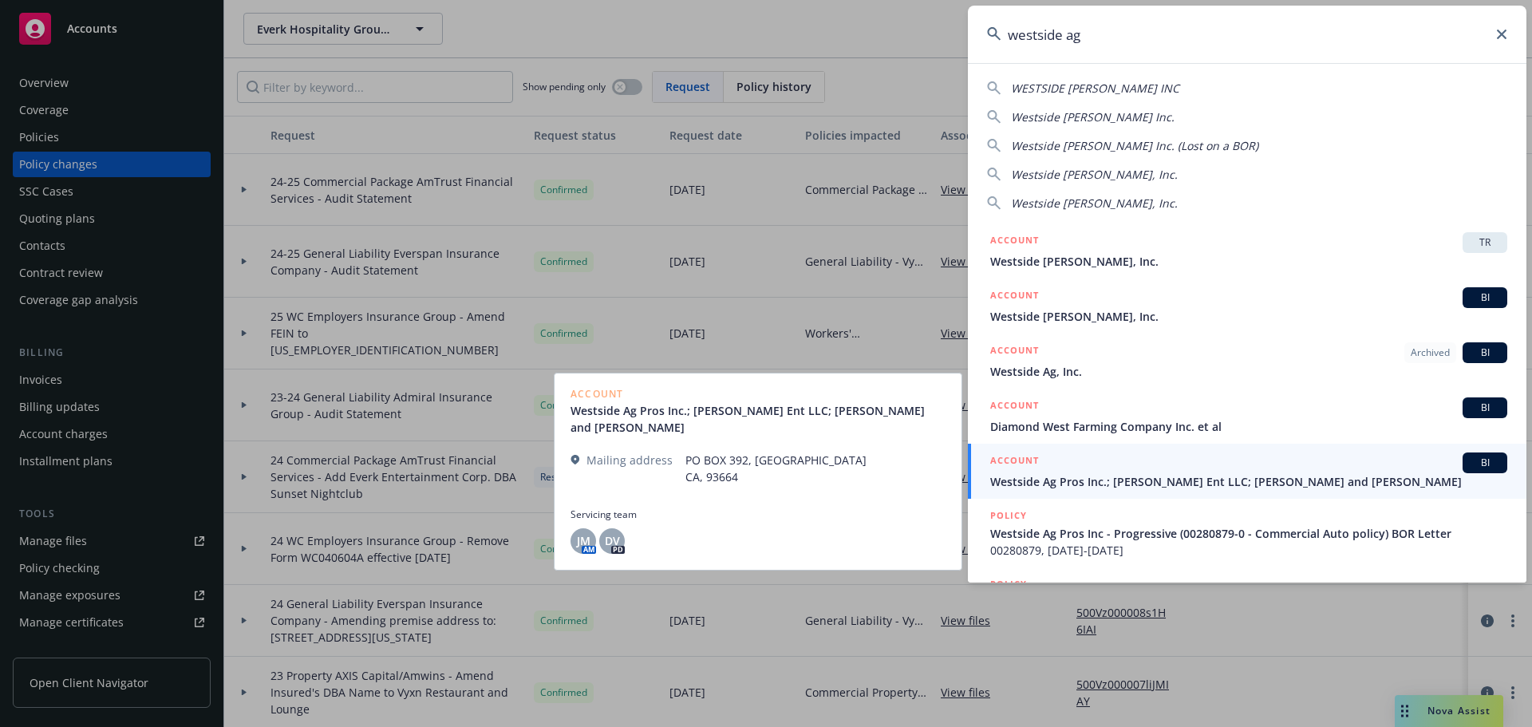
type input "westside ag"
click at [1236, 474] on span "Westside Ag Pros Inc.; [PERSON_NAME] Ent LLC; [PERSON_NAME] and [PERSON_NAME]" at bounding box center [1248, 481] width 517 height 17
